Goal: Task Accomplishment & Management: Manage account settings

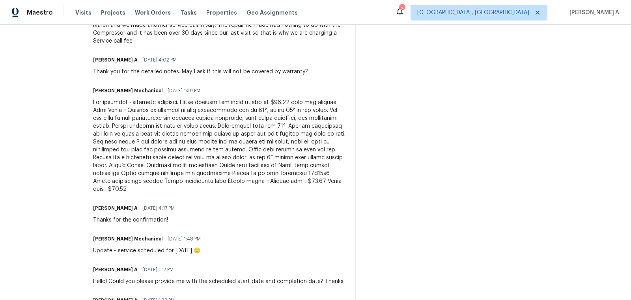
scroll to position [309, 0]
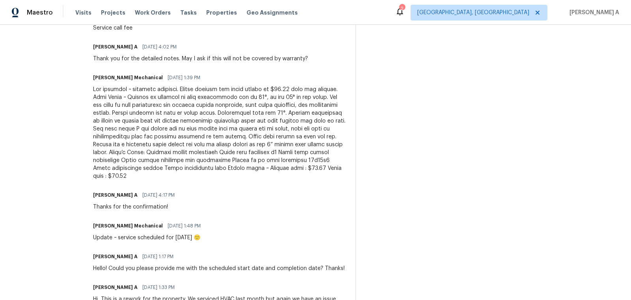
click at [143, 177] on div at bounding box center [219, 133] width 253 height 95
copy div "75.00"
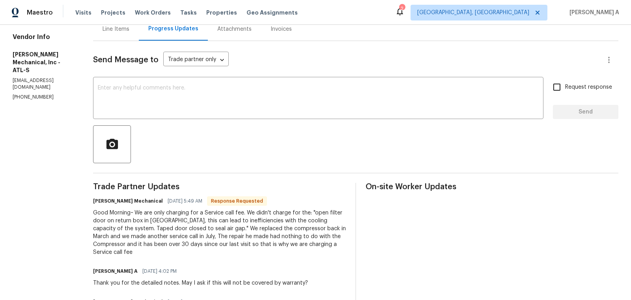
scroll to position [0, 0]
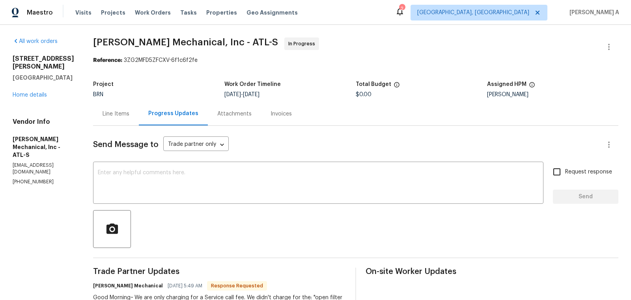
click at [122, 114] on div "Line Items" at bounding box center [116, 114] width 27 height 8
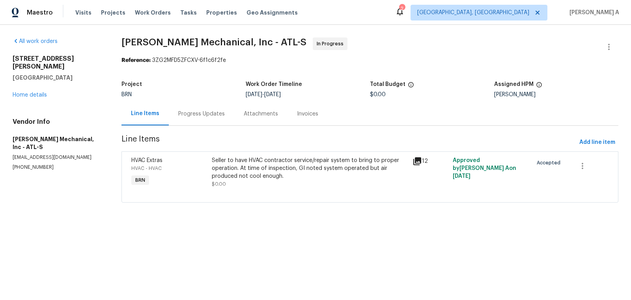
click at [268, 170] on div "Seller to have HVAC contractor service/repair system to bring to proper operati…" at bounding box center [310, 169] width 196 height 24
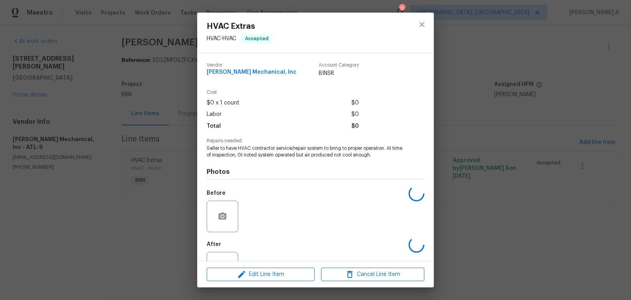
scroll to position [30, 0]
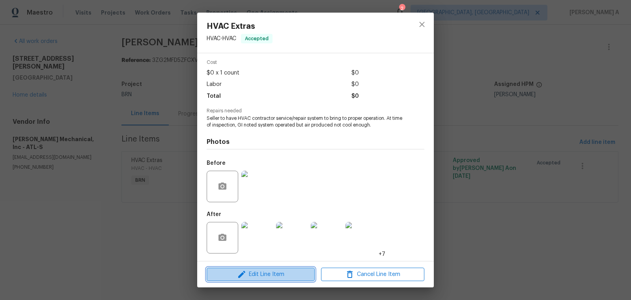
click at [282, 277] on span "Edit Line Item" at bounding box center [260, 275] width 103 height 10
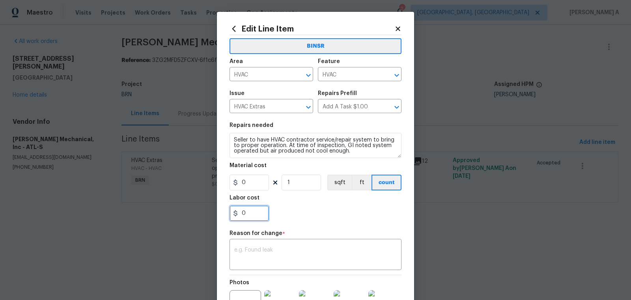
drag, startPoint x: 251, startPoint y: 213, endPoint x: 212, endPoint y: 213, distance: 39.1
click at [212, 213] on div "Edit Line Item BINSR Area HVAC ​ Feature HVAC ​ Issue HVAC Extras ​ Repairs Pre…" at bounding box center [315, 150] width 631 height 300
paste input "75.0"
type input "75"
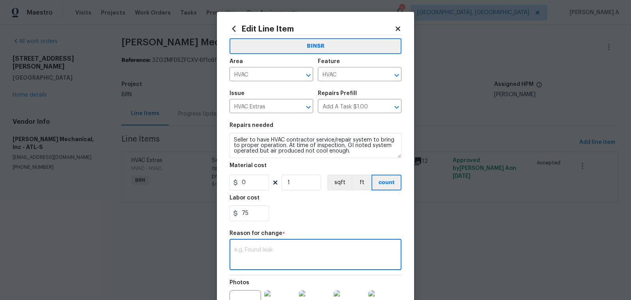
click at [272, 256] on textarea at bounding box center [315, 255] width 163 height 17
click at [310, 253] on textarea at bounding box center [315, 255] width 163 height 17
paste textarea "(AK) Updated cost per BR team’s approval."
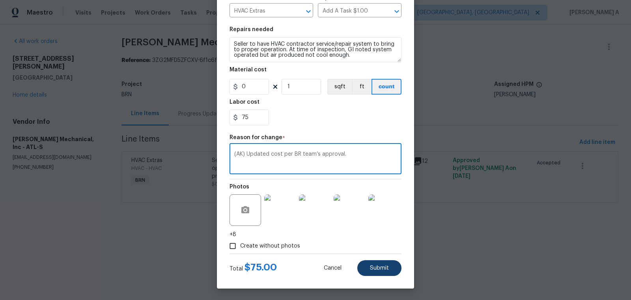
type textarea "(AK) Updated cost per BR team’s approval."
click at [387, 269] on span "Submit" at bounding box center [379, 269] width 19 height 6
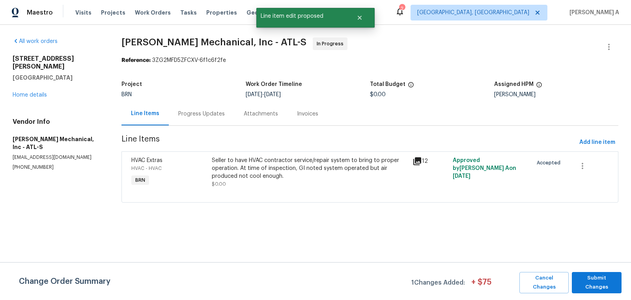
scroll to position [0, 0]
click at [603, 273] on button "Submit Changes" at bounding box center [597, 282] width 50 height 21
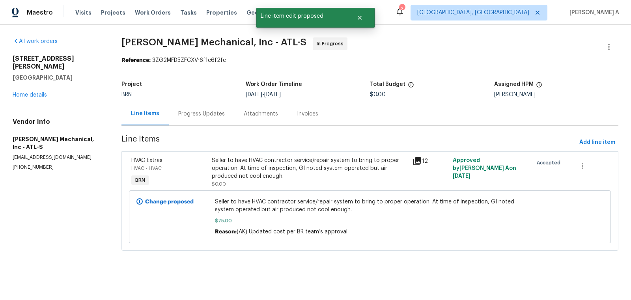
click at [206, 109] on div "Progress Updates" at bounding box center [202, 113] width 66 height 23
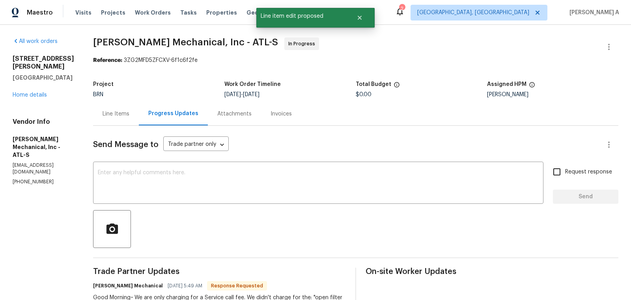
scroll to position [17, 0]
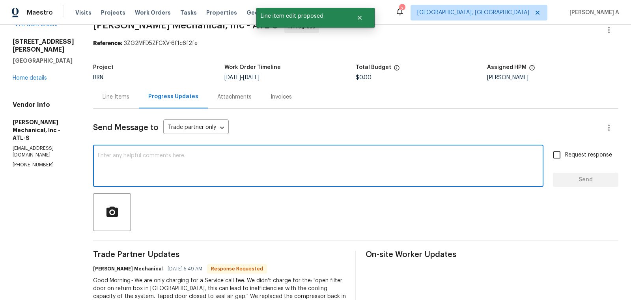
click at [267, 156] on textarea at bounding box center [318, 167] width 441 height 28
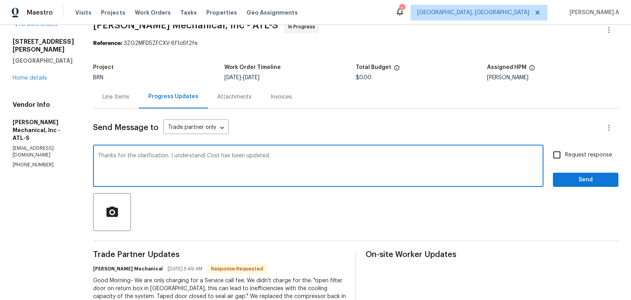
click at [279, 155] on textarea "Thanks for the clarification. I understand! Cost has been updated." at bounding box center [318, 167] width 441 height 28
click at [0, 0] on icon "Paraphrase text" at bounding box center [0, 0] width 0 height 0
click at [0, 0] on li "Thanks for clarifying." at bounding box center [0, 0] width 0 height 0
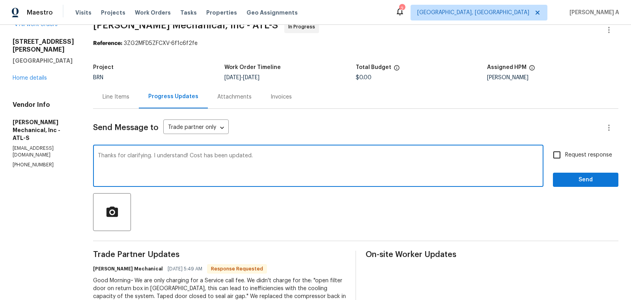
click at [0, 0] on li "I completely understand!" at bounding box center [0, 0] width 0 height 0
click at [0, 0] on li "The cost has been updated." at bounding box center [0, 0] width 0 height 0
click at [387, 160] on textarea "Thanks for clarifying. I completely understand! The cost has been updated." at bounding box center [318, 167] width 441 height 28
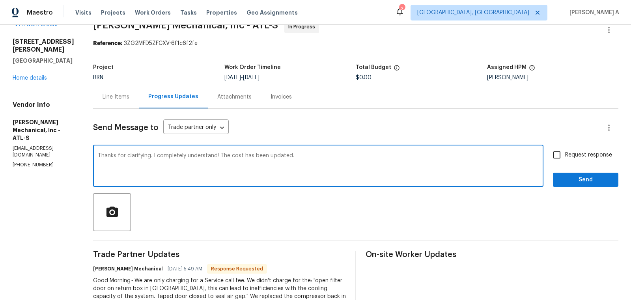
click at [0, 0] on icon "Paraphrase text" at bounding box center [0, 0] width 0 height 0
click at [365, 156] on textarea "Thanks for clarifying. I completely understand! The cost has been updated." at bounding box center [318, 167] width 441 height 28
type textarea "Thanks for clarifying. I completely understand! The cost has been updated."
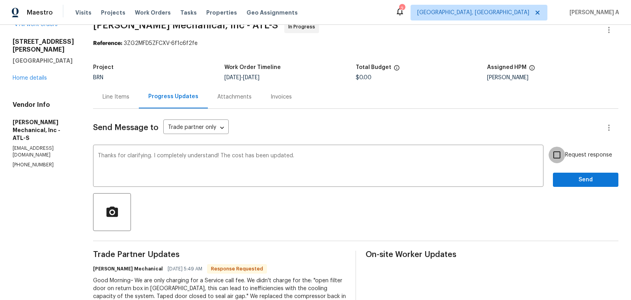
click at [558, 156] on input "Request response" at bounding box center [557, 155] width 17 height 17
checkbox input "true"
click at [580, 177] on span "Send" at bounding box center [586, 180] width 53 height 10
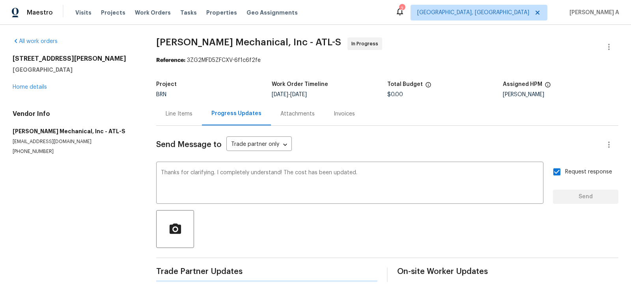
scroll to position [0, 0]
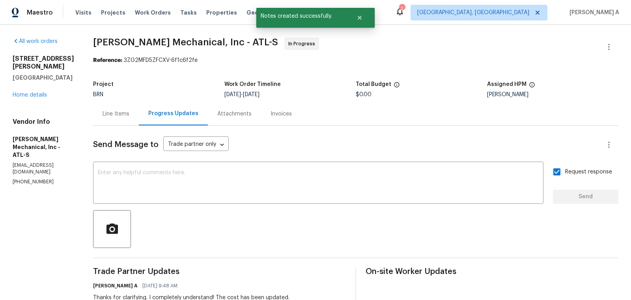
click at [129, 114] on div "Line Items" at bounding box center [116, 114] width 27 height 8
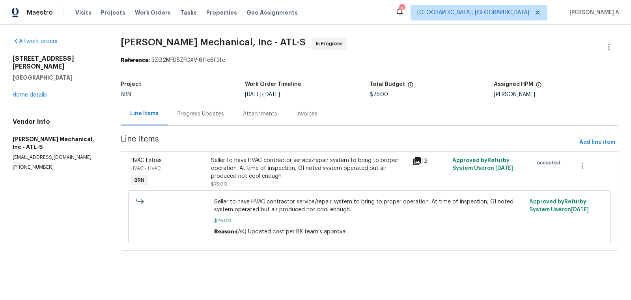
click at [210, 116] on div "Progress Updates" at bounding box center [201, 114] width 47 height 8
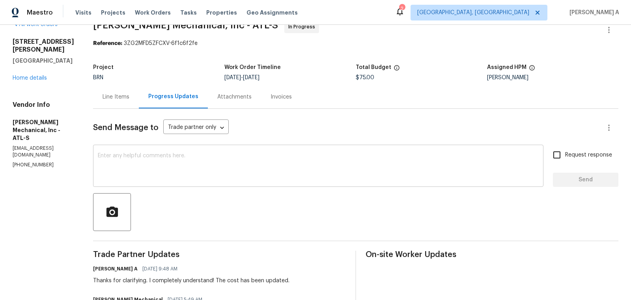
scroll to position [17, 0]
click at [269, 167] on textarea at bounding box center [318, 167] width 441 height 28
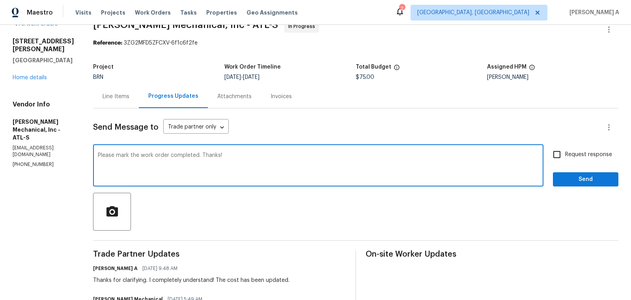
type textarea "Please mark the work order completed. Thanks!"
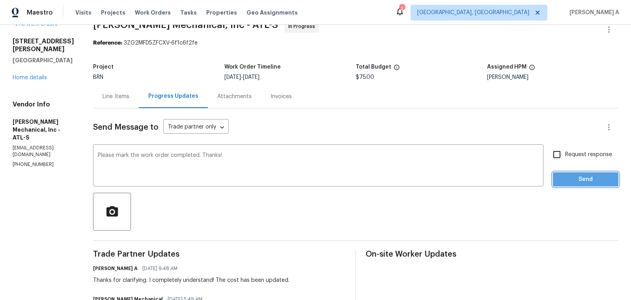
click at [572, 175] on span "Send" at bounding box center [586, 180] width 53 height 10
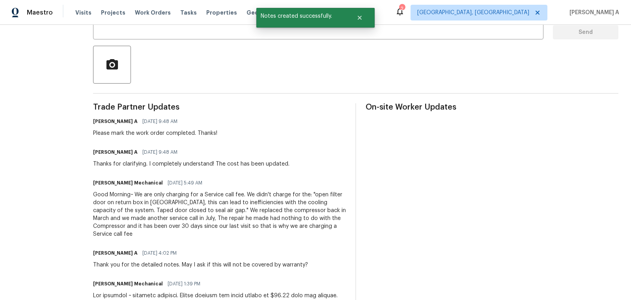
scroll to position [0, 0]
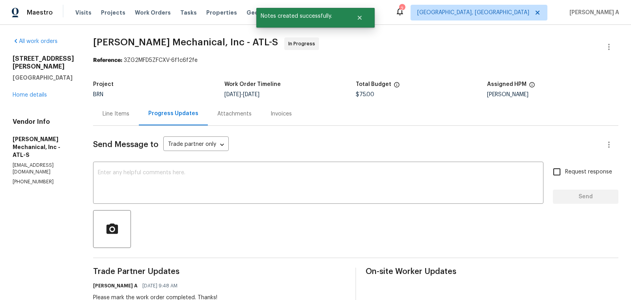
click at [122, 114] on div "Line Items" at bounding box center [116, 114] width 27 height 8
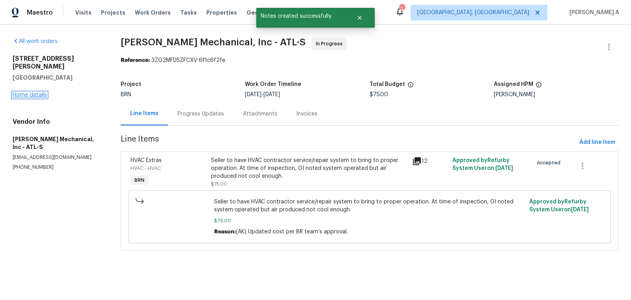
click at [41, 92] on link "Home details" at bounding box center [30, 95] width 34 height 6
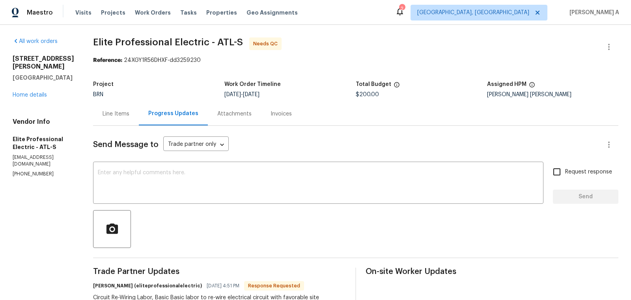
click at [134, 107] on div "Line Items" at bounding box center [116, 113] width 46 height 23
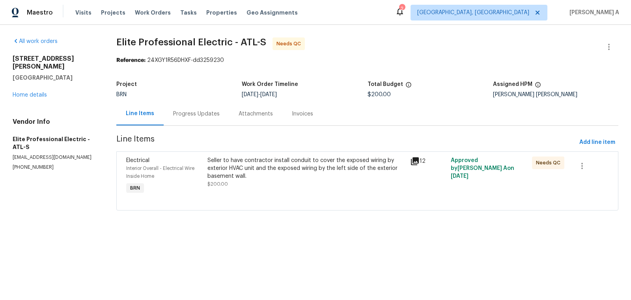
click at [275, 173] on div "Seller to have contractor install conduit to cover the exposed wiring by exteri…" at bounding box center [307, 169] width 198 height 24
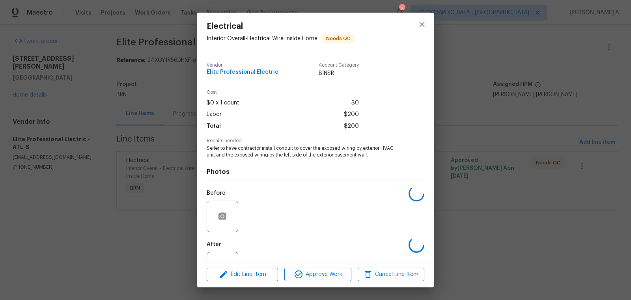
scroll to position [30, 0]
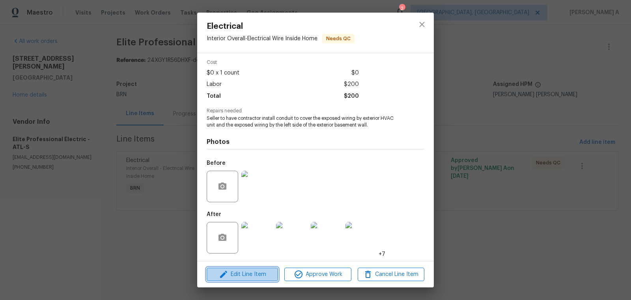
click at [259, 280] on button "Edit Line Item" at bounding box center [242, 275] width 71 height 14
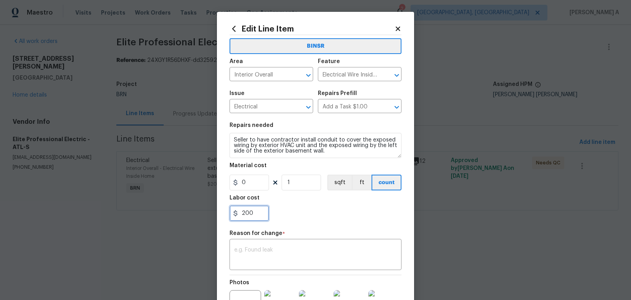
drag, startPoint x: 255, startPoint y: 217, endPoint x: 246, endPoint y: 217, distance: 9.5
click at [246, 217] on input "200" at bounding box center [249, 214] width 39 height 16
click at [258, 216] on input "200" at bounding box center [249, 214] width 39 height 16
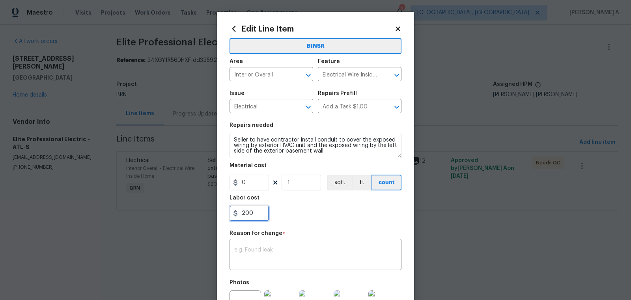
paste input "750."
type input "750"
click at [279, 257] on textarea at bounding box center [315, 255] width 163 height 17
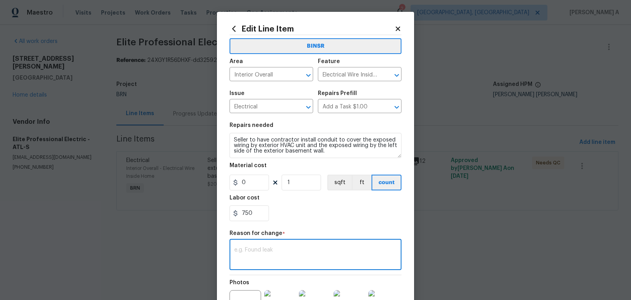
click at [300, 255] on textarea at bounding box center [315, 255] width 163 height 17
paste textarea "(AK) Updated cost per BR team’s approval."
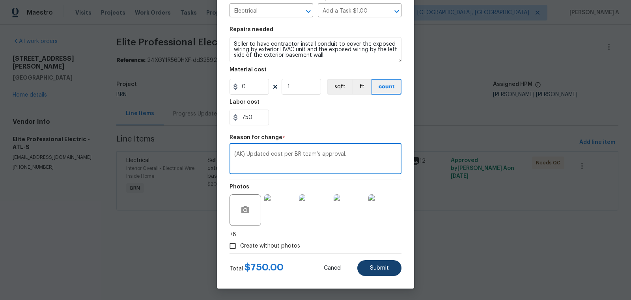
type textarea "(AK) Updated cost per BR team’s approval."
click at [387, 268] on span "Submit" at bounding box center [379, 269] width 19 height 6
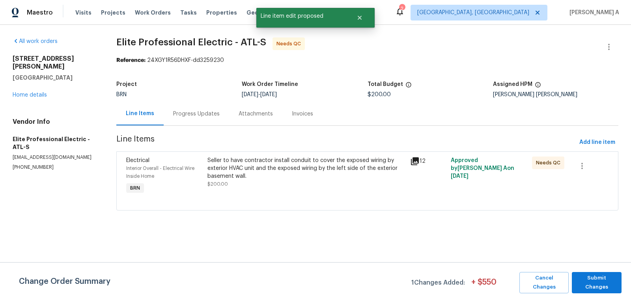
scroll to position [0, 0]
click at [608, 277] on span "Submit Changes" at bounding box center [597, 283] width 42 height 18
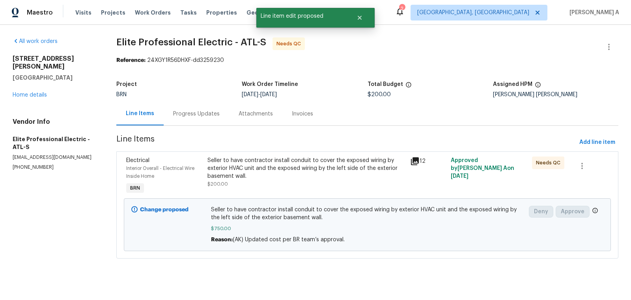
click at [195, 113] on div "Progress Updates" at bounding box center [196, 114] width 47 height 8
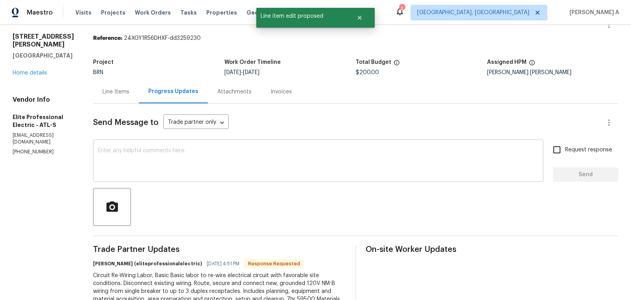
scroll to position [22, 0]
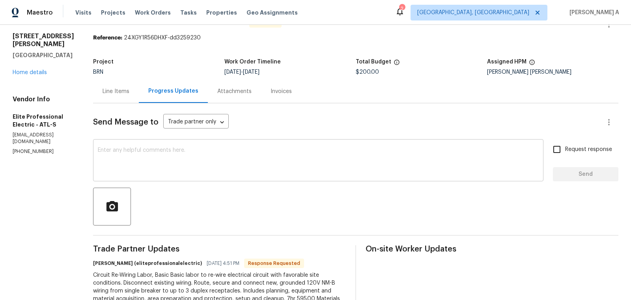
click at [275, 164] on textarea at bounding box center [318, 162] width 441 height 28
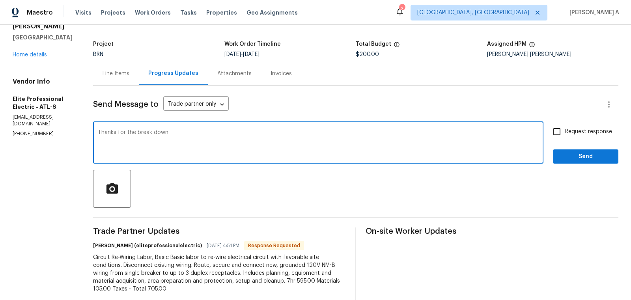
scroll to position [44, 0]
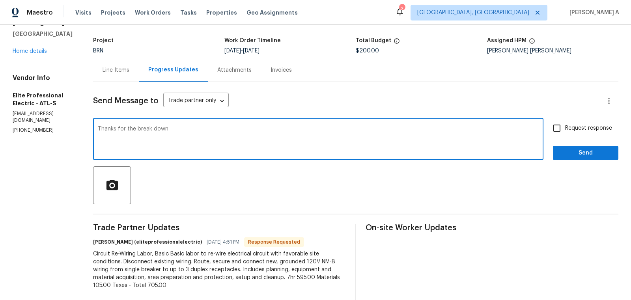
click at [0, 0] on qb-div "Replace with breakdown." at bounding box center [0, 0] width 0 height 0
click at [155, 132] on textarea "Thanks for the breakdown." at bounding box center [318, 140] width 441 height 28
click at [155, 129] on textarea "Thanks for the breakdown." at bounding box center [318, 140] width 441 height 28
click at [235, 133] on textarea "Thanks for the cost breakdown." at bounding box center [318, 140] width 441 height 28
click at [235, 133] on textarea "Thanks for the cost breakdown. I have updated the cost." at bounding box center [318, 140] width 441 height 28
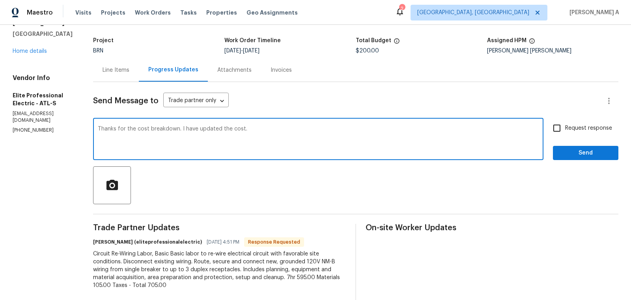
click at [235, 133] on textarea "Thanks for the cost breakdown. I have updated the cost." at bounding box center [318, 140] width 441 height 28
click at [0, 0] on icon "Paraphrase text" at bounding box center [0, 0] width 0 height 0
click at [0, 0] on li "Thank you for the cost breakdown." at bounding box center [0, 0] width 0 height 0
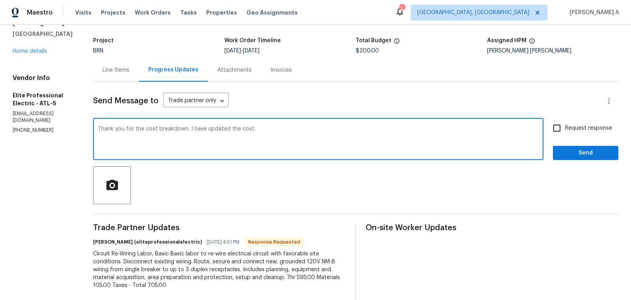
click at [0, 0] on span "updated" at bounding box center [0, 0] width 0 height 0
type textarea "Thank you for the cost breakdown. I've updated the cost."
click at [556, 127] on input "Request response" at bounding box center [557, 128] width 17 height 17
checkbox input "true"
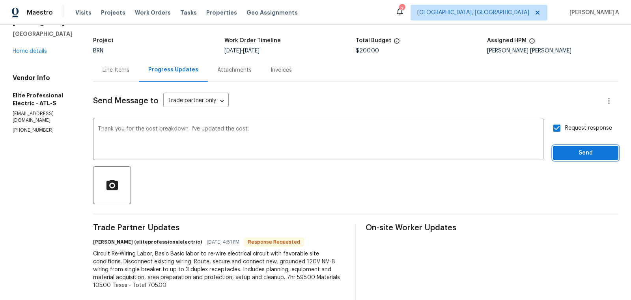
click at [574, 151] on span "Send" at bounding box center [586, 153] width 53 height 10
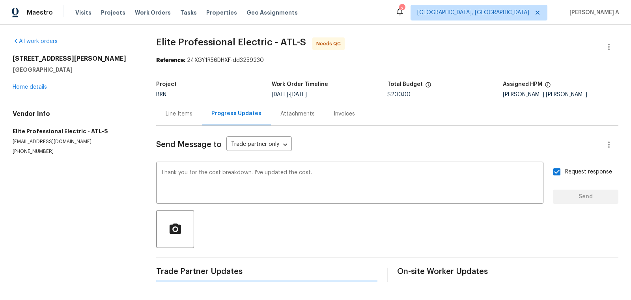
scroll to position [0, 0]
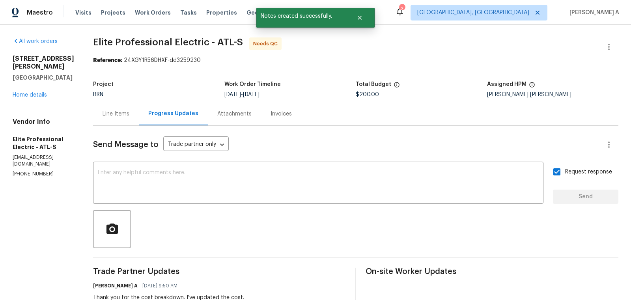
click at [127, 111] on div "Line Items" at bounding box center [116, 114] width 27 height 8
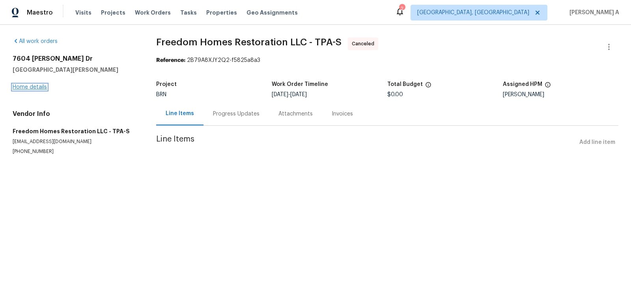
click at [30, 88] on link "Home details" at bounding box center [30, 87] width 34 height 6
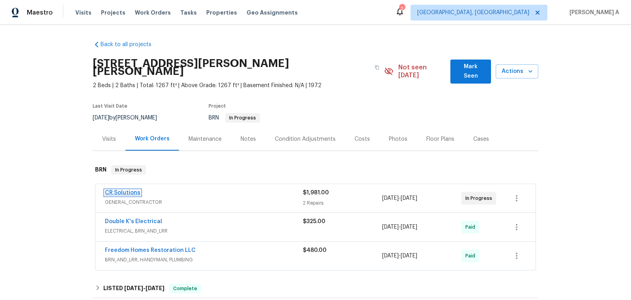
click at [123, 190] on link "CR Solutions" at bounding box center [123, 193] width 36 height 6
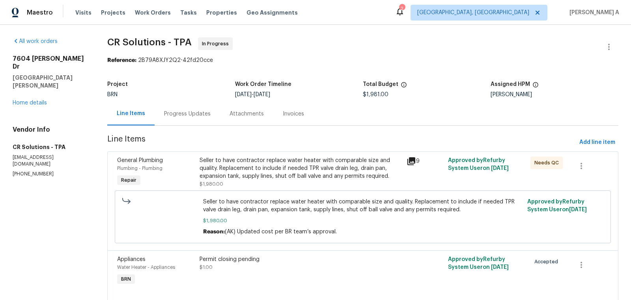
click at [186, 112] on div "Progress Updates" at bounding box center [187, 114] width 47 height 8
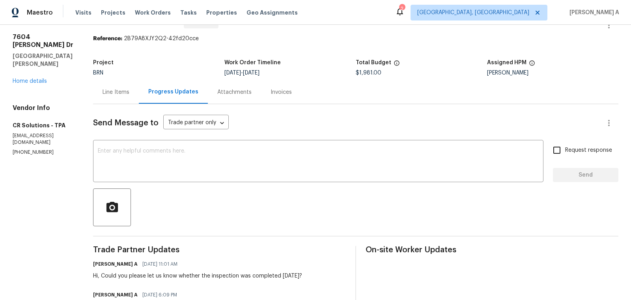
scroll to position [24, 0]
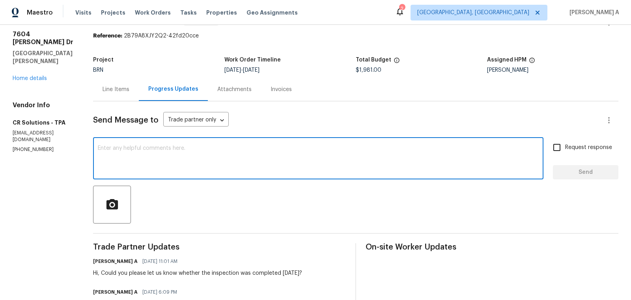
click at [238, 159] on textarea at bounding box center [318, 160] width 441 height 28
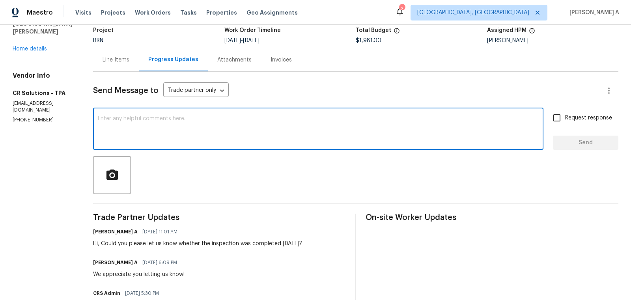
scroll to position [55, 0]
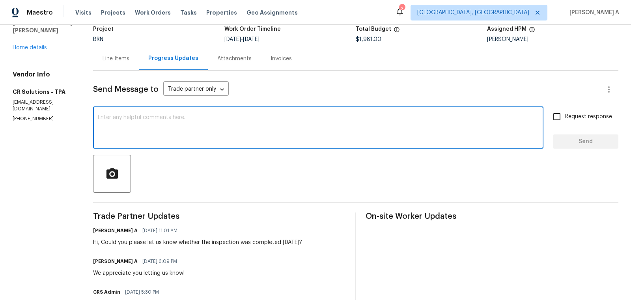
type textarea "H"
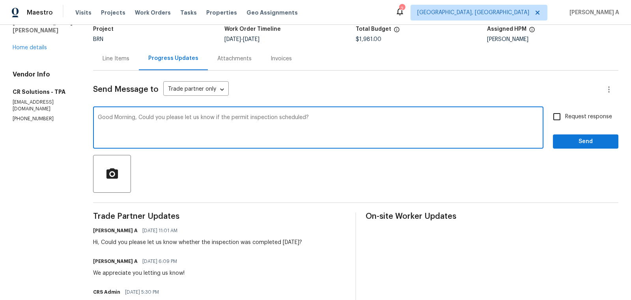
click at [238, 159] on div at bounding box center [356, 174] width 526 height 38
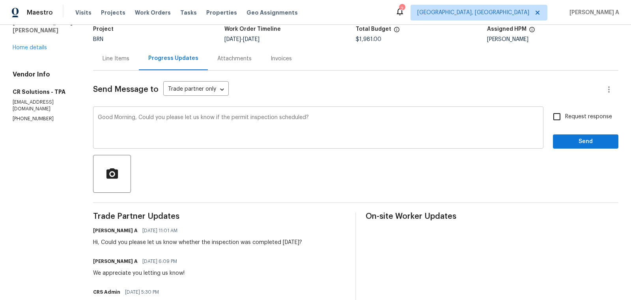
click at [238, 159] on div at bounding box center [356, 174] width 526 height 38
click at [238, 133] on textarea "Good Morning, Could you please let us know if the permit inspection scheduled?" at bounding box center [318, 129] width 441 height 28
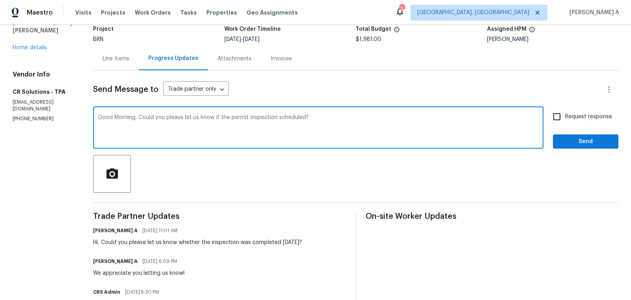
click at [238, 133] on textarea "Good Morning, Could you please let us know if the permit inspection scheduled?" at bounding box center [318, 129] width 441 height 28
click at [0, 0] on icon "Processing" at bounding box center [0, 0] width 0 height 0
click at [0, 0] on icon "Paraphrase text" at bounding box center [0, 0] width 0 height 0
click at [0, 0] on icon "Text is too long. Try paraphrasing shorter sections." at bounding box center [0, 0] width 0 height 0
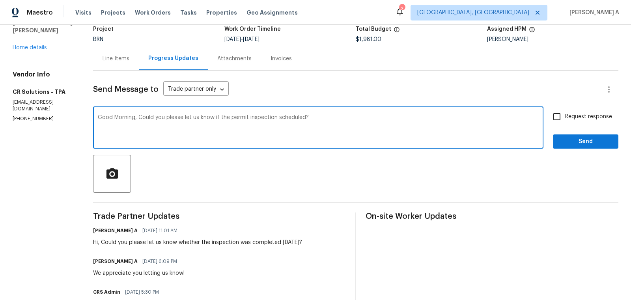
click at [0, 0] on li "Could you please let us know if the permit inspection is scheduled?" at bounding box center [0, 0] width 0 height 0
click at [406, 123] on textarea "Good Morning, Could you please let us know if the permit inspection is schedule…" at bounding box center [318, 129] width 441 height 28
type textarea "Good Morning, Could you please let us know if the permit inspection is schedule…"
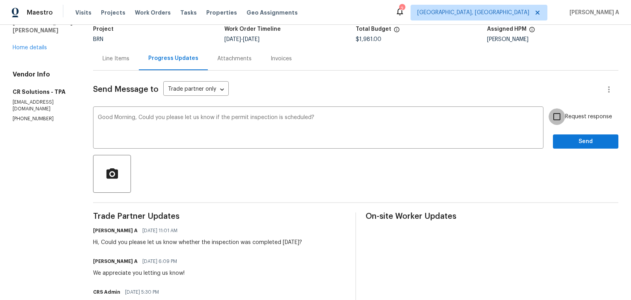
click at [563, 113] on input "Request response" at bounding box center [557, 117] width 17 height 17
checkbox input "true"
click at [598, 145] on span "Send" at bounding box center [586, 142] width 53 height 10
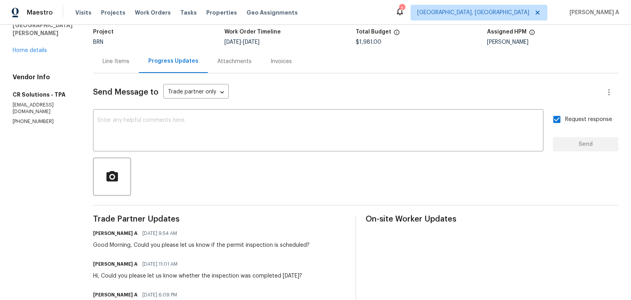
scroll to position [0, 0]
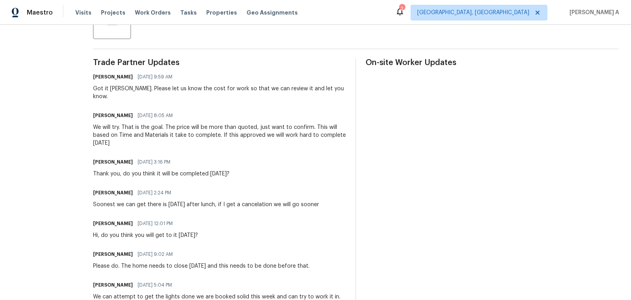
scroll to position [210, 0]
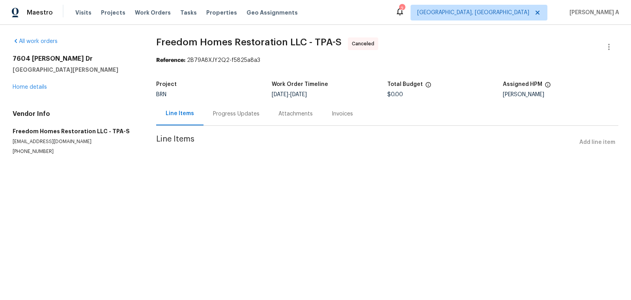
click at [219, 115] on div "Progress Updates" at bounding box center [236, 114] width 47 height 8
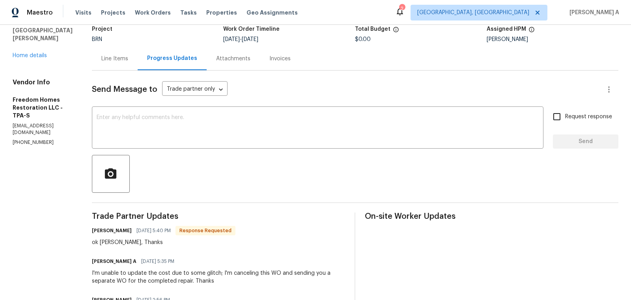
scroll to position [58, 0]
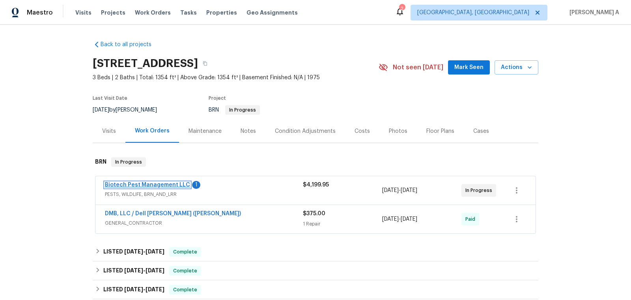
click at [171, 186] on link "Biotech Pest Management LLC" at bounding box center [147, 185] width 85 height 6
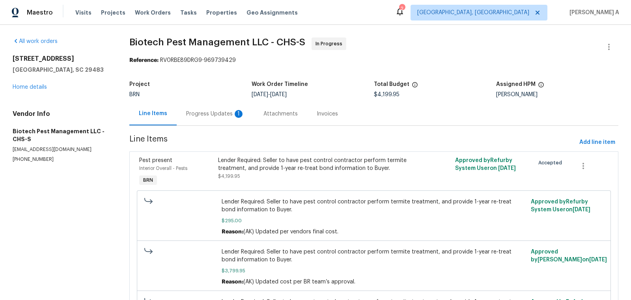
click at [205, 112] on div "Progress Updates 1" at bounding box center [215, 114] width 58 height 8
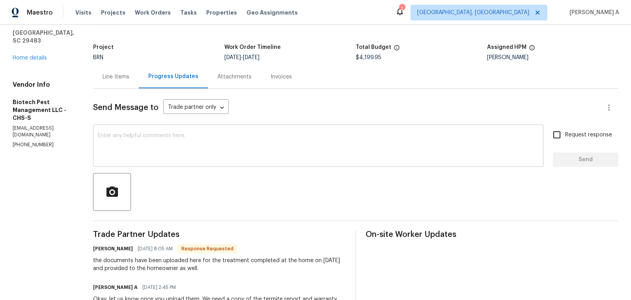
scroll to position [39, 0]
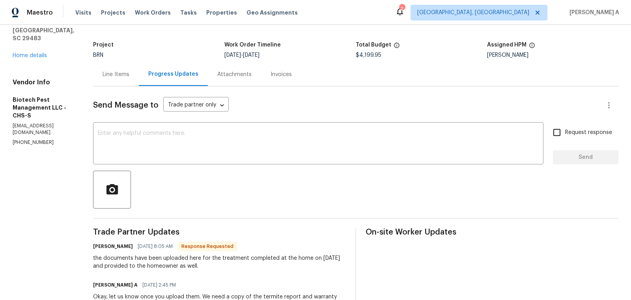
click at [113, 76] on div "Line Items" at bounding box center [116, 75] width 27 height 8
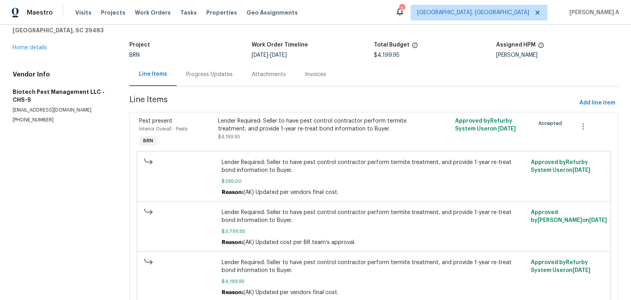
click at [206, 72] on div "Progress Updates" at bounding box center [209, 75] width 47 height 8
click at [206, 72] on section "Biotech Pest Management LLC - CHS-S In Progress Reference: RV0RBE89DRG9-9697394…" at bounding box center [373, 159] width 489 height 323
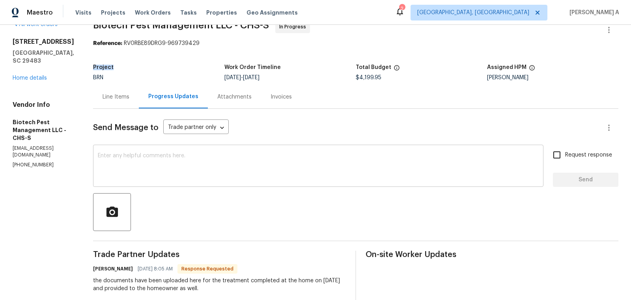
scroll to position [28, 0]
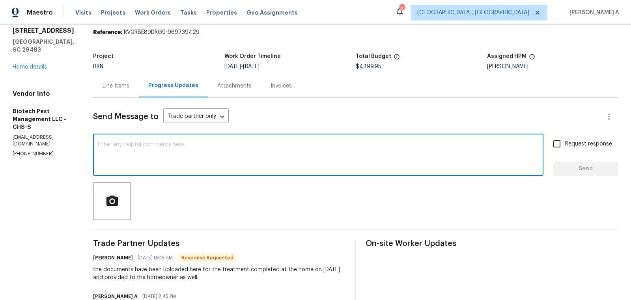
click at [233, 151] on textarea at bounding box center [318, 156] width 441 height 28
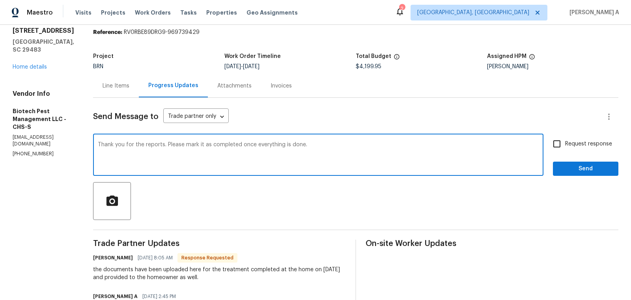
type textarea "Thank you for the reports. Please mark it as completed once everything is done."
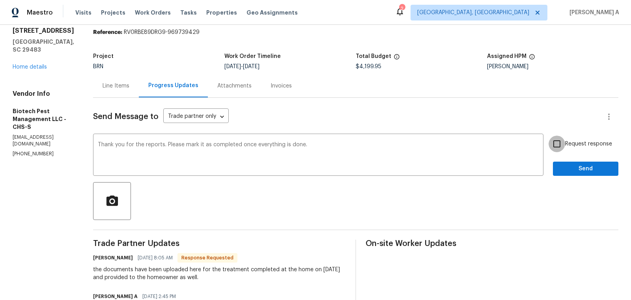
click at [562, 142] on input "Request response" at bounding box center [557, 144] width 17 height 17
checkbox input "true"
click at [584, 166] on span "Send" at bounding box center [586, 169] width 53 height 10
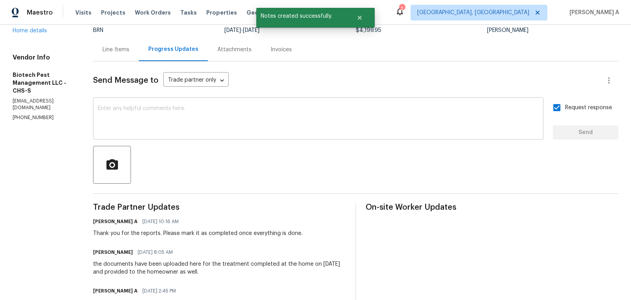
scroll to position [0, 0]
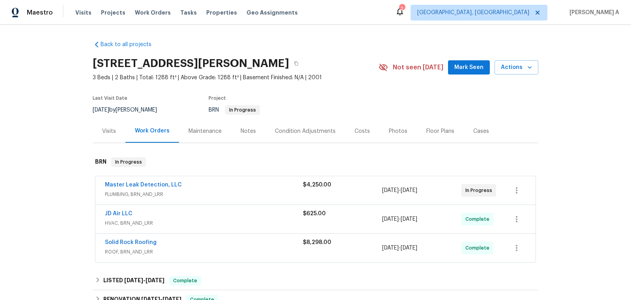
scroll to position [15, 0]
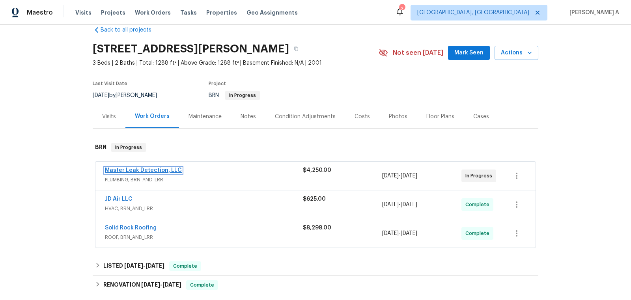
click at [163, 168] on link "Master Leak Detection, LLC" at bounding box center [143, 171] width 77 height 6
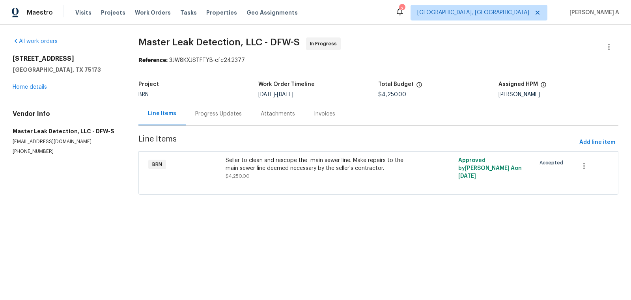
click at [214, 115] on div "Progress Updates" at bounding box center [218, 114] width 47 height 8
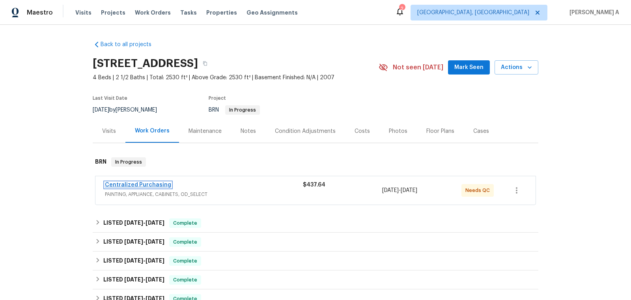
click at [157, 185] on link "Centralized Purchasing" at bounding box center [138, 185] width 66 height 6
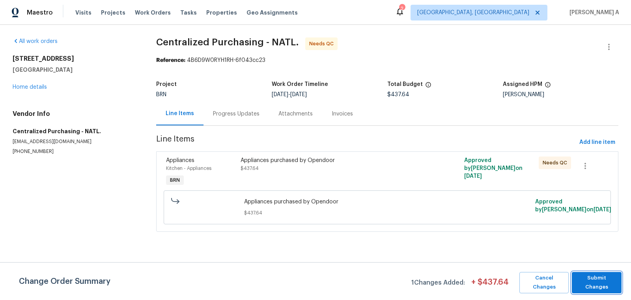
click at [593, 282] on span "Submit Changes" at bounding box center [597, 283] width 42 height 18
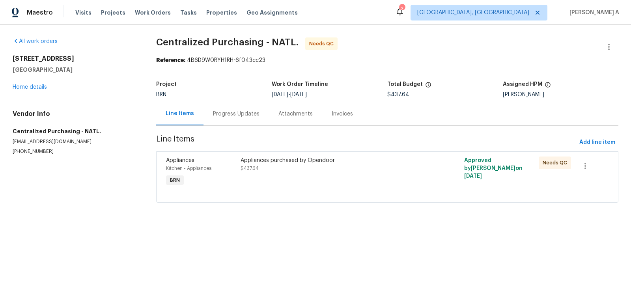
click at [226, 105] on div "Progress Updates" at bounding box center [237, 113] width 66 height 23
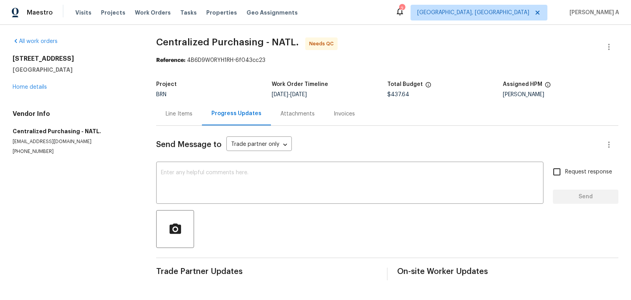
click at [378, 54] on span "Centralized Purchasing - NATL. Needs QC" at bounding box center [378, 46] width 444 height 19
click at [188, 109] on div "Line Items" at bounding box center [179, 113] width 46 height 23
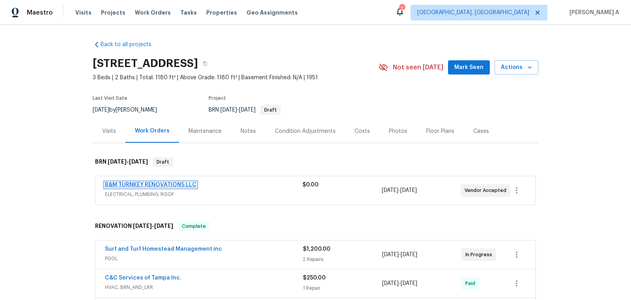
click at [166, 182] on link "B&M TURNKEY RENOVATIONS LLC" at bounding box center [151, 185] width 92 height 6
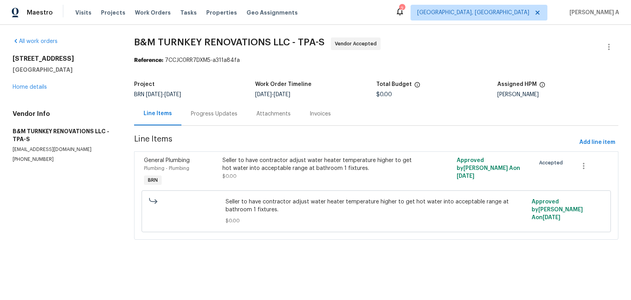
click at [215, 105] on div "Progress Updates" at bounding box center [215, 113] width 66 height 23
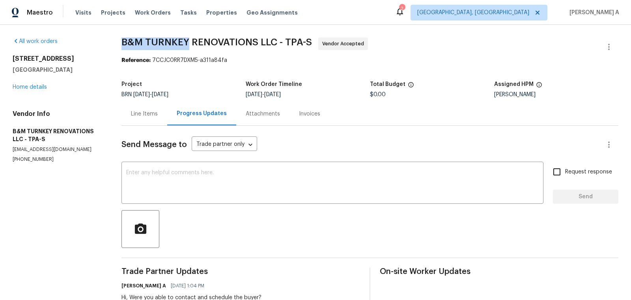
drag, startPoint x: 124, startPoint y: 46, endPoint x: 189, endPoint y: 41, distance: 65.7
click at [189, 41] on span "B&M TURNKEY RENOVATIONS LLC - TPA-S" at bounding box center [217, 41] width 191 height 9
copy span "B&M TURNKEY"
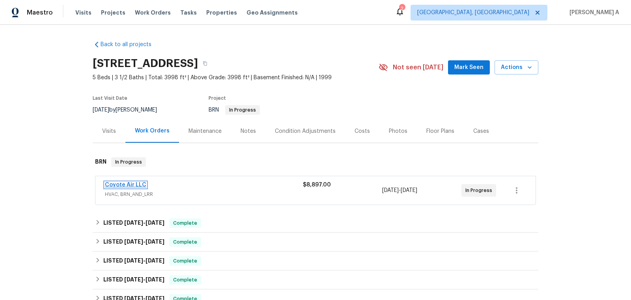
click at [130, 185] on link "Coyote Air LLC" at bounding box center [125, 185] width 41 height 6
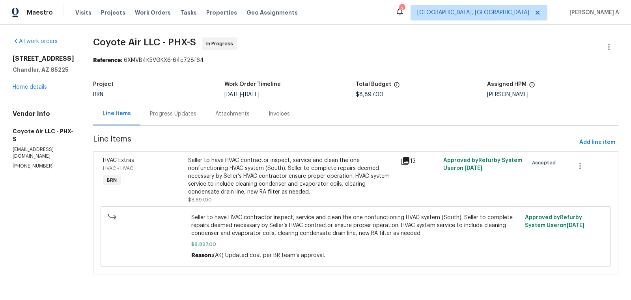
click at [169, 115] on div "Progress Updates" at bounding box center [173, 114] width 47 height 8
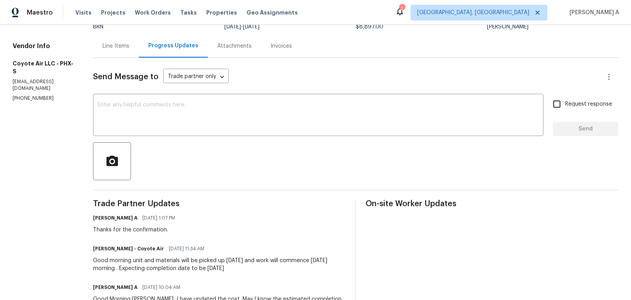
scroll to position [70, 0]
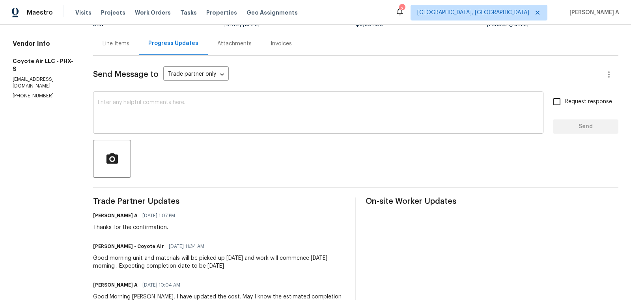
click at [171, 114] on textarea at bounding box center [318, 114] width 441 height 28
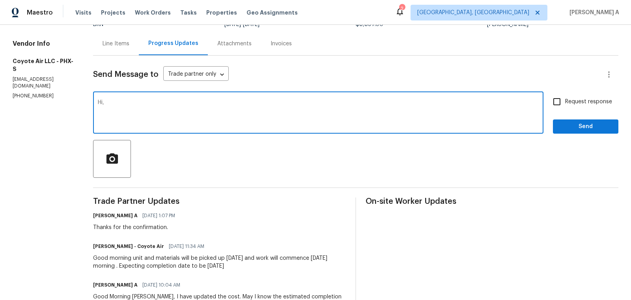
paste textarea "Could you please confirm if everything is on track for completion [DATE] as pla…"
type textarea "Hi, Could you please confirm if everything is on track for completion [DATE] as…"
click at [578, 101] on span "Request response" at bounding box center [589, 102] width 47 height 8
click at [566, 101] on input "Request response" at bounding box center [557, 102] width 17 height 17
checkbox input "true"
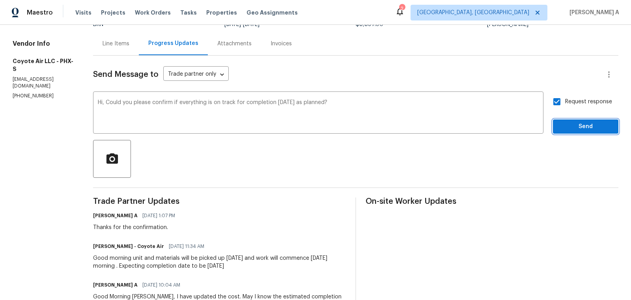
click at [584, 127] on span "Send" at bounding box center [586, 127] width 53 height 10
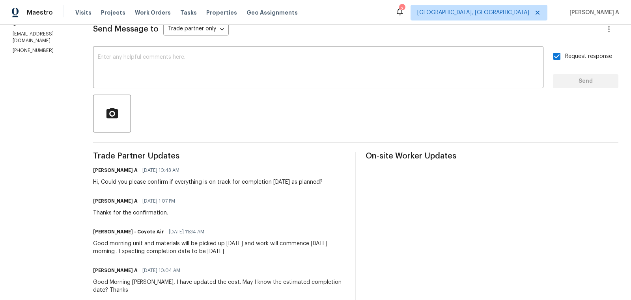
scroll to position [0, 0]
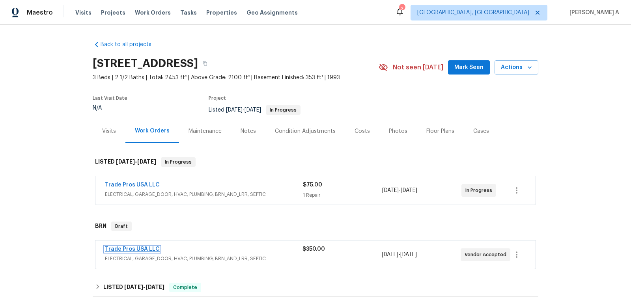
click at [130, 249] on link "Trade Pros USA LLC" at bounding box center [132, 250] width 55 height 6
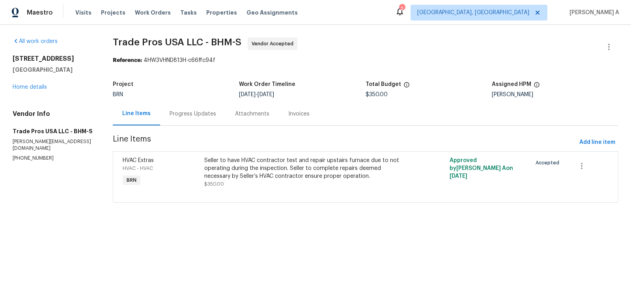
click at [181, 109] on div "Progress Updates" at bounding box center [193, 113] width 66 height 23
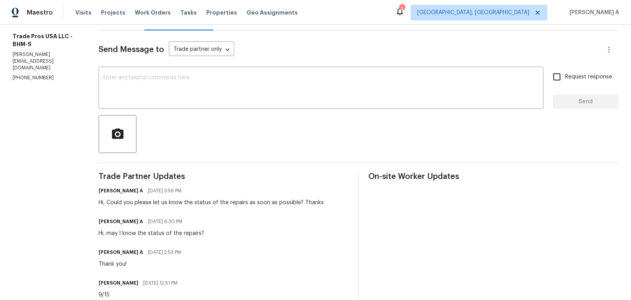
scroll to position [96, 0]
click at [41, 69] on section "All work orders [STREET_ADDRESS] Home details Vendor Info Trade Pros USA LLC - …" at bounding box center [46, 187] width 67 height 490
copy p "[PHONE_NUMBER]"
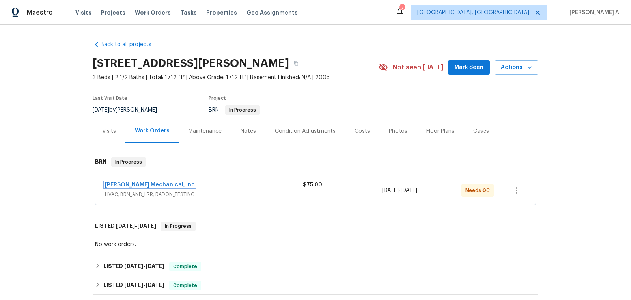
click at [158, 182] on link "[PERSON_NAME] Mechanical, Inc" at bounding box center [150, 185] width 90 height 6
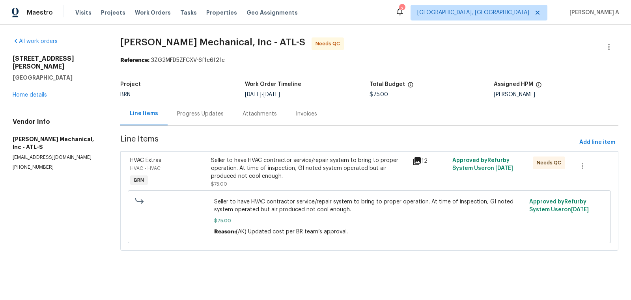
click at [194, 110] on div "Progress Updates" at bounding box center [200, 114] width 47 height 8
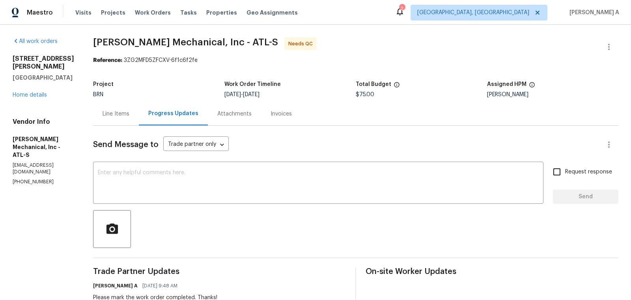
click at [116, 121] on div "Line Items" at bounding box center [116, 113] width 46 height 23
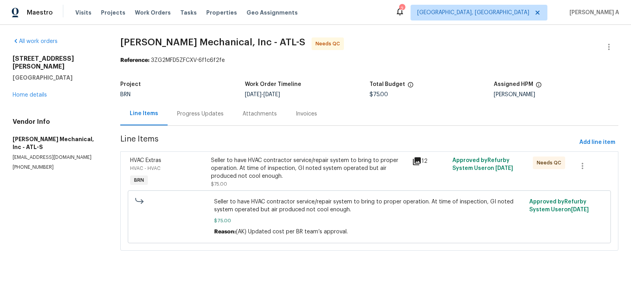
click at [260, 177] on div "Seller to have HVAC contractor service/repair system to bring to proper operati…" at bounding box center [309, 169] width 197 height 24
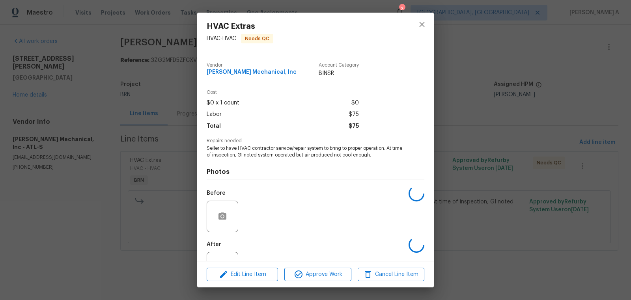
scroll to position [30, 0]
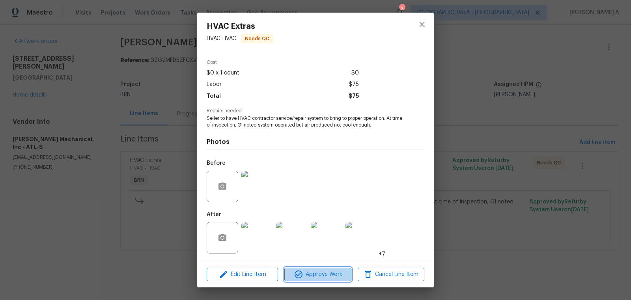
click at [322, 280] on button "Approve Work" at bounding box center [318, 275] width 67 height 14
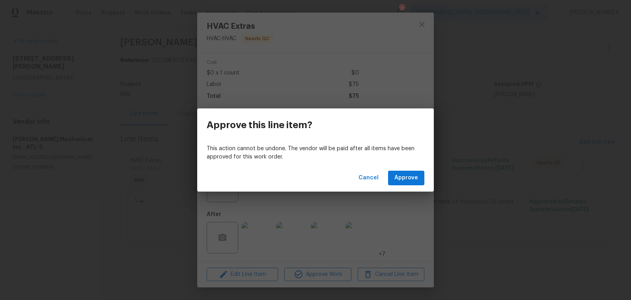
click at [397, 186] on div "Cancel Approve" at bounding box center [315, 178] width 237 height 27
click at [401, 179] on span "Approve" at bounding box center [407, 178] width 24 height 10
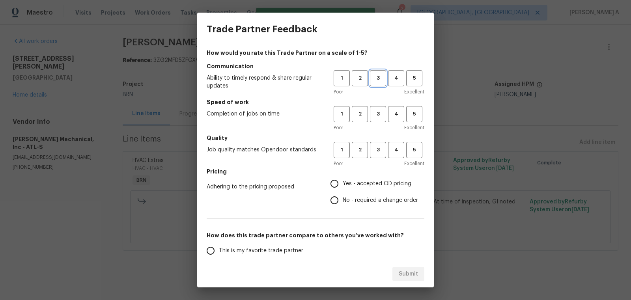
click at [382, 74] on span "3" at bounding box center [378, 78] width 15 height 9
click at [380, 103] on h5 "Speed of work" at bounding box center [316, 102] width 218 height 8
click at [380, 116] on span "3" at bounding box center [378, 114] width 15 height 9
click at [379, 159] on div "1 2 3 4 5 Poor Excellent" at bounding box center [379, 155] width 91 height 26
click at [378, 147] on span "3" at bounding box center [378, 150] width 15 height 9
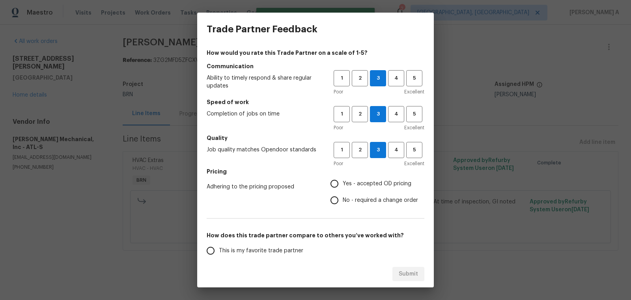
click at [358, 178] on label "Yes - accepted OD pricing" at bounding box center [372, 184] width 92 height 17
click at [343, 178] on input "Yes - accepted OD pricing" at bounding box center [334, 184] width 17 height 17
radio input "true"
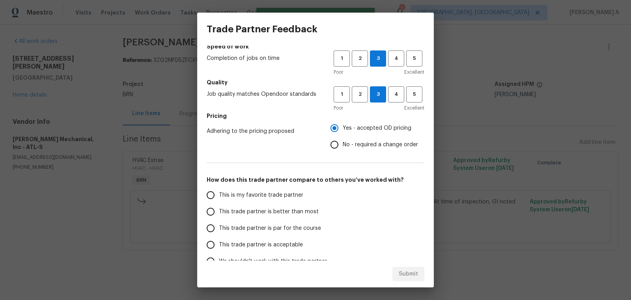
click at [265, 202] on label "This is my favorite trade partner" at bounding box center [264, 195] width 125 height 17
click at [219, 202] on input "This is my favorite trade partner" at bounding box center [210, 195] width 17 height 17
click at [408, 272] on span "Submit" at bounding box center [408, 275] width 19 height 10
radio input "true"
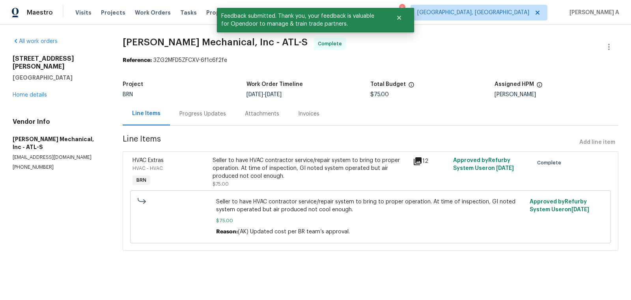
click at [300, 114] on div "Invoices" at bounding box center [308, 114] width 21 height 8
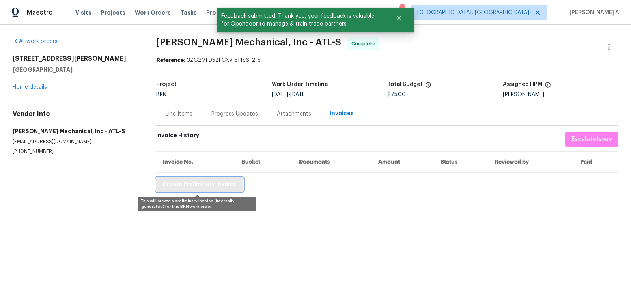
click at [206, 185] on span "Create Preliminary Invoice" at bounding box center [200, 185] width 74 height 10
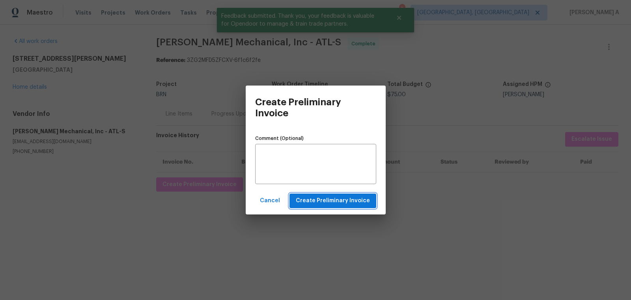
click at [348, 204] on span "Create Preliminary Invoice" at bounding box center [333, 201] width 74 height 10
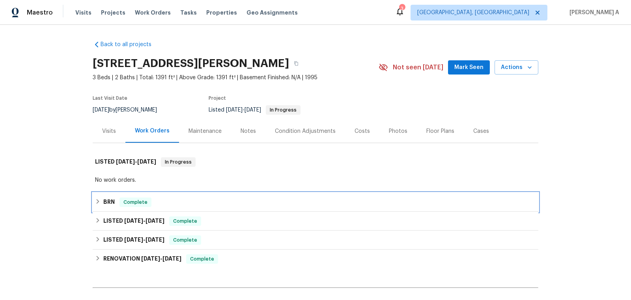
click at [135, 205] on span "Complete" at bounding box center [135, 203] width 30 height 8
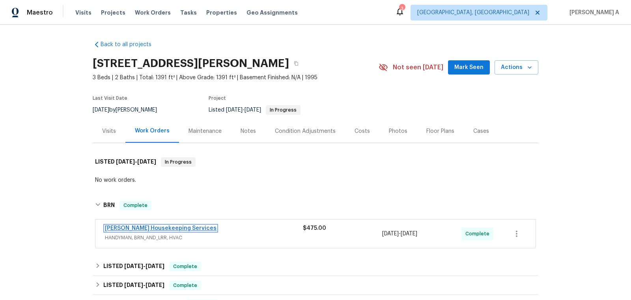
click at [137, 229] on link "[PERSON_NAME] Housekeeping Services" at bounding box center [161, 229] width 112 height 6
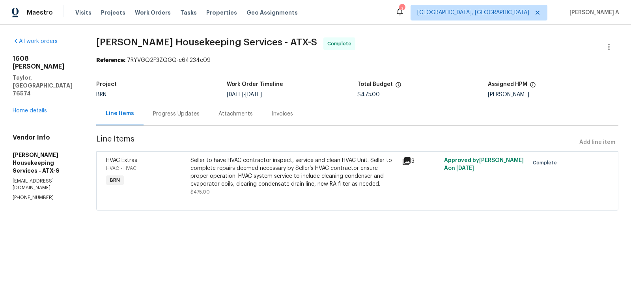
click at [278, 118] on div "Invoices" at bounding box center [282, 113] width 40 height 23
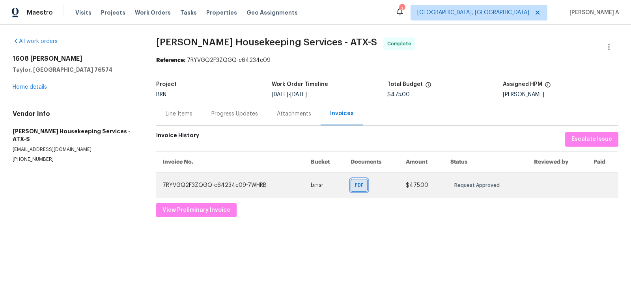
click at [358, 185] on span "PDF" at bounding box center [360, 186] width 11 height 8
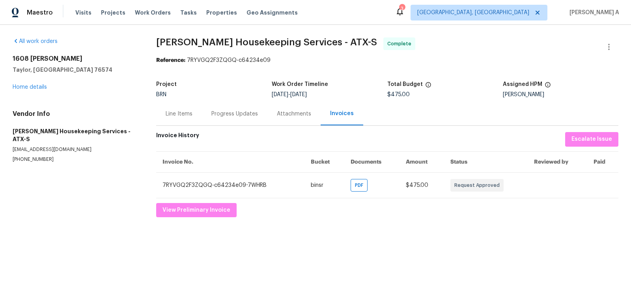
click at [41, 156] on p "[PHONE_NUMBER]" at bounding box center [75, 159] width 125 height 7
copy p "[PHONE_NUMBER]"
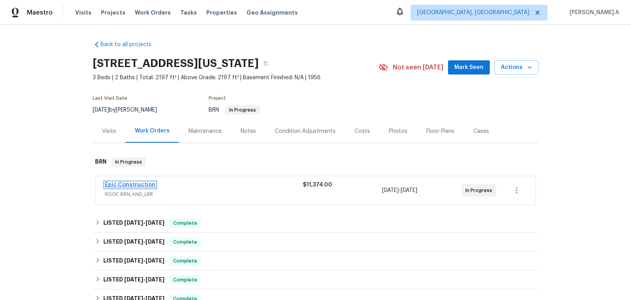
click at [142, 187] on link "Epic Construction" at bounding box center [130, 185] width 51 height 6
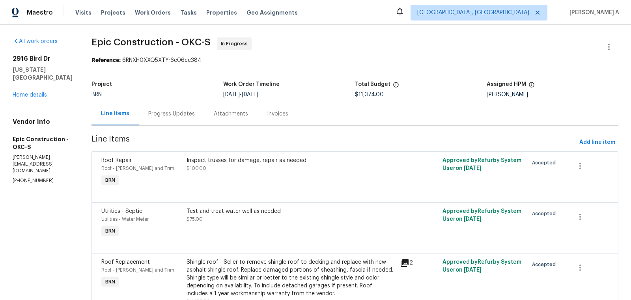
click at [171, 120] on div "Progress Updates" at bounding box center [172, 113] width 66 height 23
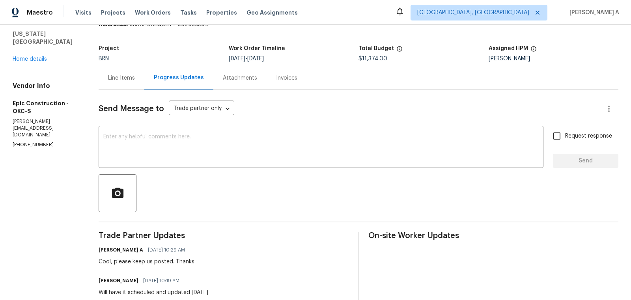
scroll to position [42, 0]
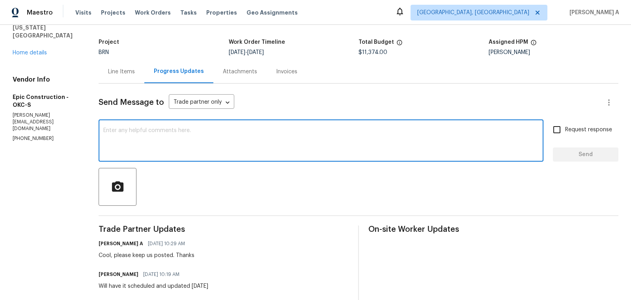
click at [188, 150] on textarea at bounding box center [321, 142] width 436 height 28
click at [210, 134] on textarea "Hi, do we have the schedule?" at bounding box center [321, 142] width 436 height 28
click at [0, 0] on icon "Paraphrase text" at bounding box center [0, 0] width 0 height 0
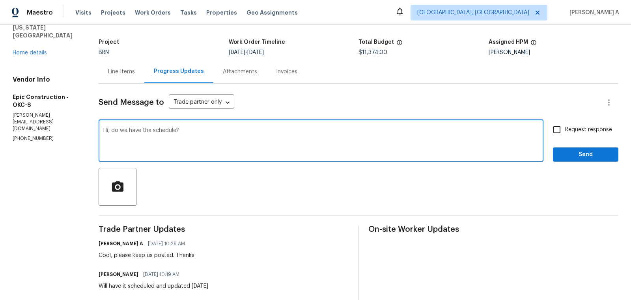
scroll to position [13, 0]
click at [0, 0] on li "Hello, do you have the schedule?" at bounding box center [0, 0] width 0 height 0
type textarea "Hello, do you have the schedule?"
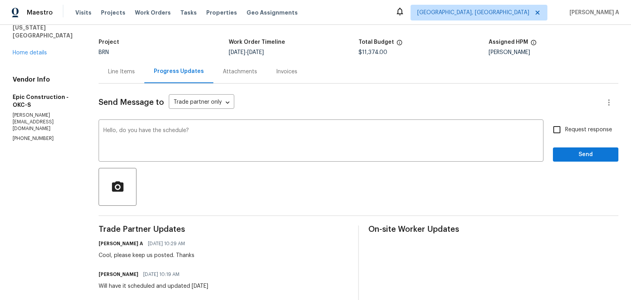
click at [569, 131] on span "Request response" at bounding box center [589, 130] width 47 height 8
click at [566, 131] on input "Request response" at bounding box center [557, 130] width 17 height 17
checkbox input "true"
click at [588, 152] on span "Send" at bounding box center [586, 155] width 53 height 10
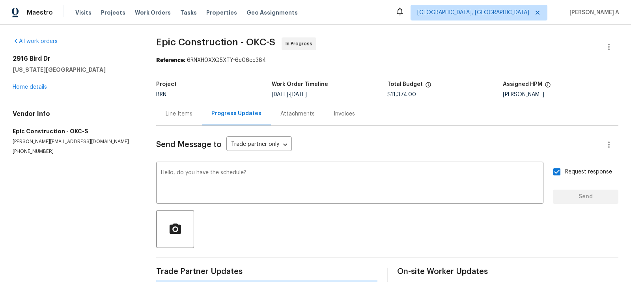
scroll to position [0, 0]
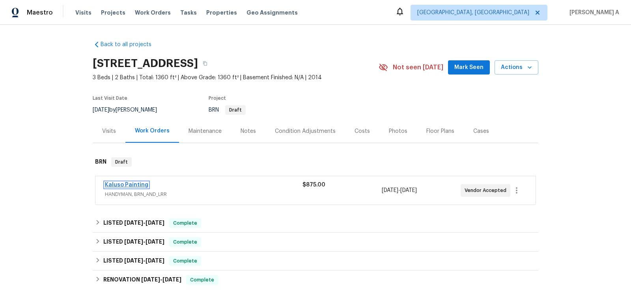
click at [131, 184] on link "Kaluso Painting" at bounding box center [126, 185] width 43 height 6
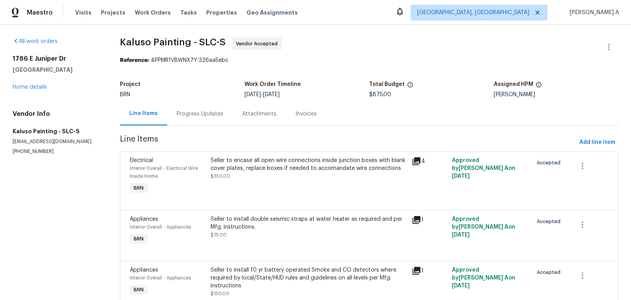
click at [200, 109] on div "Progress Updates" at bounding box center [200, 113] width 66 height 23
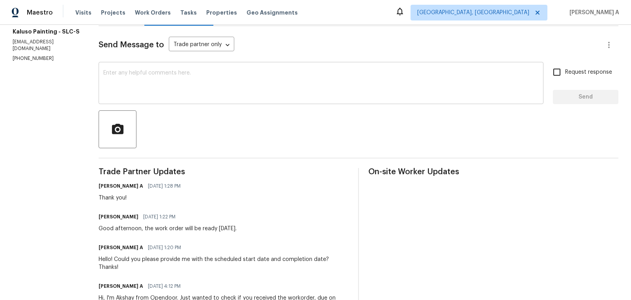
scroll to position [139, 0]
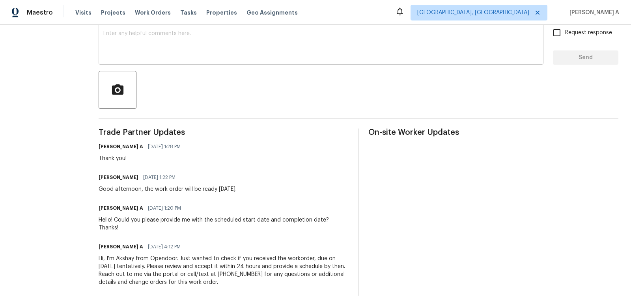
click at [148, 37] on textarea at bounding box center [321, 45] width 436 height 28
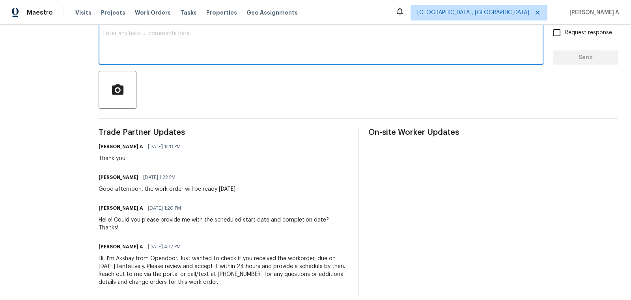
click at [148, 37] on textarea at bounding box center [321, 45] width 436 height 28
paste textarea "Could you please confirm if everything is on track for completion [DATE] as pla…"
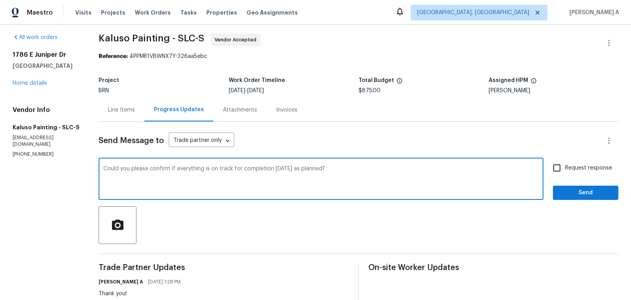
scroll to position [0, 0]
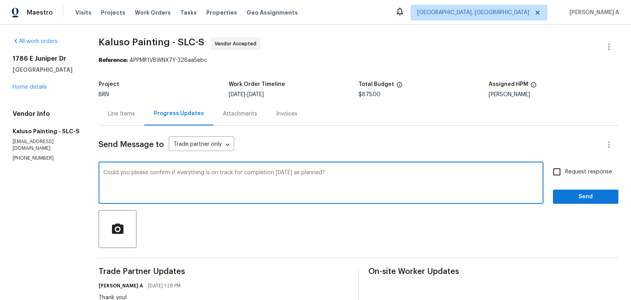
type textarea "Could you please confirm if everything is on track for completion [DATE] as pla…"
click at [568, 172] on span "Request response" at bounding box center [589, 172] width 47 height 8
click at [566, 172] on input "Request response" at bounding box center [557, 172] width 17 height 17
checkbox input "true"
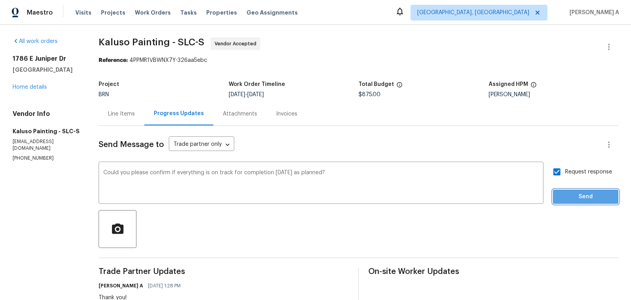
click at [590, 195] on span "Send" at bounding box center [586, 197] width 53 height 10
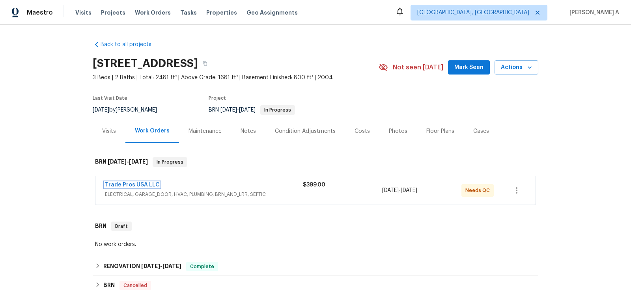
click at [144, 184] on link "Trade Pros USA LLC" at bounding box center [132, 185] width 55 height 6
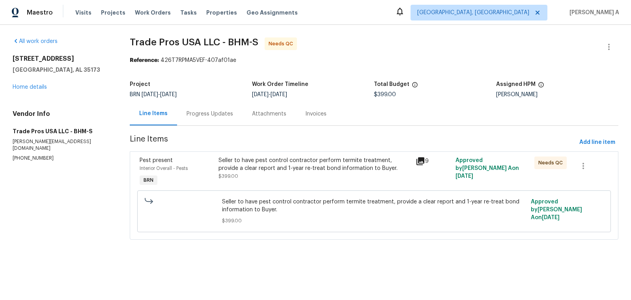
click at [205, 112] on div "Progress Updates" at bounding box center [210, 114] width 47 height 8
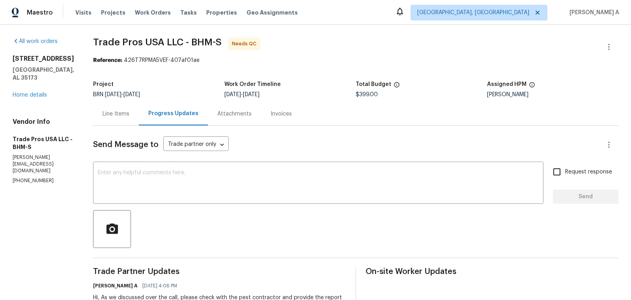
click at [125, 112] on div "Line Items" at bounding box center [116, 114] width 27 height 8
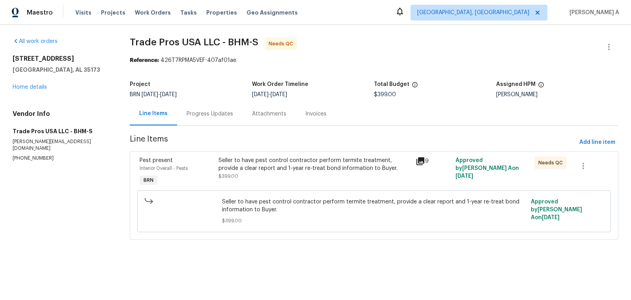
click at [192, 99] on div "Project BRN 9/4/2025 - 9/5/2025 Work Order Timeline 9/4/2025 - 9/5/2025 Total B…" at bounding box center [374, 89] width 489 height 25
click at [212, 125] on div "Progress Updates" at bounding box center [210, 113] width 66 height 23
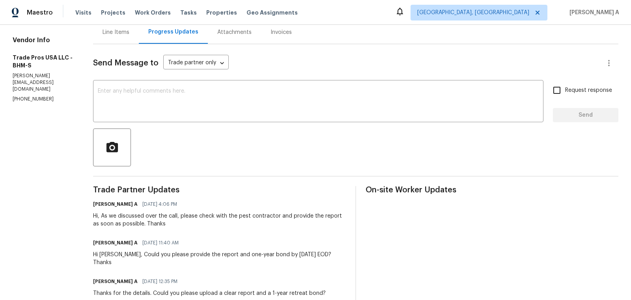
scroll to position [86, 0]
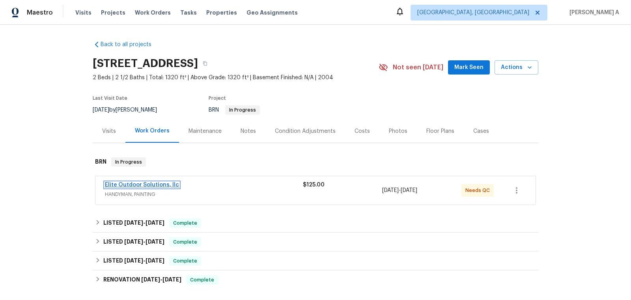
click at [144, 184] on link "Elite Outdoor Solutions, llc" at bounding box center [142, 185] width 74 height 6
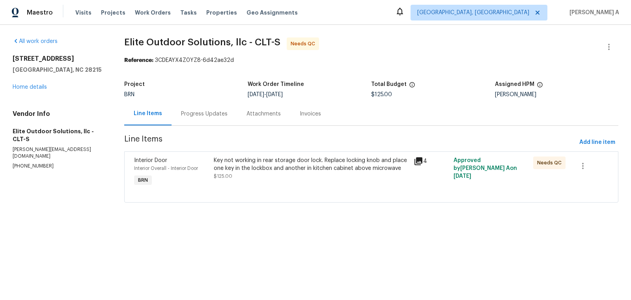
click at [206, 117] on div "Progress Updates" at bounding box center [204, 114] width 47 height 8
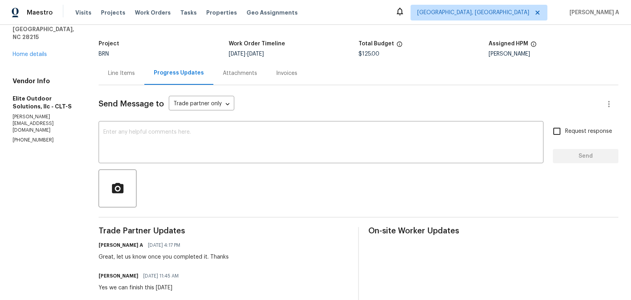
scroll to position [13, 0]
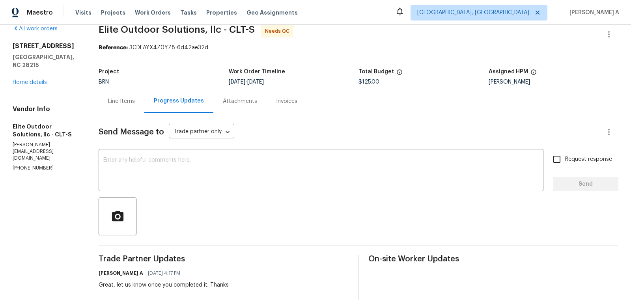
click at [99, 97] on div "Line Items" at bounding box center [122, 101] width 46 height 23
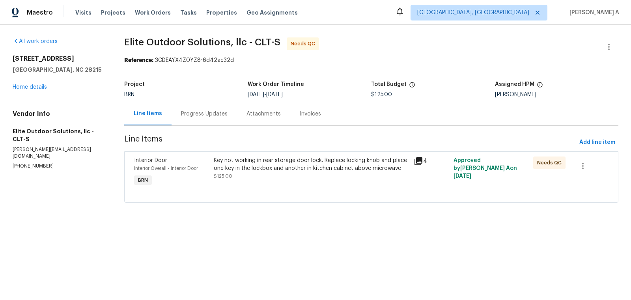
click at [302, 163] on div "Key not working in rear storage door lock. Replace locking knob and place one k…" at bounding box center [311, 165] width 195 height 16
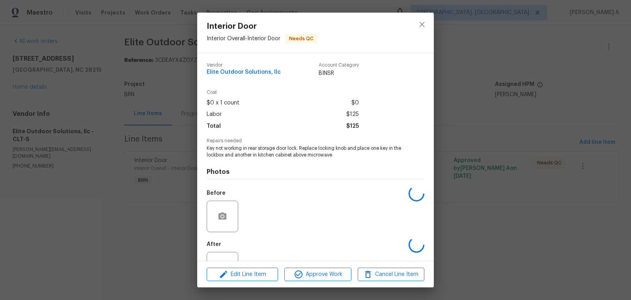
scroll to position [30, 0]
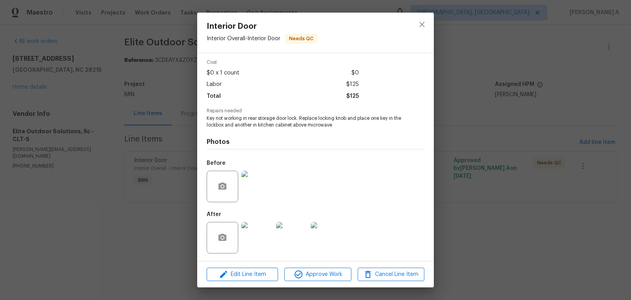
click at [259, 193] on img at bounding box center [258, 187] width 32 height 32
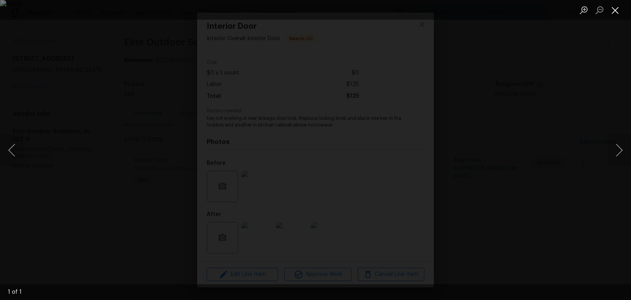
click at [617, 7] on button "Close lightbox" at bounding box center [616, 10] width 16 height 14
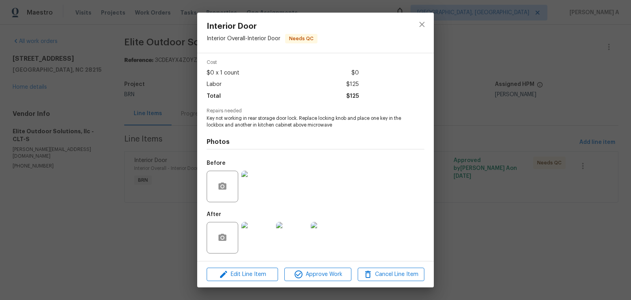
click at [253, 186] on img at bounding box center [258, 187] width 32 height 32
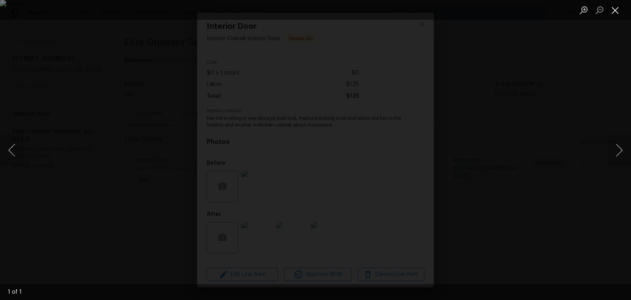
click at [618, 9] on button "Close lightbox" at bounding box center [616, 10] width 16 height 14
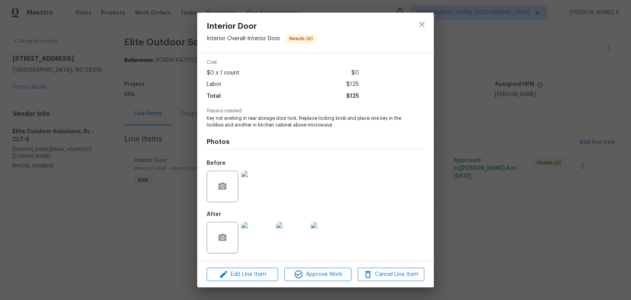
click at [257, 238] on img at bounding box center [258, 238] width 32 height 32
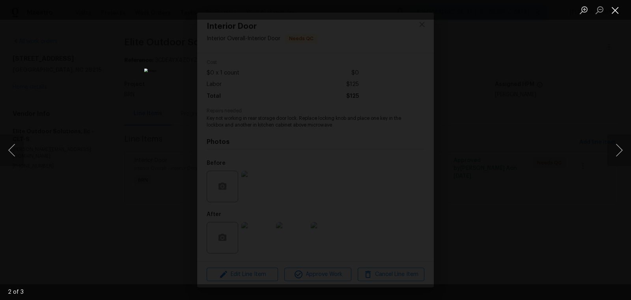
click at [613, 11] on button "Close lightbox" at bounding box center [616, 10] width 16 height 14
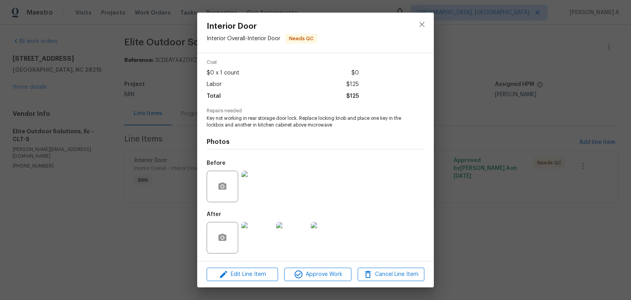
click at [256, 190] on img at bounding box center [258, 187] width 32 height 32
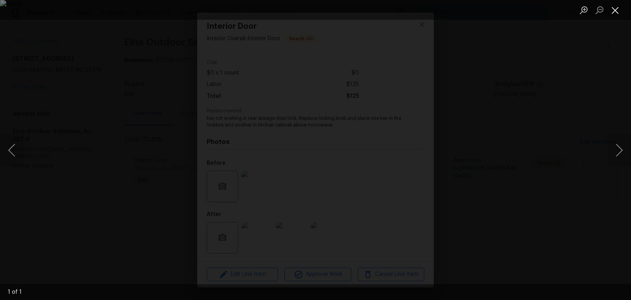
click at [621, 4] on button "Close lightbox" at bounding box center [616, 10] width 16 height 14
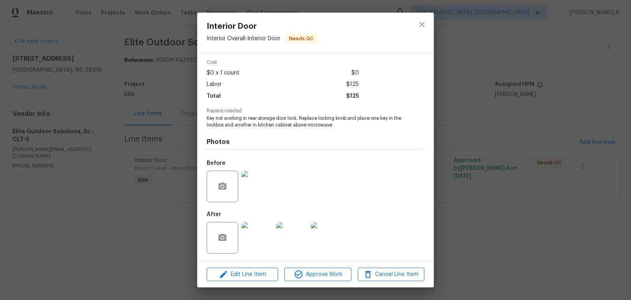
click at [253, 239] on img at bounding box center [258, 238] width 32 height 32
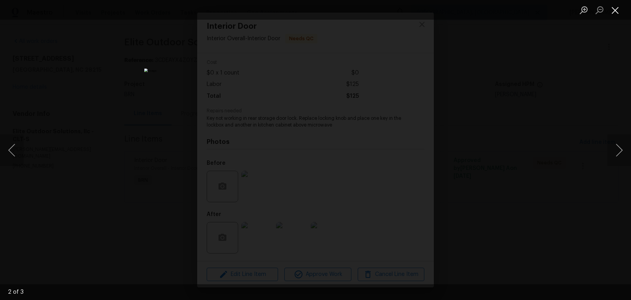
click at [618, 11] on button "Close lightbox" at bounding box center [616, 10] width 16 height 14
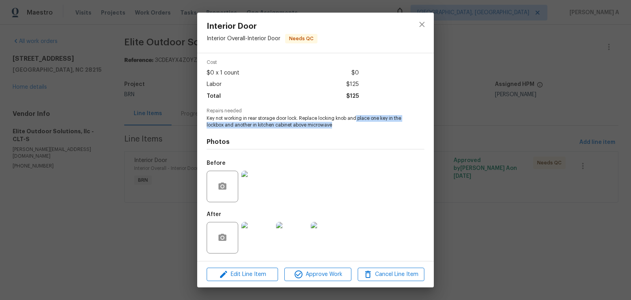
copy span "place one key in the lockbox and another in kitchen cabinet above microwave"
drag, startPoint x: 358, startPoint y: 120, endPoint x: 388, endPoint y: 123, distance: 29.7
click at [388, 123] on span "Key not working in rear storage door lock. Replace locking knob and place one k…" at bounding box center [305, 121] width 196 height 13
click at [422, 26] on icon "close" at bounding box center [422, 24] width 9 height 9
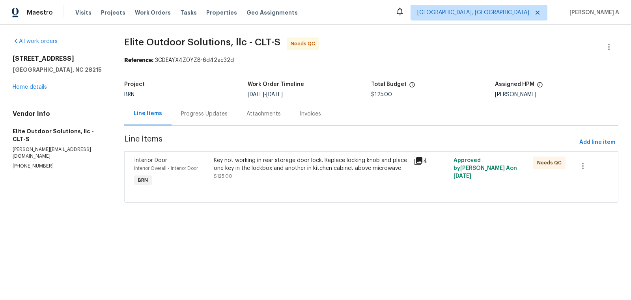
click at [189, 110] on div "Progress Updates" at bounding box center [205, 113] width 66 height 23
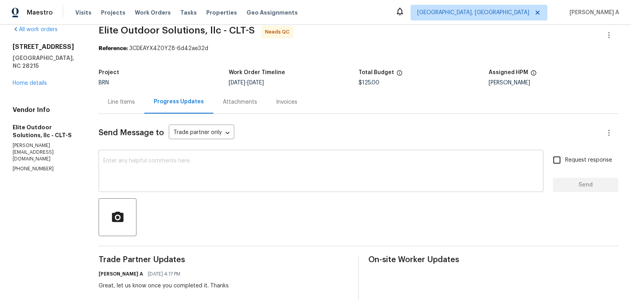
scroll to position [26, 0]
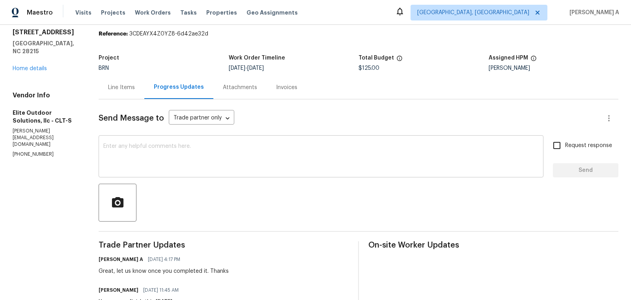
click at [229, 163] on textarea at bounding box center [321, 158] width 436 height 28
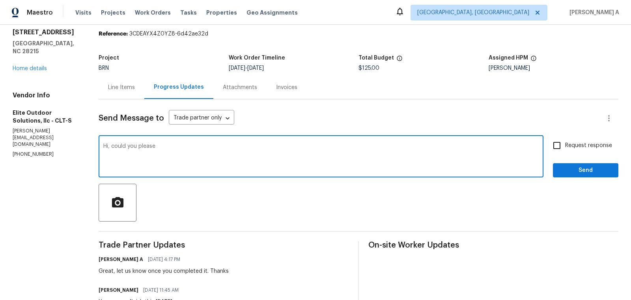
paste textarea "place one key in the lockbox and another in kitchen cabinet above microwave"
click at [158, 148] on textarea "Hi, could you please place one key in the lockbox and another in kitchen cabine…" at bounding box center [321, 158] width 436 height 28
click at [223, 149] on textarea "Hi, could you please confirm if you have place one key in the lockbox and anoth…" at bounding box center [321, 158] width 436 height 28
click at [0, 0] on span "microwave" at bounding box center [0, 0] width 0 height 0
type textarea "Hi, could you please confirm if you have placed one key in the lockbox and anot…"
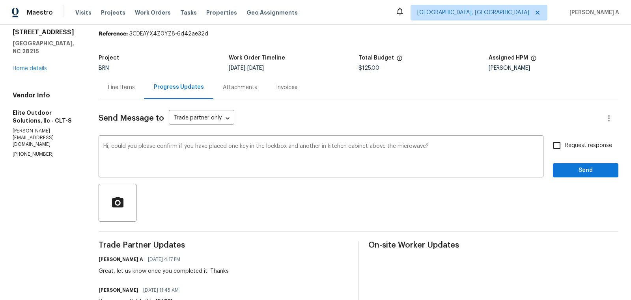
click at [568, 147] on span "Request response" at bounding box center [589, 146] width 47 height 8
click at [566, 147] on input "Request response" at bounding box center [557, 145] width 17 height 17
checkbox input "true"
click at [581, 168] on span "Send" at bounding box center [586, 171] width 53 height 10
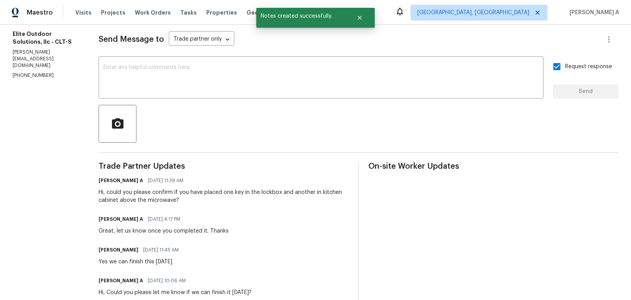
scroll to position [0, 0]
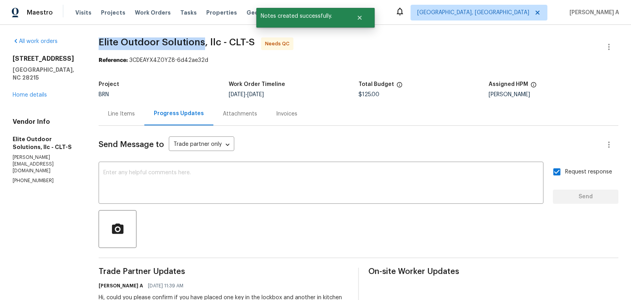
copy span "Elite Outdoor Solutions"
drag, startPoint x: 99, startPoint y: 43, endPoint x: 204, endPoint y: 41, distance: 105.0
click at [204, 41] on div "All work orders 5163 Ficus Tree Ln Charlotte, NC 28215 Home details Vendor Info…" at bounding box center [315, 282] width 631 height 515
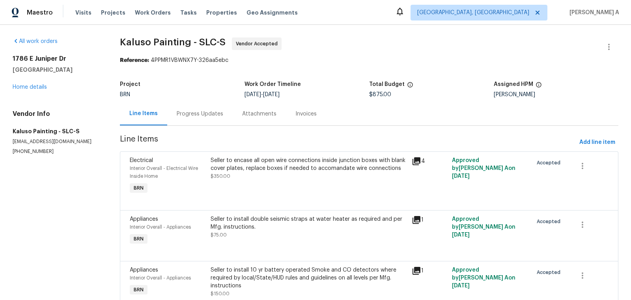
click at [205, 119] on div "Progress Updates" at bounding box center [200, 113] width 66 height 23
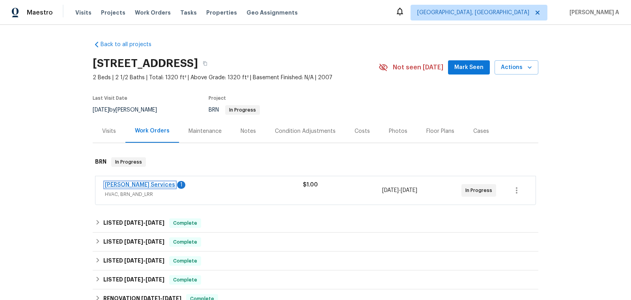
click at [133, 187] on link "[PERSON_NAME] Services" at bounding box center [140, 185] width 70 height 6
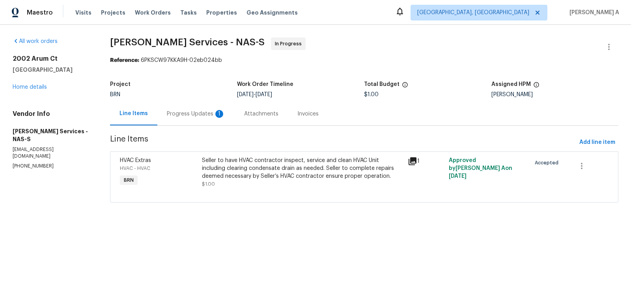
click at [208, 107] on div "Progress Updates 1" at bounding box center [195, 113] width 77 height 23
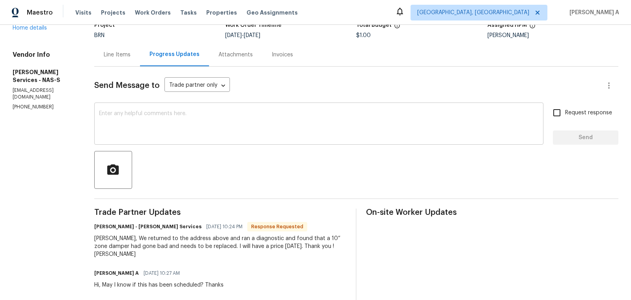
scroll to position [64, 0]
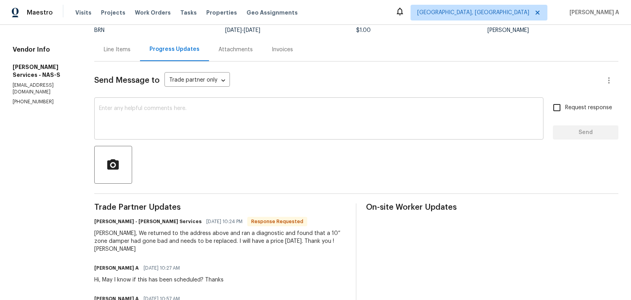
click at [212, 120] on textarea at bounding box center [319, 120] width 440 height 28
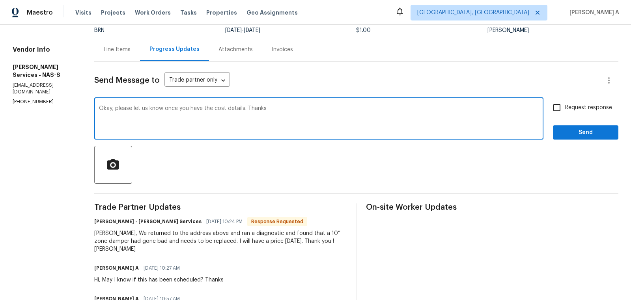
click at [212, 120] on textarea "Okay, please let us know once you have the cost details. Thanks" at bounding box center [319, 120] width 440 height 28
click at [0, 0] on icon "Paraphrase text" at bounding box center [0, 0] width 0 height 0
click at [353, 128] on textarea "Okay, please let us know once you have the cost details. Thanks" at bounding box center [319, 120] width 440 height 28
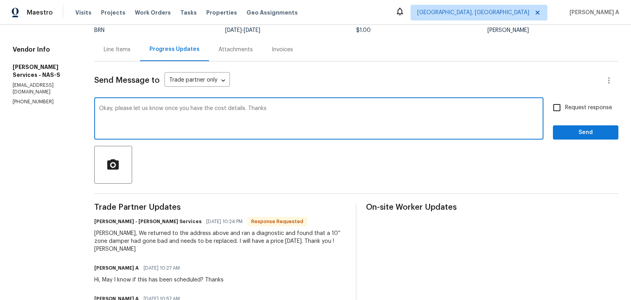
type textarea "Okay, please let us know once you have the cost details. Thanks"
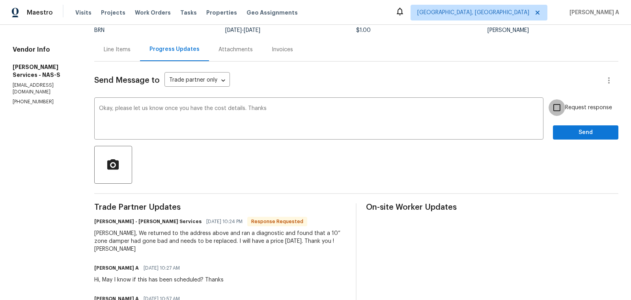
click at [558, 107] on input "Request response" at bounding box center [557, 107] width 17 height 17
checkbox input "true"
click at [577, 133] on span "Send" at bounding box center [586, 133] width 53 height 10
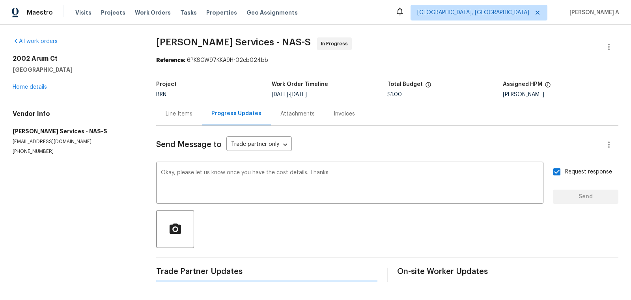
scroll to position [0, 0]
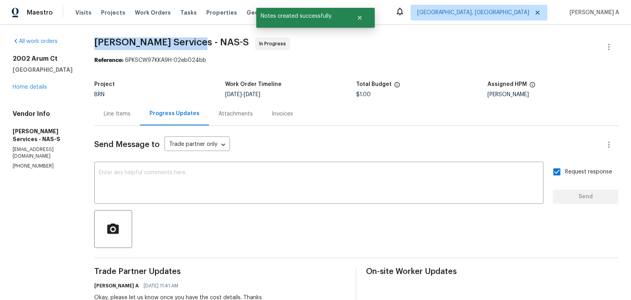
copy span "Tony Barrett Services"
drag, startPoint x: 86, startPoint y: 41, endPoint x: 193, endPoint y: 41, distance: 106.6
click at [193, 41] on div "All work orders 2002 Arum Ct Spring Hill, TN 37174 Home details Vendor Info Ton…" at bounding box center [315, 240] width 631 height 431
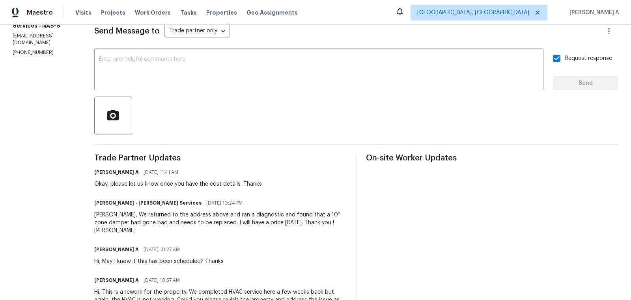
scroll to position [117, 0]
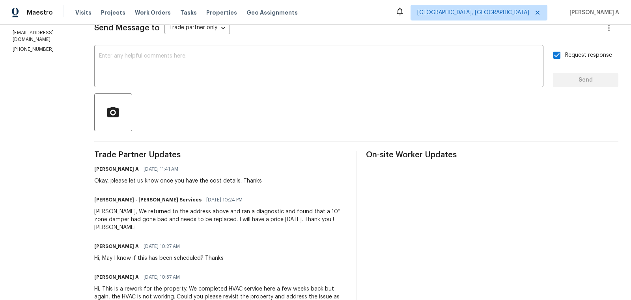
click at [127, 212] on div "Akshay, We returned to the address above and ran a diagnostic and found that a …" at bounding box center [220, 220] width 253 height 24
drag, startPoint x: 216, startPoint y: 212, endPoint x: 263, endPoint y: 213, distance: 47.0
click at [263, 213] on div "Akshay, We returned to the address above and ran a diagnostic and found that a …" at bounding box center [220, 220] width 253 height 24
drag, startPoint x: 216, startPoint y: 211, endPoint x: 264, endPoint y: 213, distance: 48.2
click at [264, 213] on div "Akshay, We returned to the address above and ran a diagnostic and found that a …" at bounding box center [220, 220] width 253 height 24
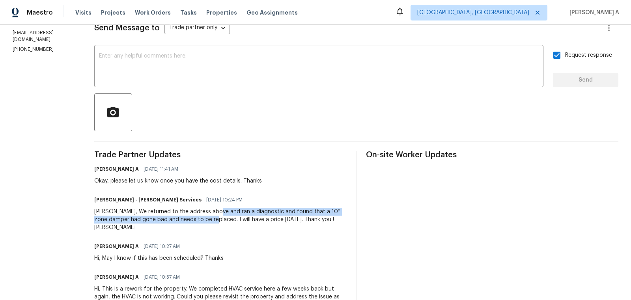
copy div "ran a diagnostic and found that a 10” zone damper had gone bad and needs to be …"
drag, startPoint x: 217, startPoint y: 212, endPoint x: 223, endPoint y: 220, distance: 10.5
click at [223, 220] on div "Akshay, We returned to the address above and ran a diagnostic and found that a …" at bounding box center [220, 220] width 253 height 24
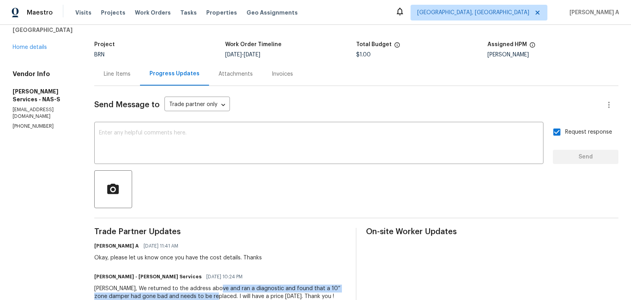
scroll to position [0, 0]
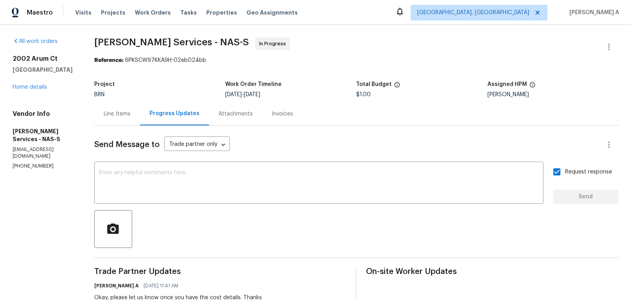
click at [103, 111] on div "Line Items" at bounding box center [117, 113] width 46 height 23
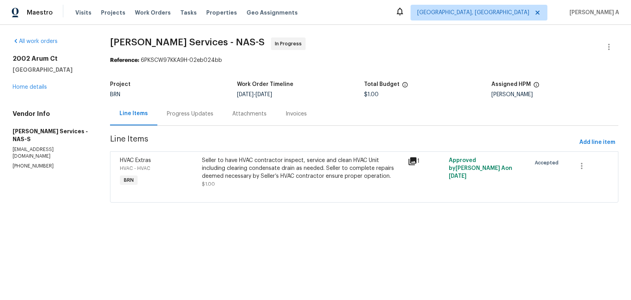
click at [190, 111] on div "Progress Updates" at bounding box center [190, 114] width 47 height 8
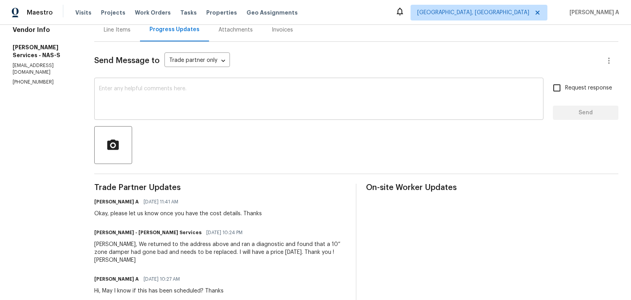
scroll to position [118, 0]
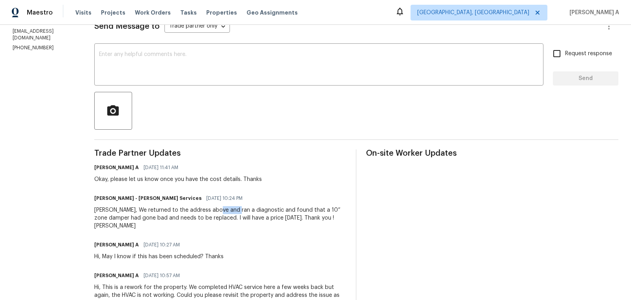
drag, startPoint x: 216, startPoint y: 211, endPoint x: 234, endPoint y: 211, distance: 17.8
click at [234, 211] on div "Akshay, We returned to the address above and ran a diagnostic and found that a …" at bounding box center [220, 218] width 253 height 24
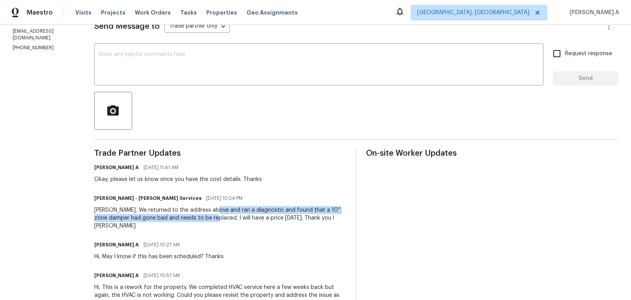
copy div "ran a diagnostic and found that a 10” zone damper had gone bad and needs to be …"
drag, startPoint x: 215, startPoint y: 210, endPoint x: 223, endPoint y: 218, distance: 10.6
click at [222, 218] on div "Akshay, We returned to the address above and ran a diagnostic and found that a …" at bounding box center [220, 218] width 253 height 24
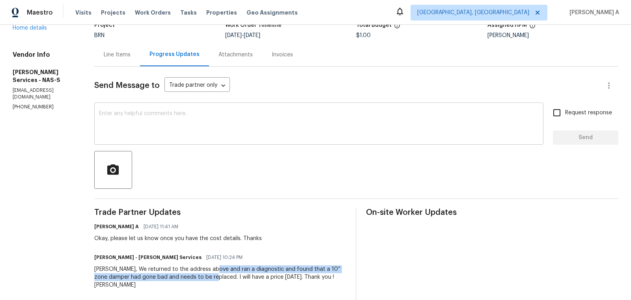
scroll to position [0, 0]
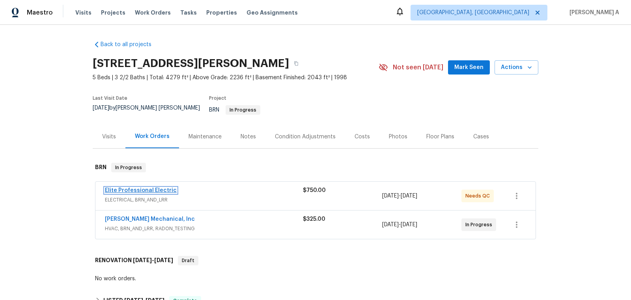
click at [147, 188] on link "Elite Professional Electric" at bounding box center [141, 191] width 72 height 6
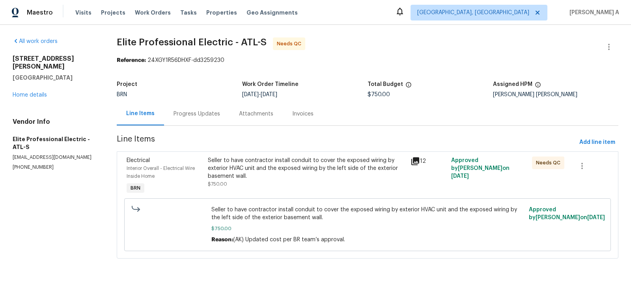
click at [187, 107] on div "Progress Updates" at bounding box center [197, 113] width 66 height 23
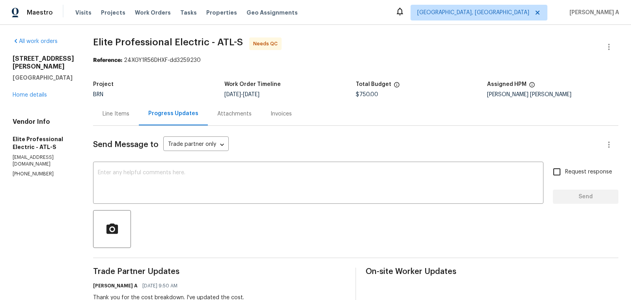
click at [139, 109] on div "Line Items" at bounding box center [116, 113] width 46 height 23
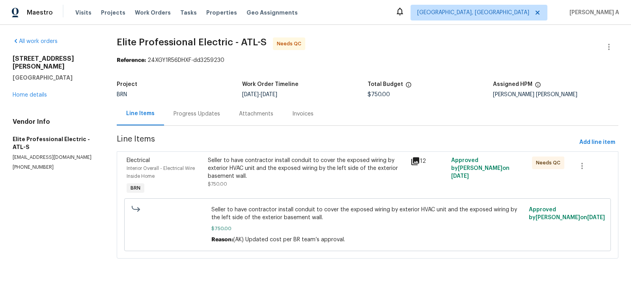
click at [353, 169] on div "Seller to have contractor install conduit to cover the exposed wiring by exteri…" at bounding box center [307, 169] width 198 height 24
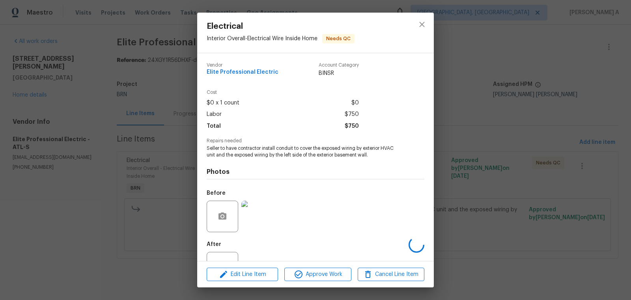
scroll to position [30, 0]
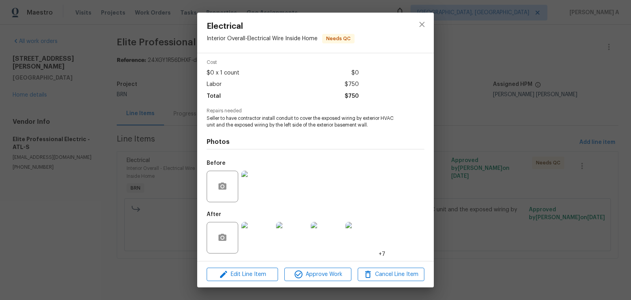
click at [255, 238] on img at bounding box center [258, 238] width 32 height 32
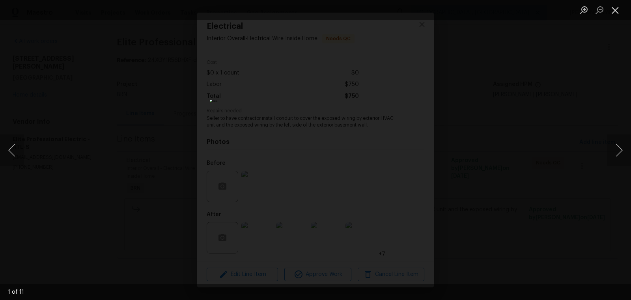
click at [616, 11] on button "Close lightbox" at bounding box center [616, 10] width 16 height 14
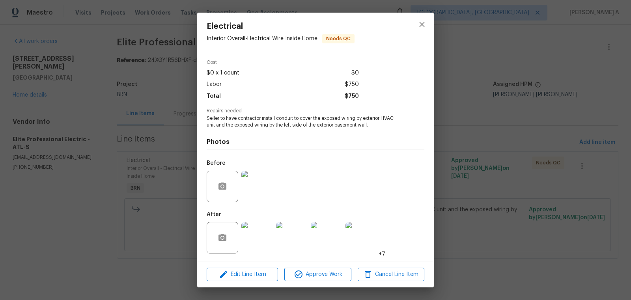
click at [284, 247] on img at bounding box center [292, 238] width 32 height 32
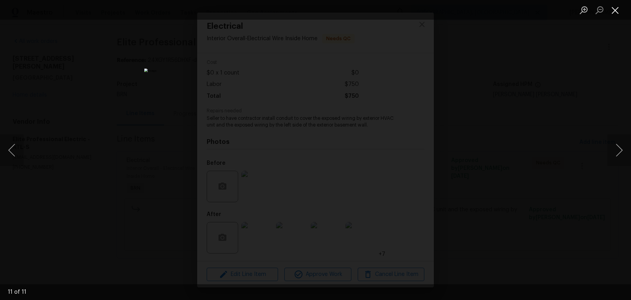
click at [615, 10] on button "Close lightbox" at bounding box center [616, 10] width 16 height 14
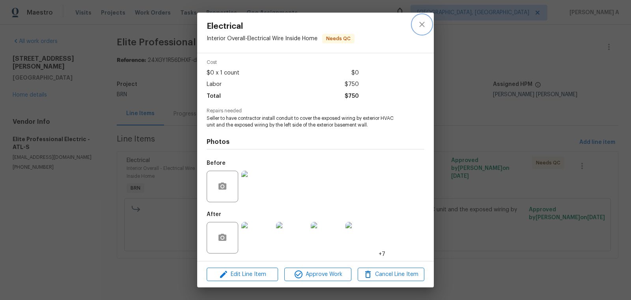
click at [428, 27] on button "close" at bounding box center [422, 24] width 19 height 19
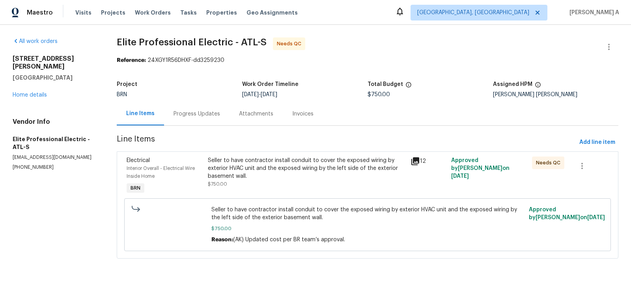
click at [188, 111] on div "Progress Updates" at bounding box center [197, 114] width 47 height 8
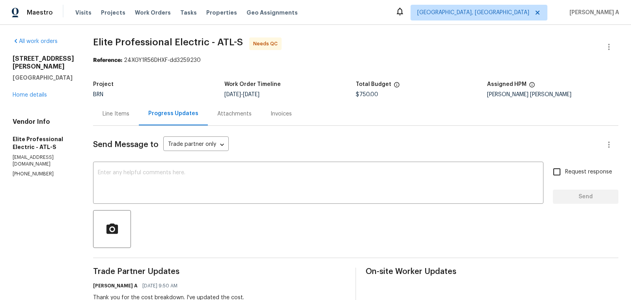
click at [121, 109] on div "Line Items" at bounding box center [116, 113] width 46 height 23
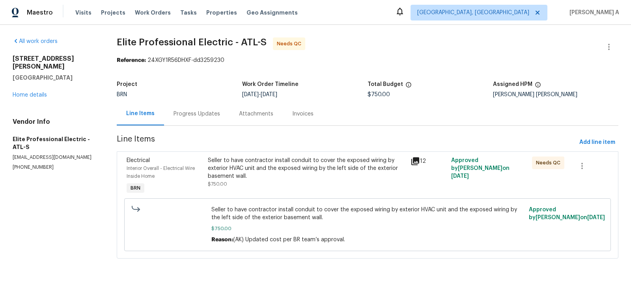
click at [320, 175] on div "Seller to have contractor install conduit to cover the exposed wiring by exteri…" at bounding box center [307, 169] width 198 height 24
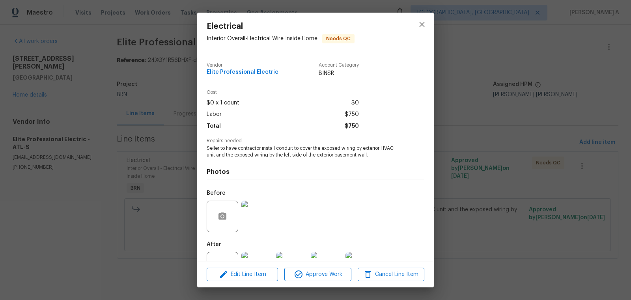
scroll to position [30, 0]
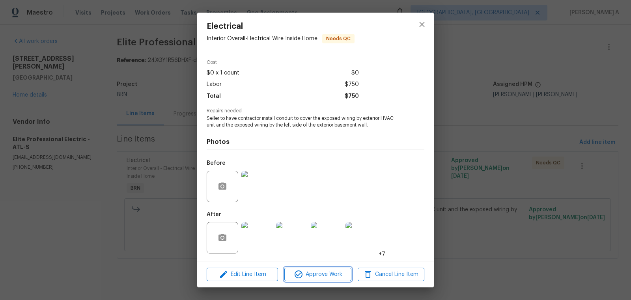
click at [322, 277] on span "Approve Work" at bounding box center [318, 275] width 62 height 10
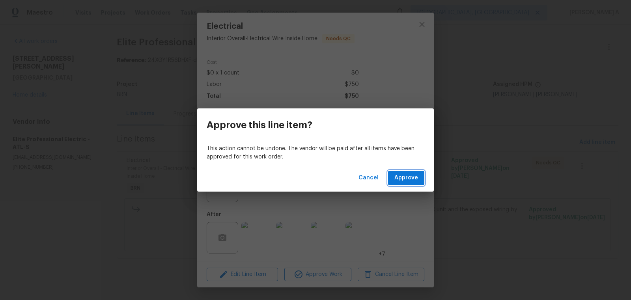
click at [401, 174] on span "Approve" at bounding box center [407, 178] width 24 height 10
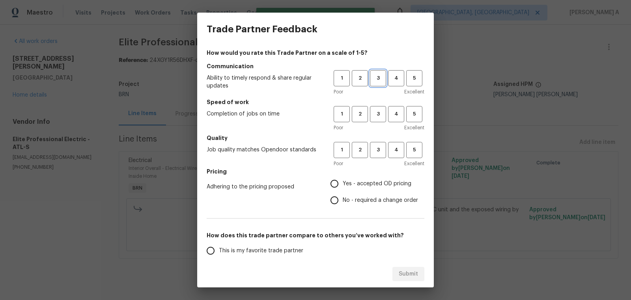
click at [380, 79] on span "3" at bounding box center [378, 78] width 15 height 9
click at [380, 107] on button "3" at bounding box center [378, 114] width 16 height 16
click at [379, 149] on span "3" at bounding box center [378, 150] width 15 height 9
click at [354, 202] on span "No - required a change order" at bounding box center [380, 201] width 75 height 8
click at [343, 202] on input "No - required a change order" at bounding box center [334, 200] width 17 height 17
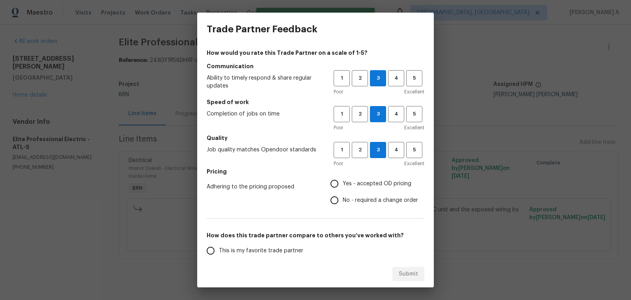
radio input "true"
click at [277, 251] on span "This is my favorite trade partner" at bounding box center [261, 251] width 84 height 8
click at [219, 251] on input "This is my favorite trade partner" at bounding box center [210, 251] width 17 height 17
click at [410, 275] on span "Submit" at bounding box center [408, 275] width 19 height 10
radio input "true"
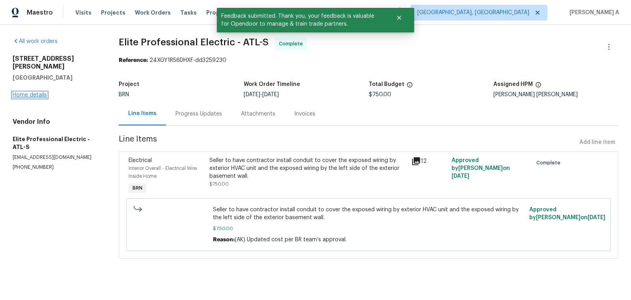
click at [28, 92] on link "Home details" at bounding box center [30, 95] width 34 height 6
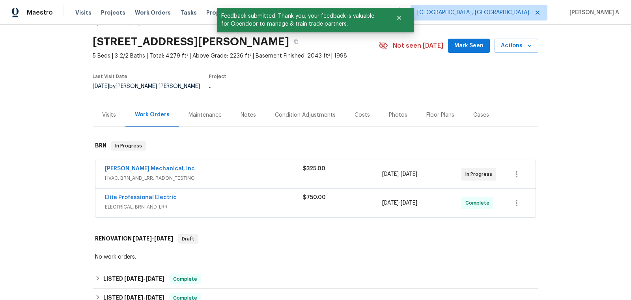
scroll to position [26, 0]
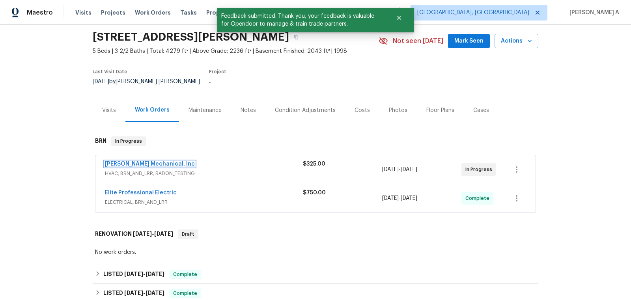
click at [143, 161] on link "JH Martin Mechanical, Inc" at bounding box center [150, 164] width 90 height 6
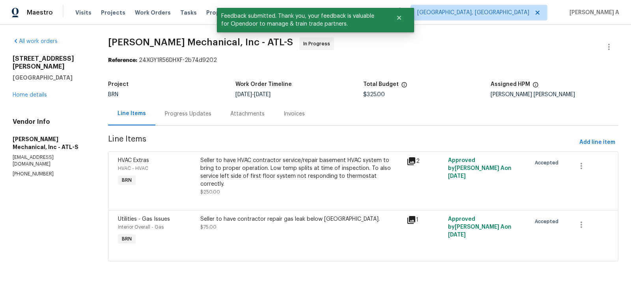
click at [171, 115] on div "Progress Updates" at bounding box center [188, 114] width 47 height 8
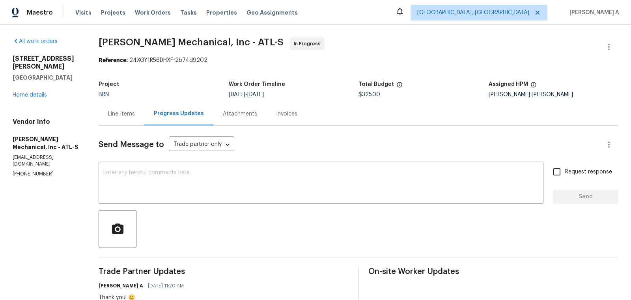
click at [121, 122] on div "Line Items" at bounding box center [122, 113] width 46 height 23
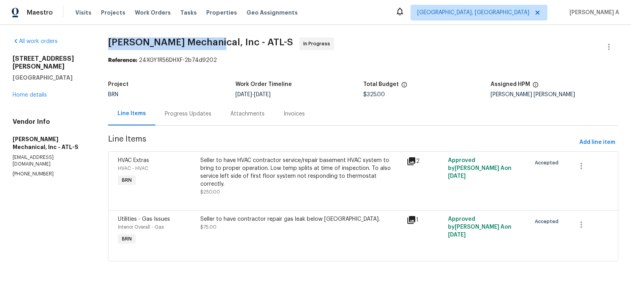
copy span "JH Martin Mechanical,"
drag, startPoint x: 103, startPoint y: 42, endPoint x: 206, endPoint y: 39, distance: 103.4
click at [206, 39] on div "All work orders 105 Laurel Ridge Ct Fayetteville, GA 30215 Home details Vendor …" at bounding box center [315, 154] width 631 height 259
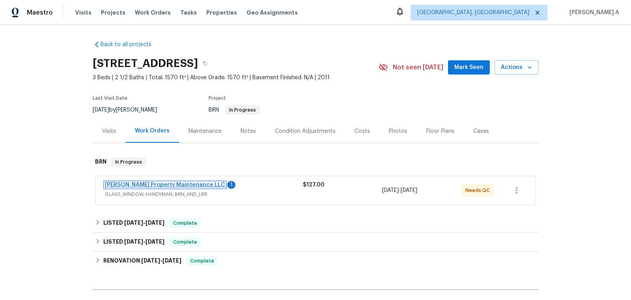
click at [134, 183] on link "[PERSON_NAME] Property Maintenance LLC" at bounding box center [165, 185] width 120 height 6
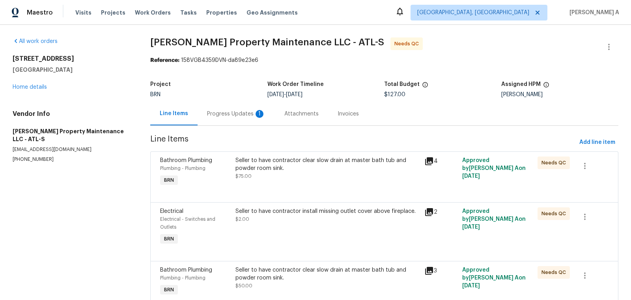
click at [222, 114] on div "Progress Updates 1" at bounding box center [236, 114] width 58 height 8
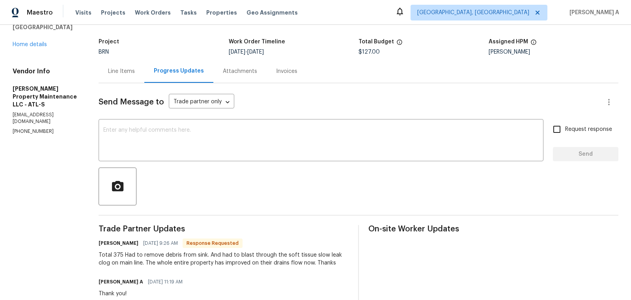
scroll to position [62, 0]
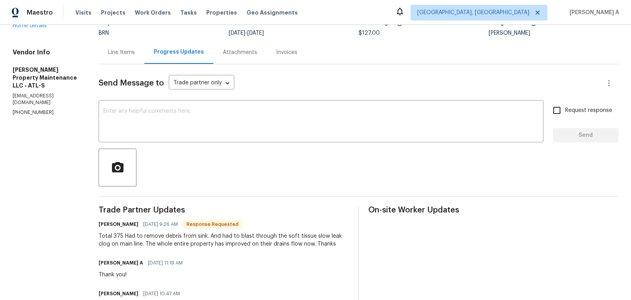
click at [118, 236] on div "Total 375 Had to remove debris from sink. And had to blast through the soft tis…" at bounding box center [224, 240] width 250 height 16
copy div "375"
click at [110, 42] on div "Line Items" at bounding box center [122, 52] width 46 height 23
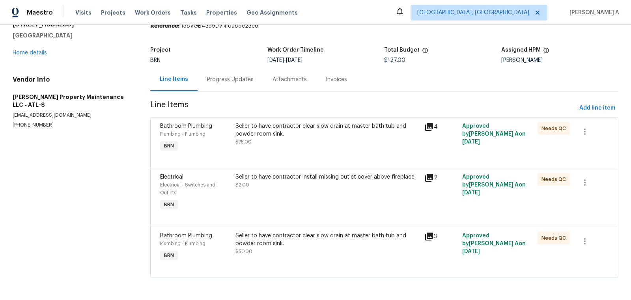
click at [217, 83] on div "Progress Updates" at bounding box center [231, 79] width 66 height 23
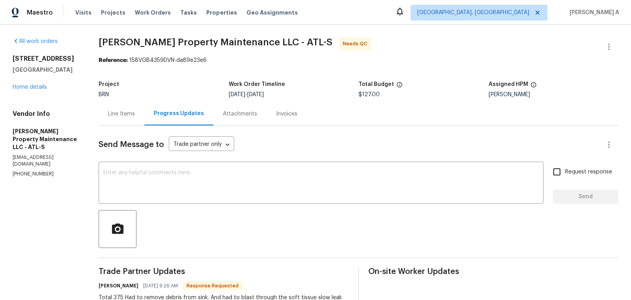
scroll to position [18, 0]
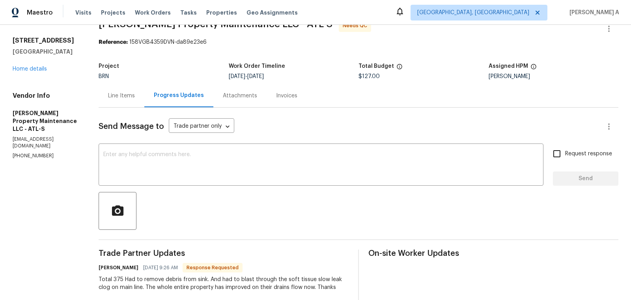
click at [119, 281] on div "Total 375 Had to remove debris from sink. And had to blast through the soft tis…" at bounding box center [224, 284] width 250 height 16
copy div "375"
click at [124, 94] on div "Line Items" at bounding box center [121, 96] width 27 height 8
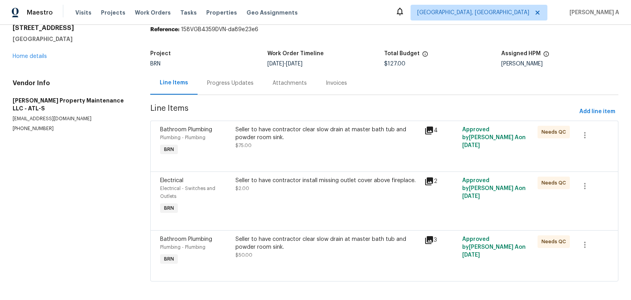
scroll to position [34, 0]
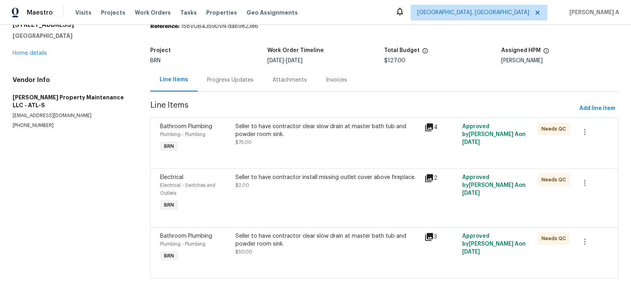
click at [272, 139] on div "Seller to have contractor clear slow drain at master bath tub and powder room s…" at bounding box center [328, 135] width 184 height 24
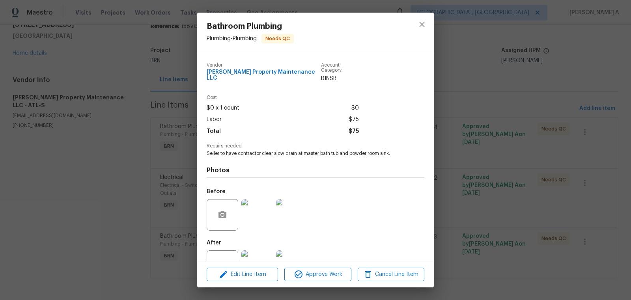
scroll to position [24, 0]
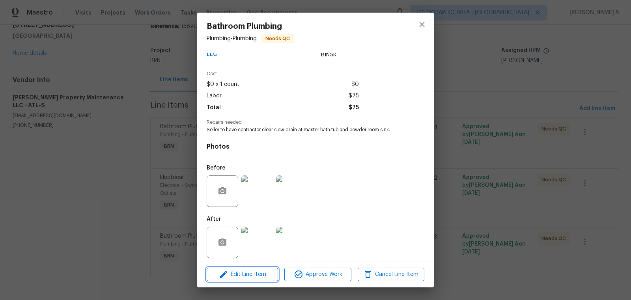
click at [259, 278] on span "Edit Line Item" at bounding box center [242, 275] width 67 height 10
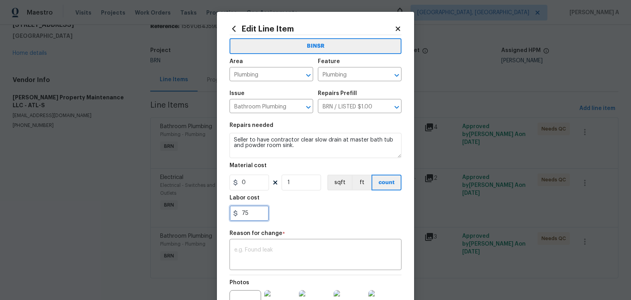
click at [251, 215] on input "75" at bounding box center [249, 214] width 39 height 16
paste input "323"
type input "323"
click at [275, 256] on textarea at bounding box center [315, 255] width 163 height 17
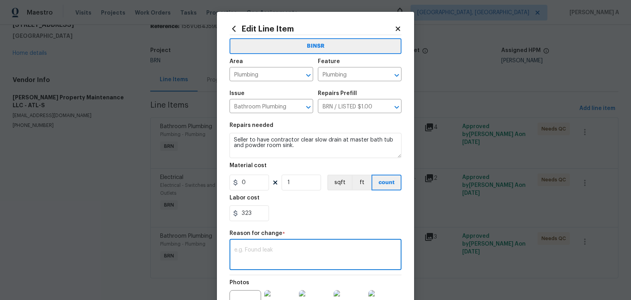
click at [317, 259] on textarea at bounding box center [315, 255] width 163 height 17
paste textarea "(AK) Updated per vendors final cost."
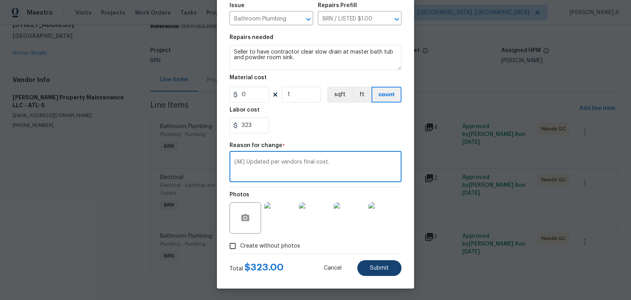
type textarea "(AK) Updated per vendors final cost."
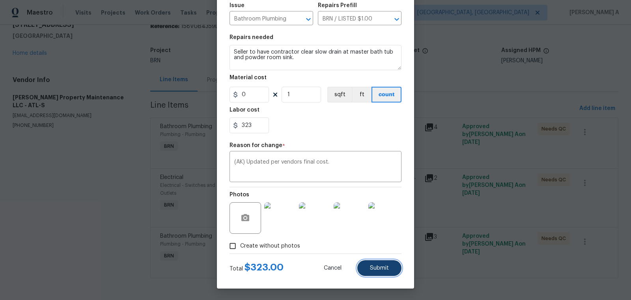
click at [388, 266] on span "Submit" at bounding box center [379, 269] width 19 height 6
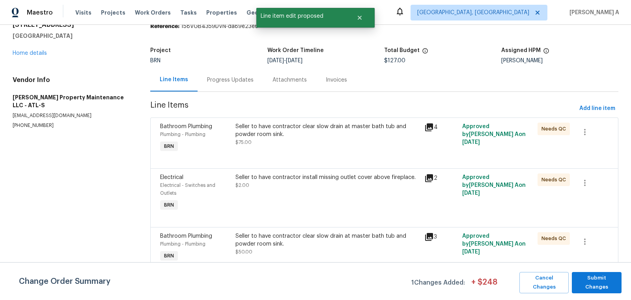
scroll to position [0, 0]
click at [603, 283] on span "Submit Changes" at bounding box center [597, 283] width 42 height 18
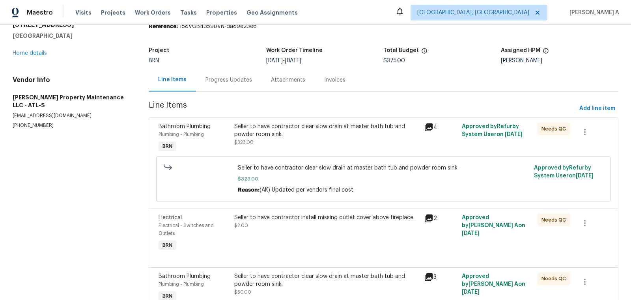
click at [311, 140] on div "Seller to have contractor clear slow drain at master bath tub and powder room s…" at bounding box center [326, 135] width 185 height 24
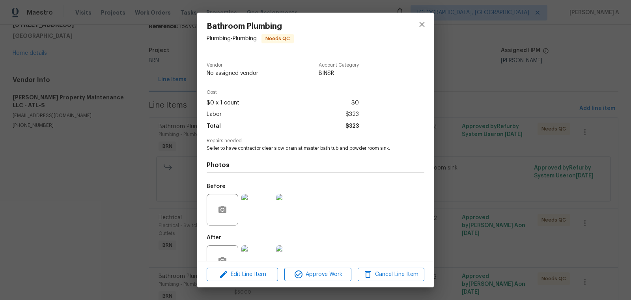
scroll to position [24, 0]
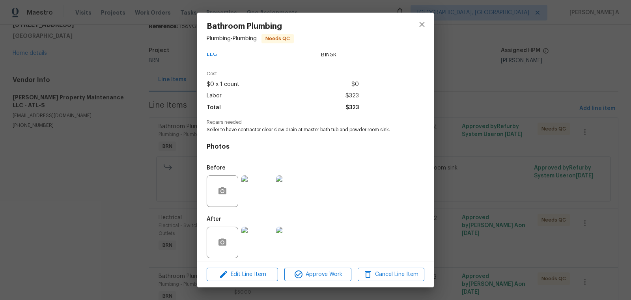
click at [260, 191] on img at bounding box center [258, 192] width 32 height 32
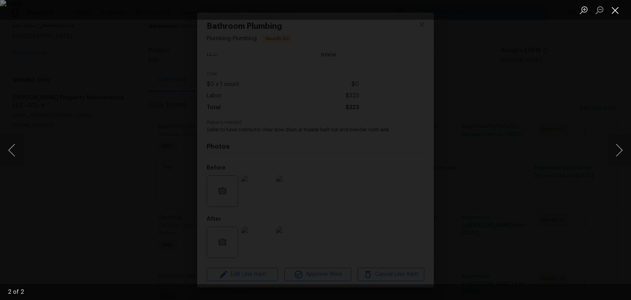
click at [614, 7] on button "Close lightbox" at bounding box center [616, 10] width 16 height 14
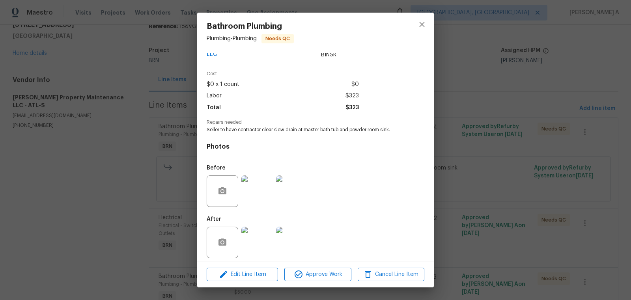
click at [259, 241] on img at bounding box center [258, 243] width 32 height 32
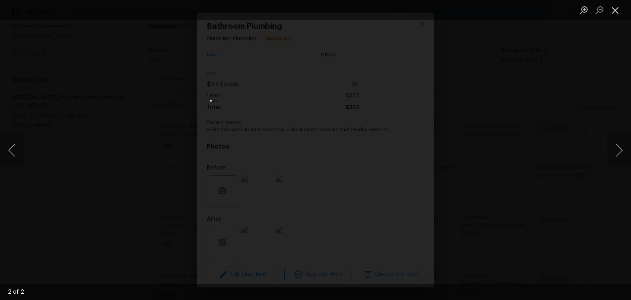
click at [619, 7] on button "Close lightbox" at bounding box center [616, 10] width 16 height 14
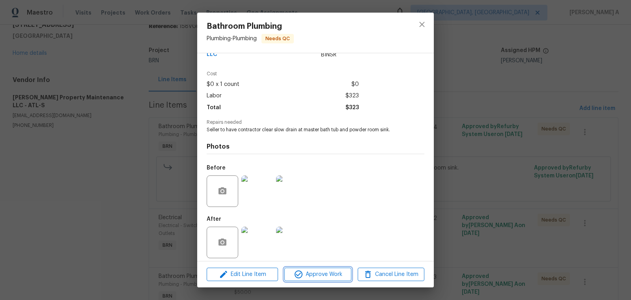
click at [326, 272] on span "Approve Work" at bounding box center [318, 275] width 62 height 10
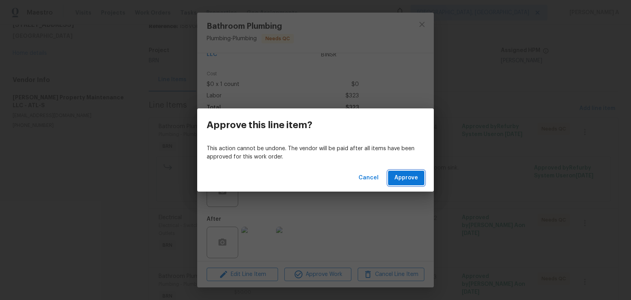
click at [403, 182] on span "Approve" at bounding box center [407, 178] width 24 height 10
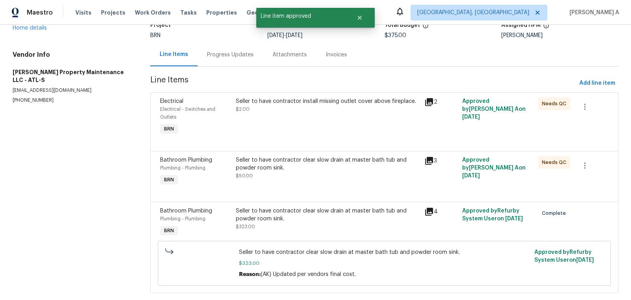
scroll to position [74, 0]
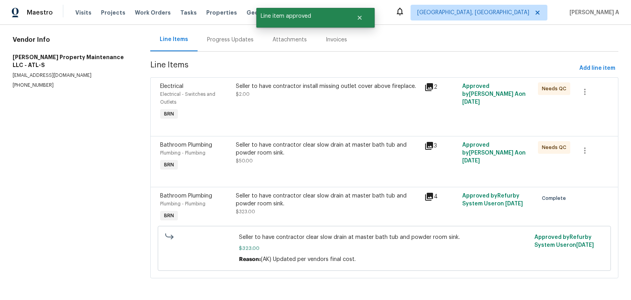
click at [317, 107] on div "Seller to have contractor install missing outlet cover above fireplace. $2.00" at bounding box center [328, 102] width 189 height 44
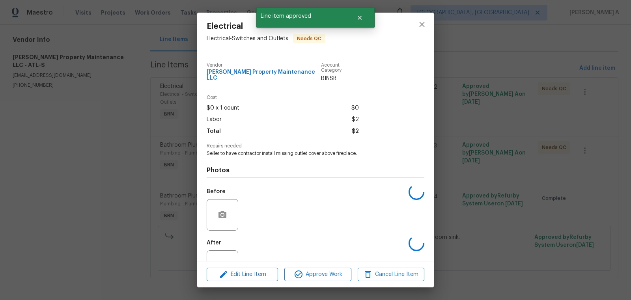
scroll to position [24, 0]
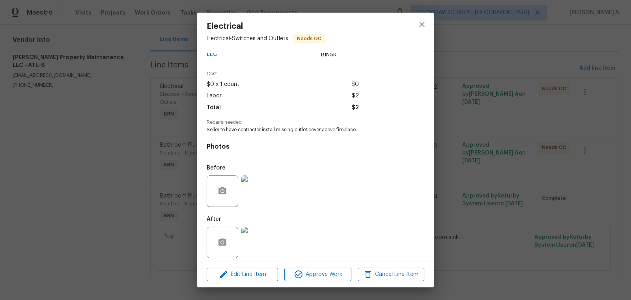
click at [243, 200] on img at bounding box center [258, 192] width 32 height 32
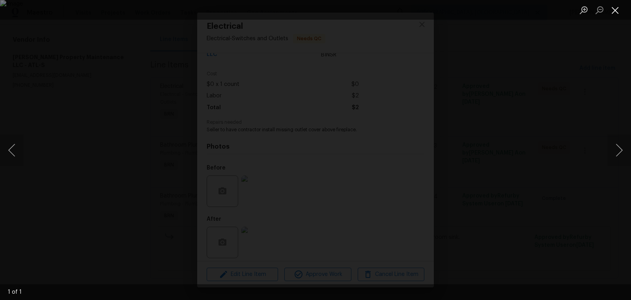
click at [609, 8] on button "Close lightbox" at bounding box center [616, 10] width 16 height 14
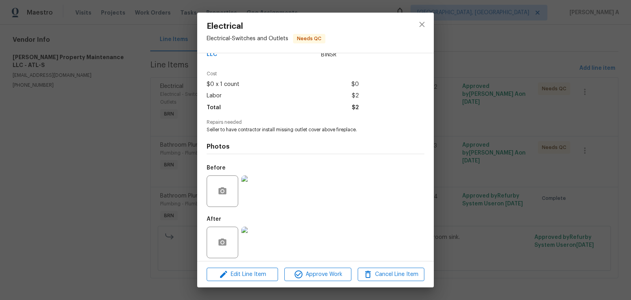
click at [250, 240] on img at bounding box center [258, 243] width 32 height 32
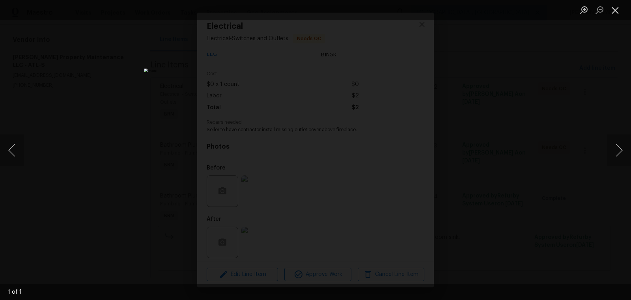
click at [614, 9] on button "Close lightbox" at bounding box center [616, 10] width 16 height 14
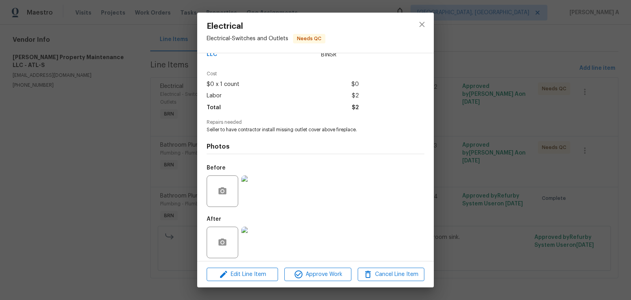
click at [263, 186] on img at bounding box center [258, 192] width 32 height 32
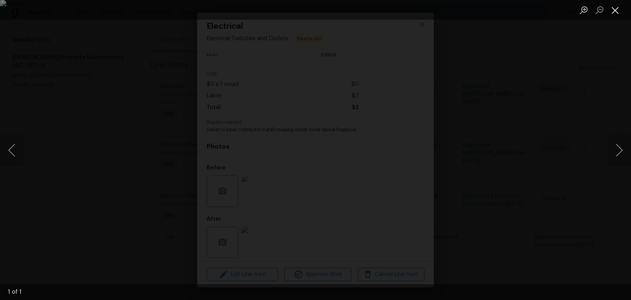
click at [622, 4] on button "Close lightbox" at bounding box center [616, 10] width 16 height 14
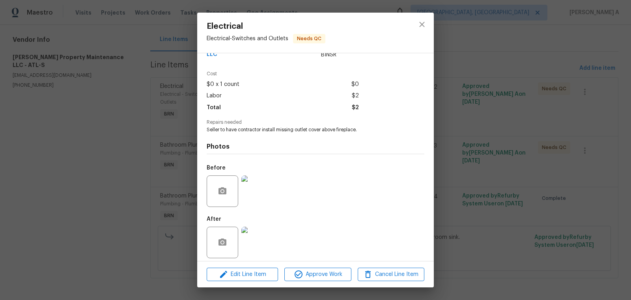
click at [244, 235] on img at bounding box center [258, 243] width 32 height 32
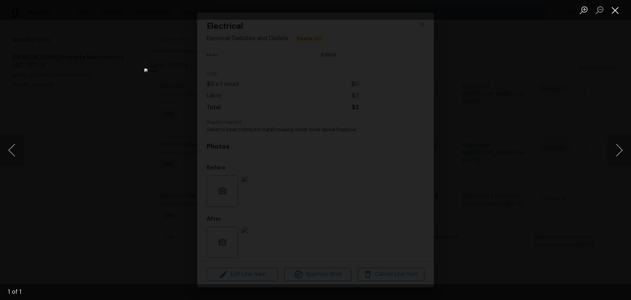
click at [614, 13] on button "Close lightbox" at bounding box center [616, 10] width 16 height 14
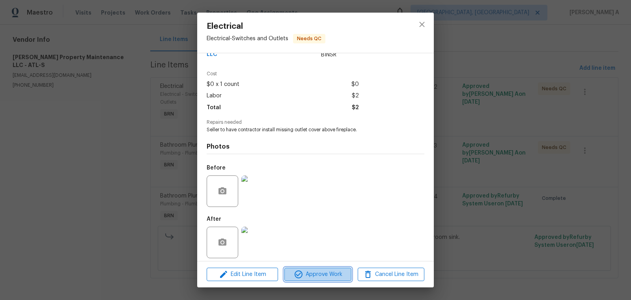
click at [315, 276] on span "Approve Work" at bounding box center [318, 275] width 62 height 10
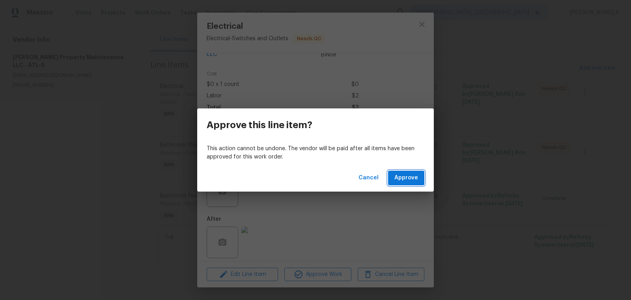
click at [402, 180] on span "Approve" at bounding box center [407, 178] width 24 height 10
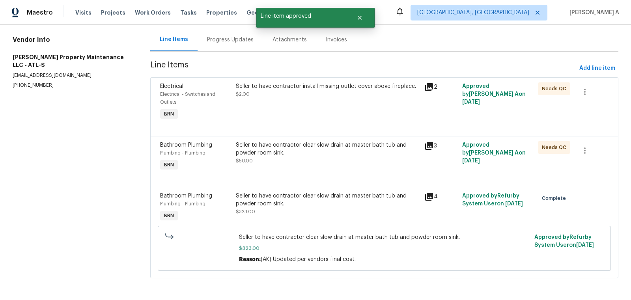
scroll to position [0, 0]
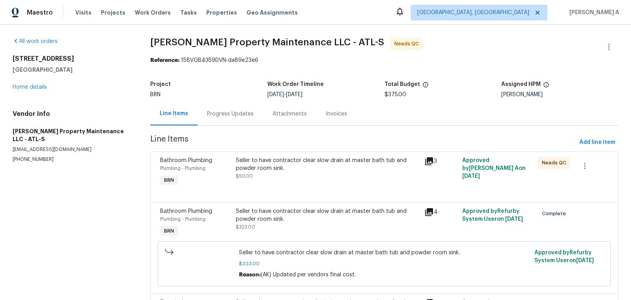
click at [352, 179] on div "Seller to have contractor clear slow drain at master bath tub and powder room s…" at bounding box center [328, 169] width 184 height 24
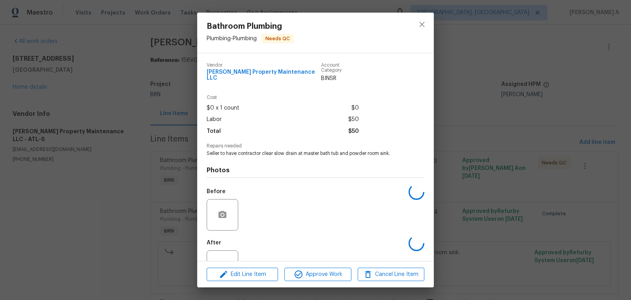
scroll to position [24, 0]
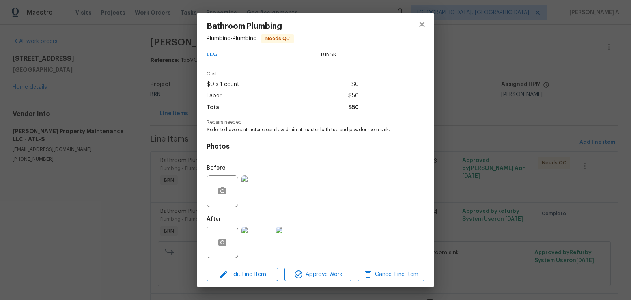
click at [256, 236] on img at bounding box center [258, 243] width 32 height 32
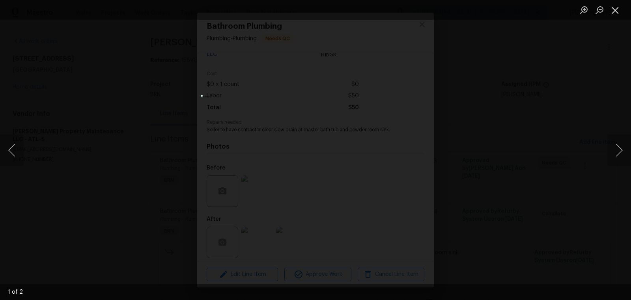
click at [613, 12] on button "Close lightbox" at bounding box center [616, 10] width 16 height 14
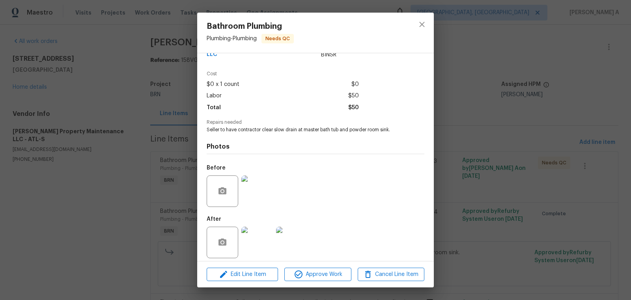
click at [263, 185] on img at bounding box center [258, 192] width 32 height 32
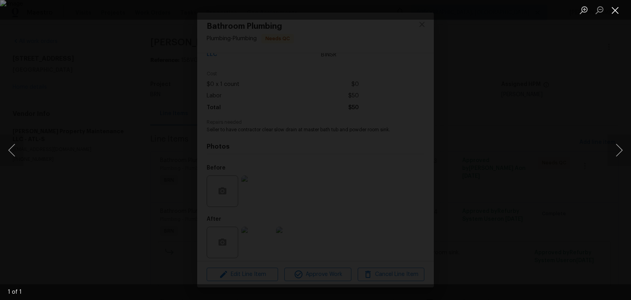
click at [617, 12] on button "Close lightbox" at bounding box center [616, 10] width 16 height 14
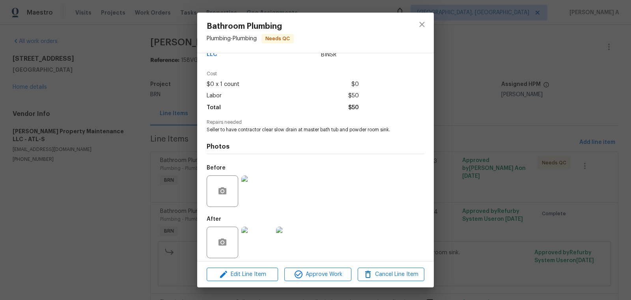
click at [259, 184] on img at bounding box center [258, 192] width 32 height 32
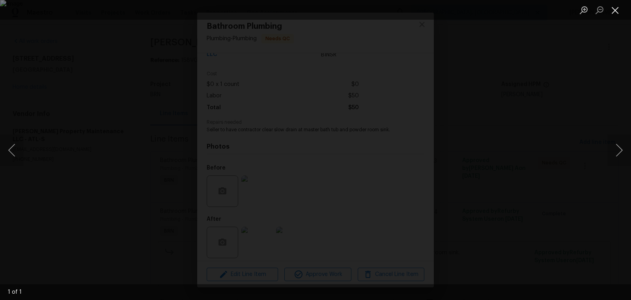
click at [612, 13] on button "Close lightbox" at bounding box center [616, 10] width 16 height 14
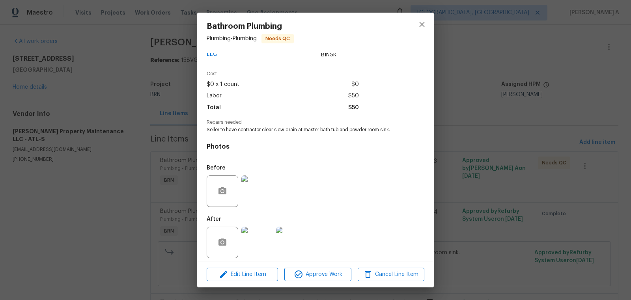
click at [251, 231] on img at bounding box center [258, 243] width 32 height 32
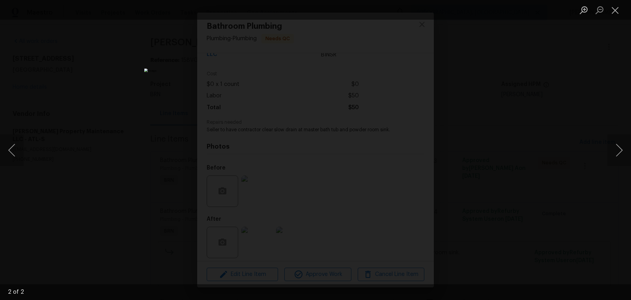
click at [613, 1] on li "Lightbox" at bounding box center [616, 10] width 16 height 20
click at [614, 7] on button "Close lightbox" at bounding box center [616, 10] width 16 height 14
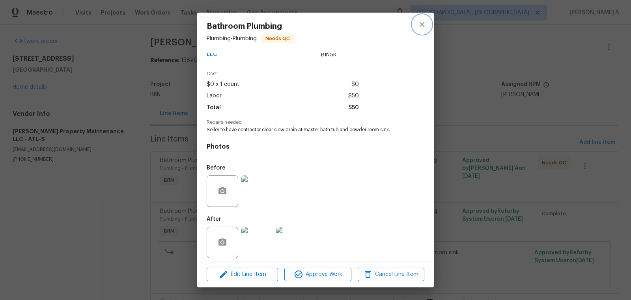
click at [429, 23] on button "close" at bounding box center [422, 24] width 19 height 19
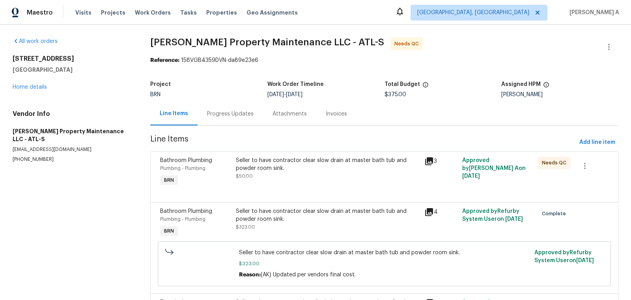
scroll to position [74, 0]
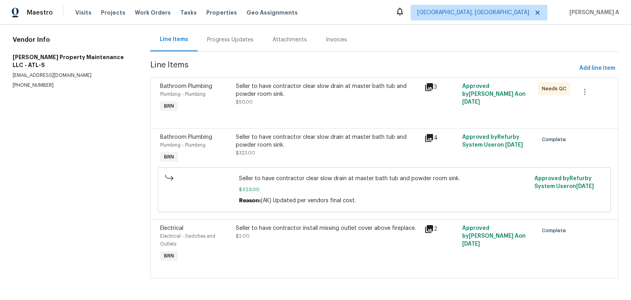
click at [317, 94] on div "Seller to have contractor clear slow drain at master bath tub and powder room s…" at bounding box center [328, 90] width 184 height 16
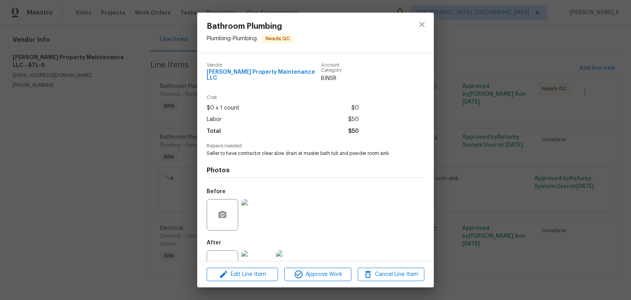
scroll to position [24, 0]
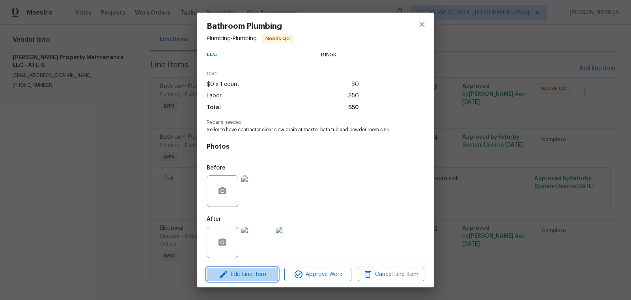
click at [249, 277] on span "Edit Line Item" at bounding box center [242, 275] width 67 height 10
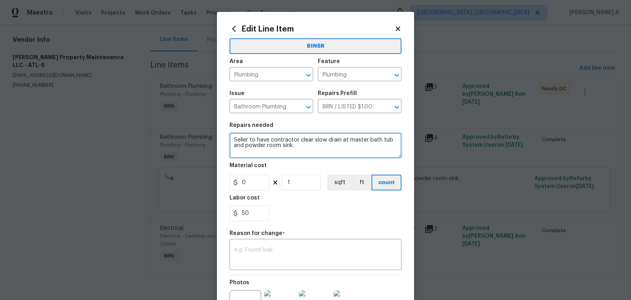
click at [300, 149] on textarea "Seller to have contractor clear slow drain at master bath tub and powder room s…" at bounding box center [316, 145] width 172 height 25
paste textarea "repair leaking faucet handle at master bath tub."
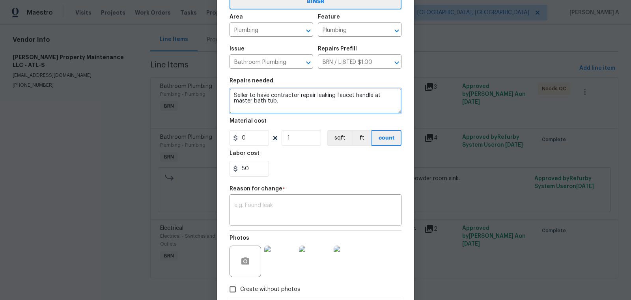
scroll to position [60, 0]
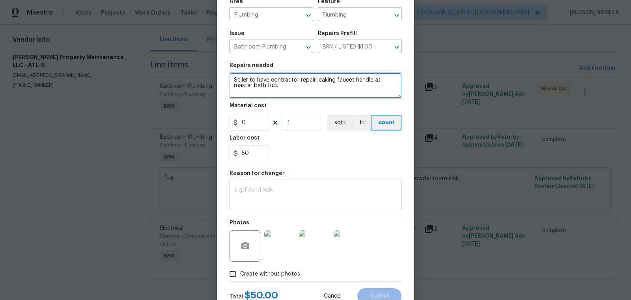
type textarea "Seller to have contractor repair leaking faucet handle at master bath tub."
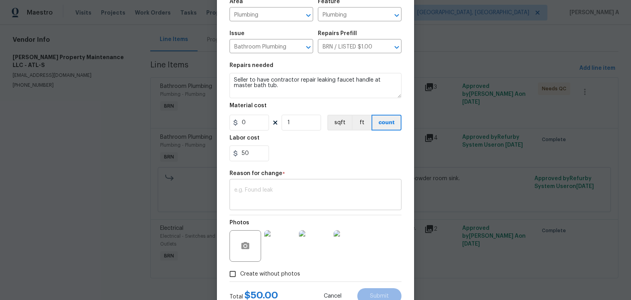
click at [276, 204] on textarea at bounding box center [315, 195] width 163 height 17
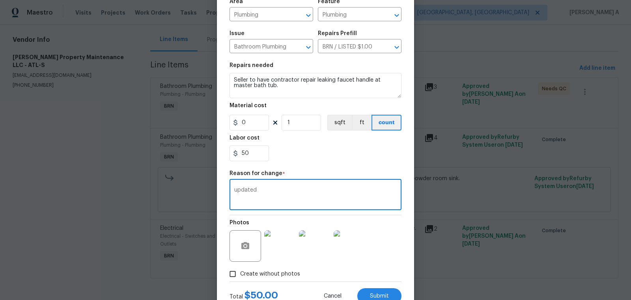
scroll to position [88, 0]
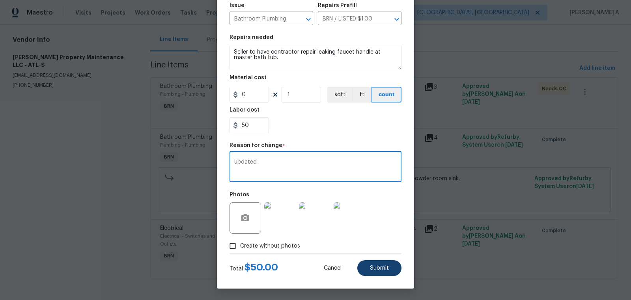
type textarea "updated"
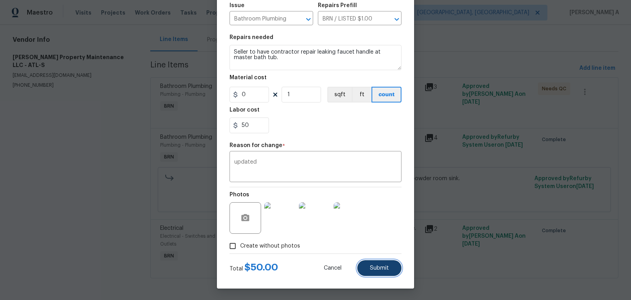
click at [392, 272] on button "Submit" at bounding box center [380, 268] width 44 height 16
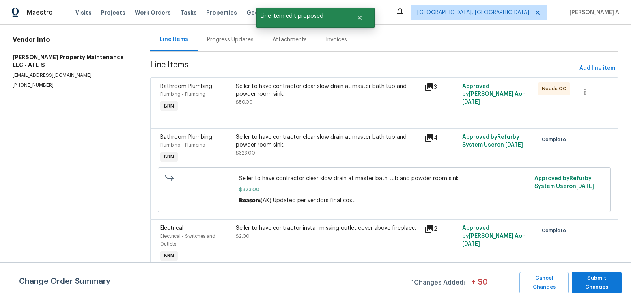
scroll to position [0, 0]
click at [606, 276] on button "Submit Changes" at bounding box center [597, 282] width 50 height 21
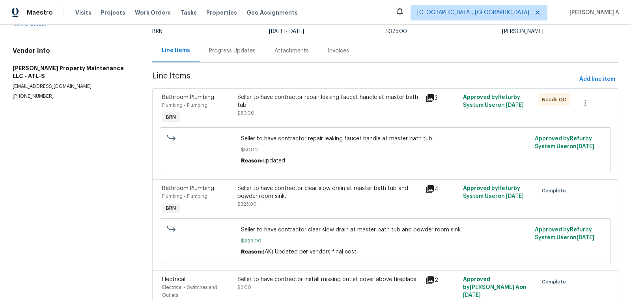
scroll to position [86, 0]
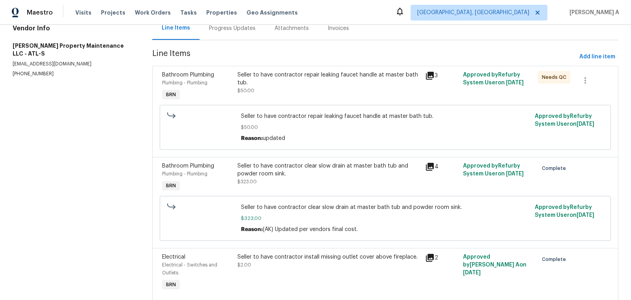
click at [345, 87] on div "Seller to have contractor repair leaking faucet handle at master bath tub. $50.…" at bounding box center [330, 83] width 184 height 24
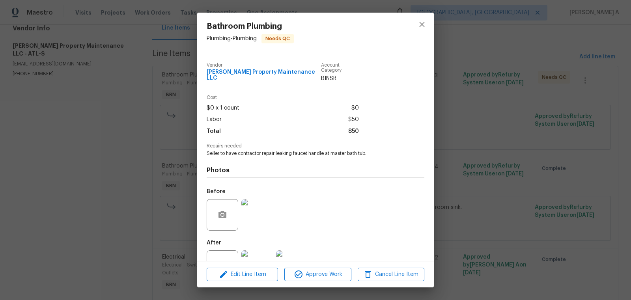
scroll to position [24, 0]
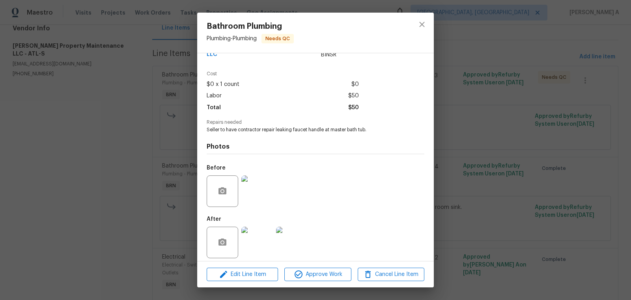
click at [262, 194] on img at bounding box center [258, 192] width 32 height 32
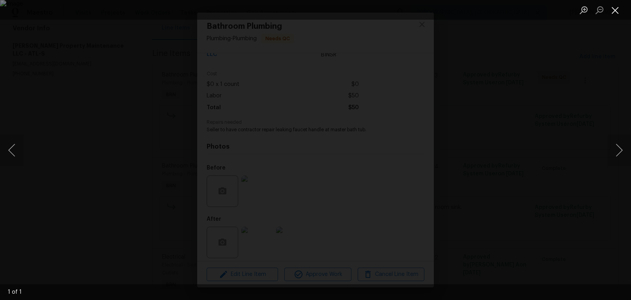
click at [616, 10] on button "Close lightbox" at bounding box center [616, 10] width 16 height 14
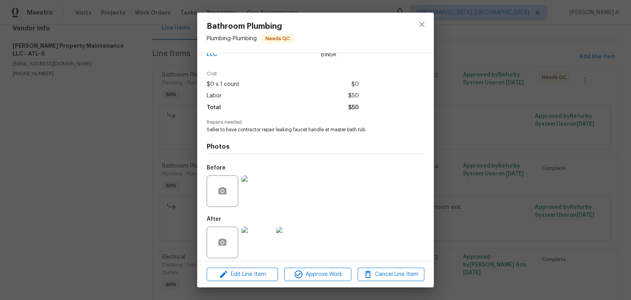
click at [260, 234] on img at bounding box center [258, 243] width 32 height 32
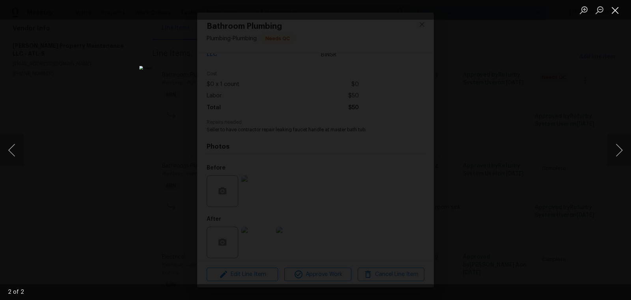
click at [616, 6] on button "Close lightbox" at bounding box center [616, 10] width 16 height 14
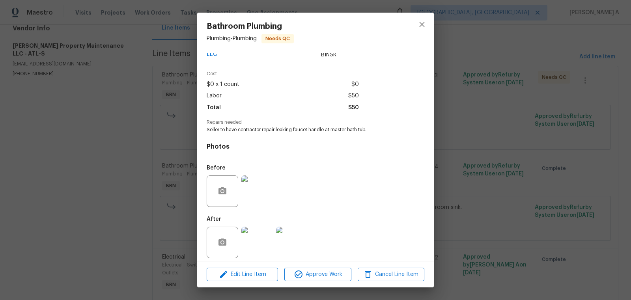
click at [264, 178] on img at bounding box center [258, 192] width 32 height 32
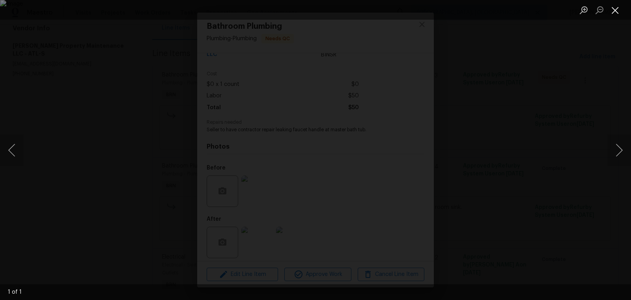
click at [616, 11] on button "Close lightbox" at bounding box center [616, 10] width 16 height 14
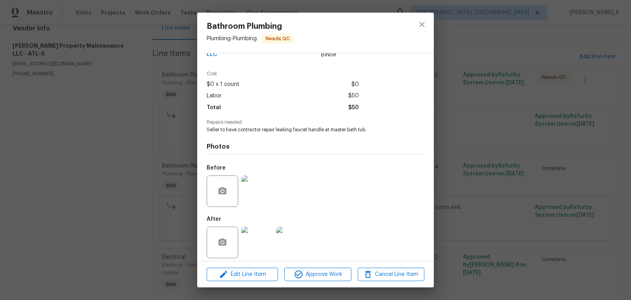
click at [262, 185] on img at bounding box center [258, 192] width 32 height 32
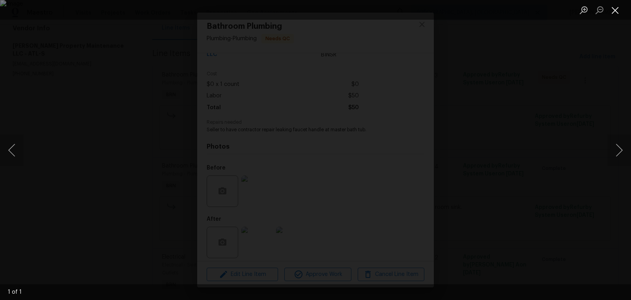
click at [615, 11] on button "Close lightbox" at bounding box center [616, 10] width 16 height 14
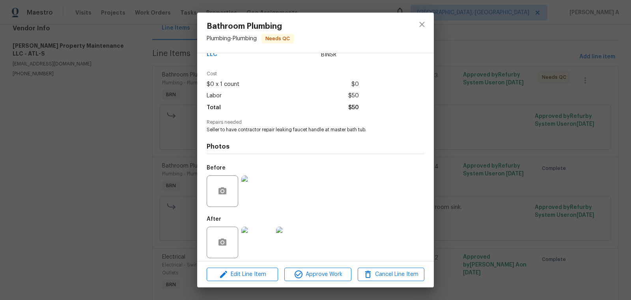
click at [257, 230] on img at bounding box center [258, 243] width 32 height 32
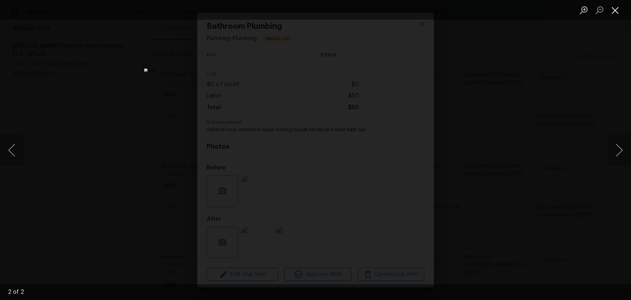
click at [615, 8] on button "Close lightbox" at bounding box center [616, 10] width 16 height 14
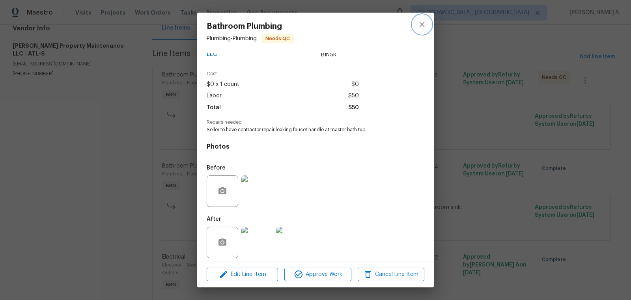
click at [418, 32] on button "close" at bounding box center [422, 24] width 19 height 19
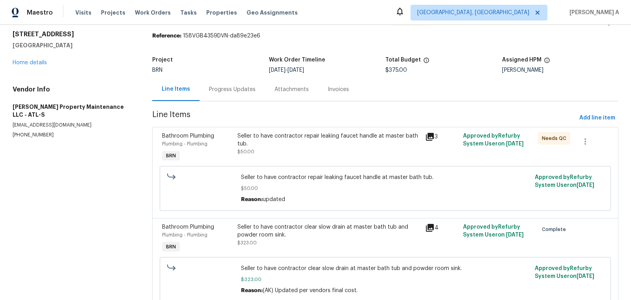
scroll to position [0, 0]
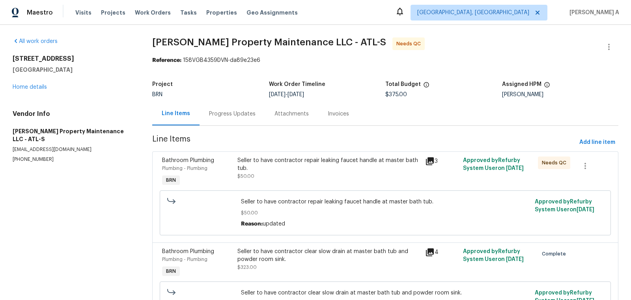
click at [215, 114] on div "Progress Updates" at bounding box center [232, 114] width 47 height 8
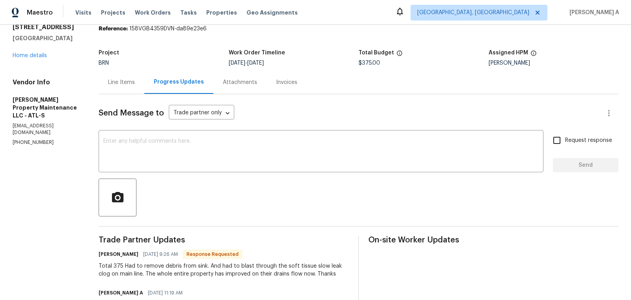
scroll to position [33, 0]
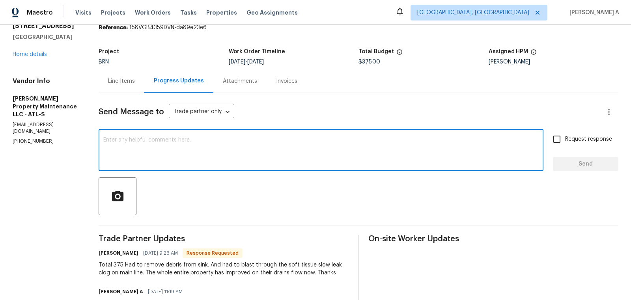
click at [273, 152] on textarea at bounding box center [321, 151] width 436 height 28
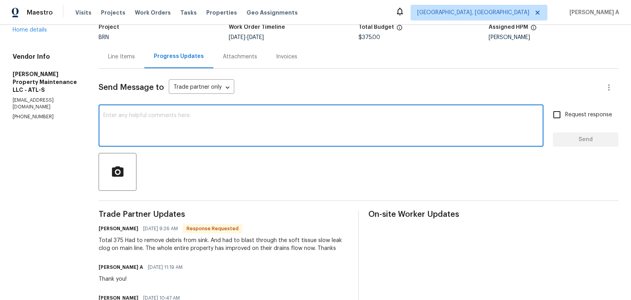
scroll to position [58, 0]
click at [170, 122] on textarea at bounding box center [321, 126] width 436 height 28
click at [105, 229] on h6 "Daniel glen" at bounding box center [119, 229] width 40 height 8
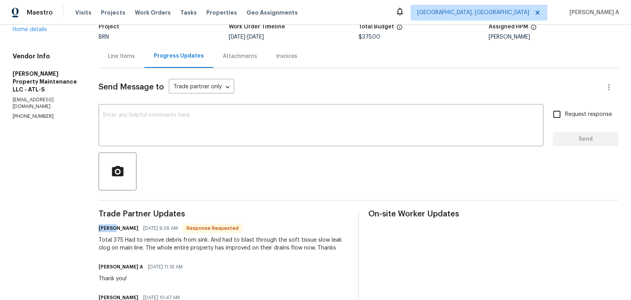
click at [105, 229] on h6 "Daniel glen" at bounding box center [119, 229] width 40 height 8
copy h6 "Daniel"
click at [129, 136] on textarea at bounding box center [321, 126] width 436 height 28
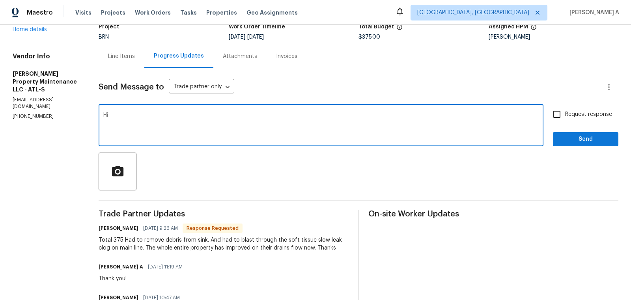
paste textarea "Daniel"
type textarea "Hi Daniel, I have updated the cost. Just wanted to check if the handle"
click at [235, 121] on textarea "Hi Daniel, I have updated the cost. Just wanted to check if the handle" at bounding box center [321, 126] width 436 height 28
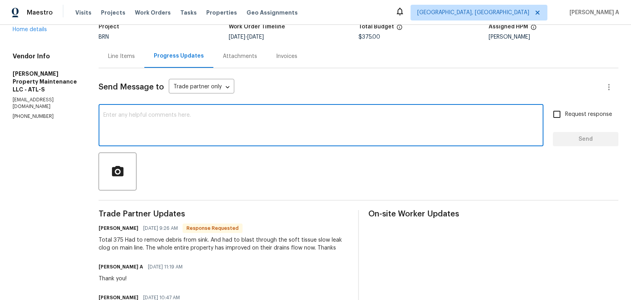
click at [127, 62] on div "Line Items" at bounding box center [122, 56] width 46 height 23
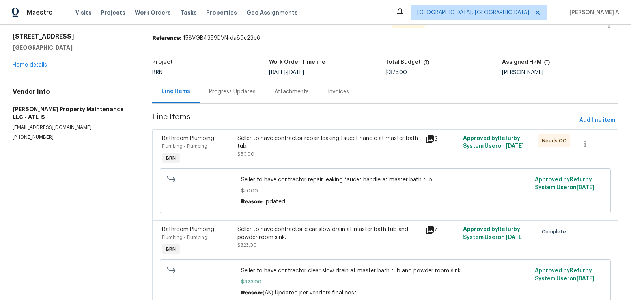
scroll to position [6, 0]
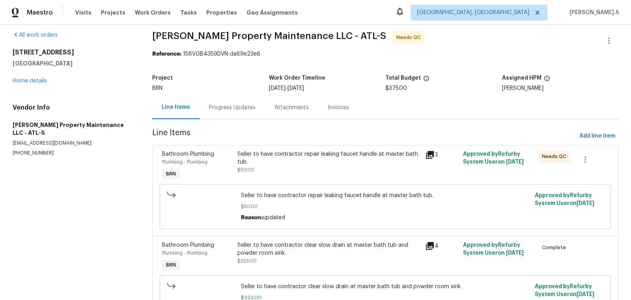
click at [236, 107] on div "Progress Updates" at bounding box center [232, 108] width 47 height 8
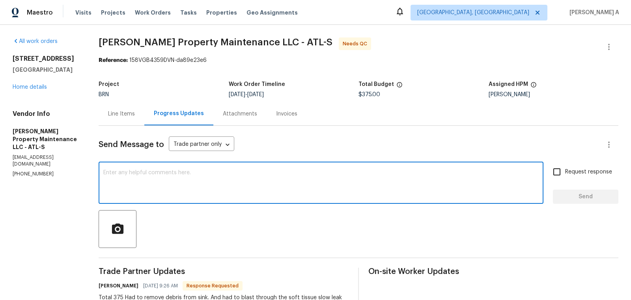
click at [262, 195] on textarea at bounding box center [321, 184] width 436 height 28
paste textarea "Hi Daniel, I have updated the cost. Just wanted to check if the handle"
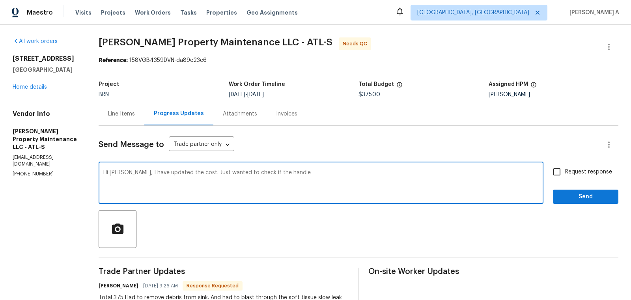
click at [265, 174] on textarea "Hi Daniel, I have updated the cost. Just wanted to check if the handle" at bounding box center [321, 184] width 436 height 28
drag, startPoint x: 196, startPoint y: 173, endPoint x: 333, endPoint y: 176, distance: 137.0
click at [333, 176] on textarea "Hi Daniel, I have updated the cost. Just wanted to check if the handle" at bounding box center [321, 184] width 436 height 28
paste textarea "Hi Daniel, I have updated the cost. Just wanted to check if the handle"
drag, startPoint x: 309, startPoint y: 172, endPoint x: 508, endPoint y: 172, distance: 199.7
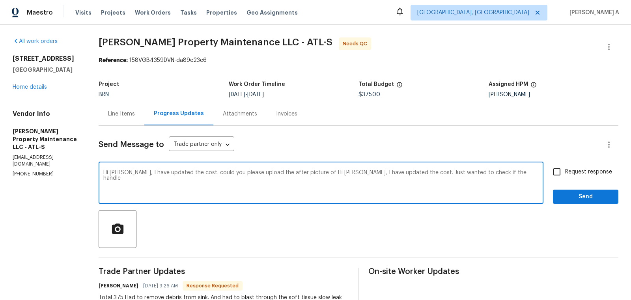
click at [508, 172] on textarea "Hi Daniel, I have updated the cost. could you please upload the after picture o…" at bounding box center [321, 184] width 436 height 28
type textarea "Hi Daniel, I have updated the cost. could you please upload the after picture o…"
click at [508, 172] on textarea "Hi Daniel, I have updated the cost. could you please upload the after picture o…" at bounding box center [321, 184] width 436 height 28
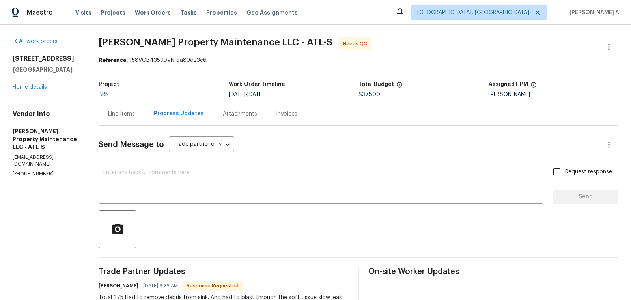
click at [114, 127] on div "Send Message to Trade partner only Trade partner only ​ x ​ Request response Se…" at bounding box center [359, 296] width 520 height 340
click at [115, 119] on div "Line Items" at bounding box center [122, 113] width 46 height 23
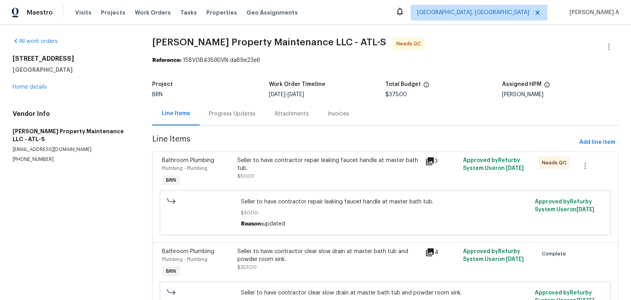
click at [221, 112] on div "Progress Updates" at bounding box center [232, 114] width 47 height 8
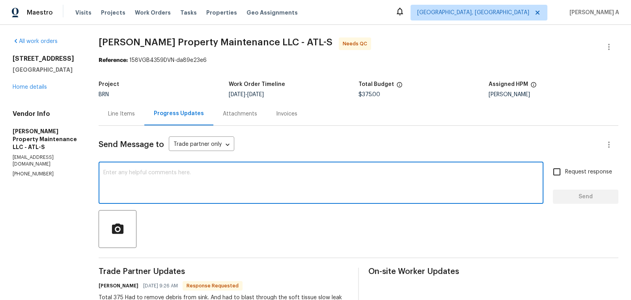
click at [240, 191] on textarea at bounding box center [321, 184] width 436 height 28
paste textarea "Hi Daniel, I have updated the cost. could you please upload the after picture o…"
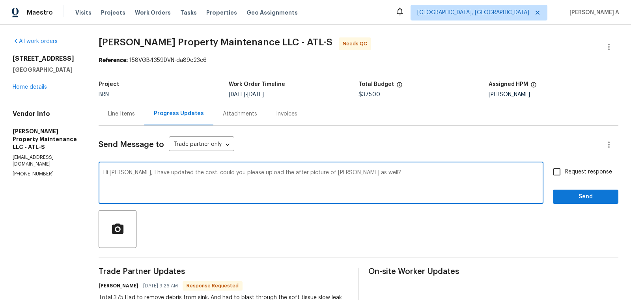
click at [327, 174] on textarea "Hi Daniel, I have updated the cost. could you please upload the after picture o…" at bounding box center [321, 184] width 436 height 28
click at [0, 0] on span "Correct the article" at bounding box center [0, 0] width 0 height 0
click at [330, 176] on textarea "Hi Daniel, I have updated the cost. could you please upload the after picture o…" at bounding box center [321, 184] width 436 height 28
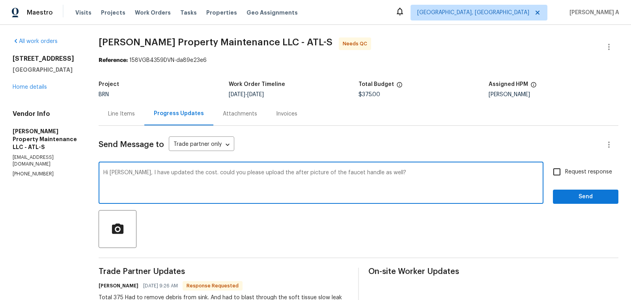
type textarea "Hi Daniel, I have updated the cost. could you please upload the after picture o…"
click at [565, 176] on input "Request response" at bounding box center [557, 172] width 17 height 17
checkbox input "true"
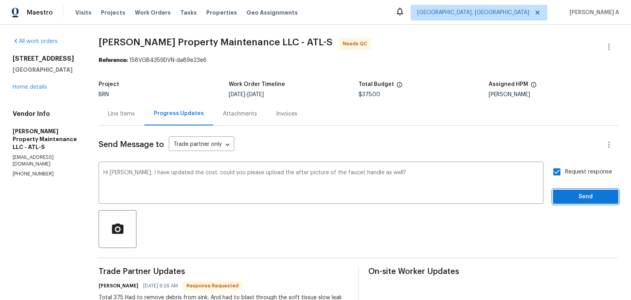
click at [579, 192] on span "Send" at bounding box center [586, 197] width 53 height 10
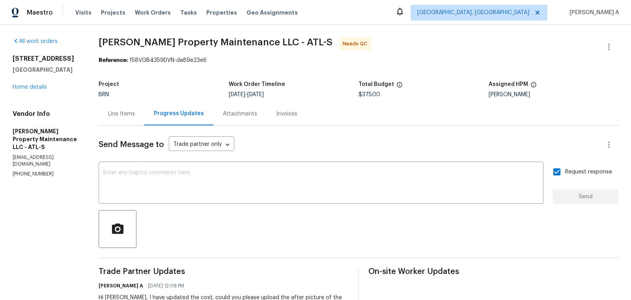
click at [32, 171] on p "(770) 235-8482" at bounding box center [46, 174] width 67 height 7
copy p "(770) 235-8482"
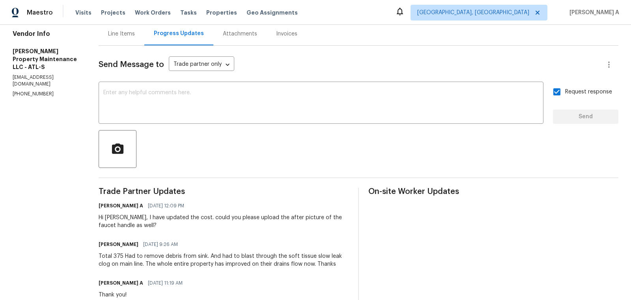
click at [150, 242] on span "09/17/2025 9:26 AM" at bounding box center [160, 245] width 35 height 8
copy div "could you please upload the after picture of the faucet handle as well?"
drag, startPoint x: 187, startPoint y: 218, endPoint x: 247, endPoint y: 230, distance: 60.7
click at [247, 230] on div "Trade Partner Updates Akshay Ajaya Kumar A 09/17/2025 12:09 PM Hi Daniel, I hav…" at bounding box center [224, 306] width 250 height 237
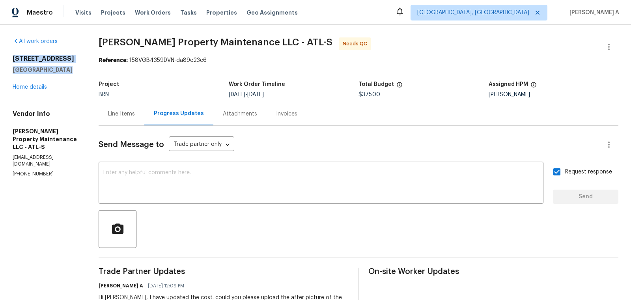
drag, startPoint x: 10, startPoint y: 57, endPoint x: 72, endPoint y: 70, distance: 63.2
click at [72, 70] on div "All work orders 2382 Capella Cir SW Atlanta, GA 30331 Home details Vendor Info …" at bounding box center [315, 271] width 631 height 493
copy div "2382 Capella Cir SW Atlanta, GA 30331"
click at [120, 117] on div "Line Items" at bounding box center [121, 114] width 27 height 8
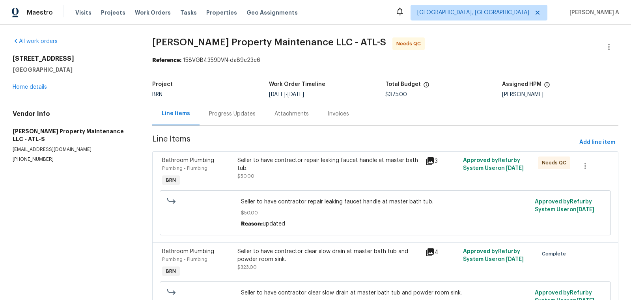
click at [226, 112] on div "Progress Updates" at bounding box center [232, 114] width 47 height 8
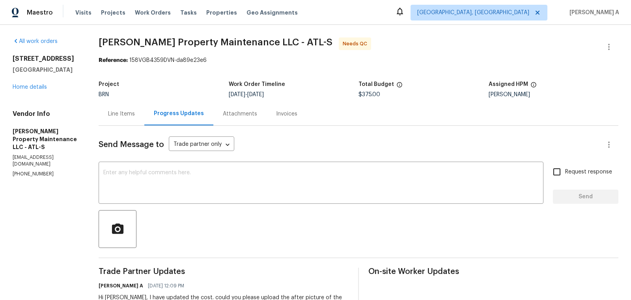
click at [145, 109] on div "Progress Updates" at bounding box center [178, 113] width 69 height 23
click at [117, 125] on div "Line Items" at bounding box center [122, 113] width 46 height 23
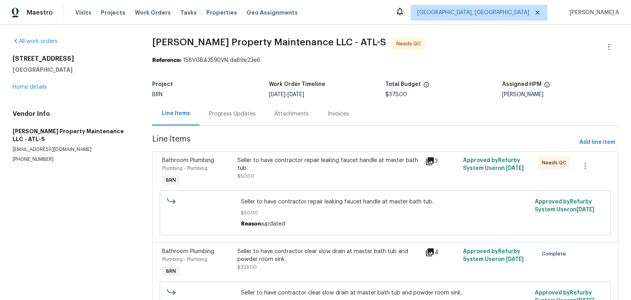
click at [310, 175] on div "Seller to have contractor repair leaking faucet handle at master bath tub. $50.…" at bounding box center [330, 169] width 184 height 24
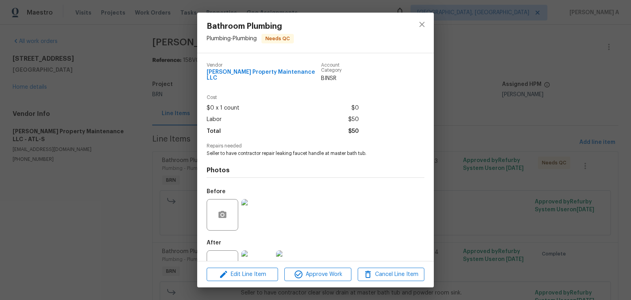
scroll to position [24, 0]
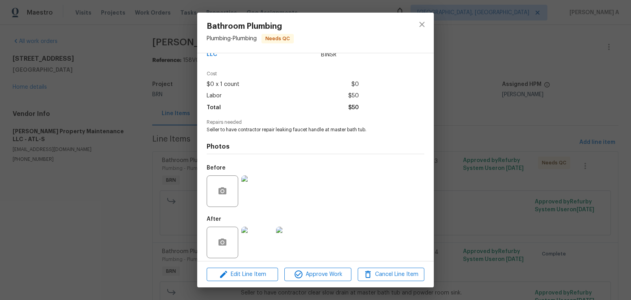
click at [247, 191] on img at bounding box center [258, 192] width 32 height 32
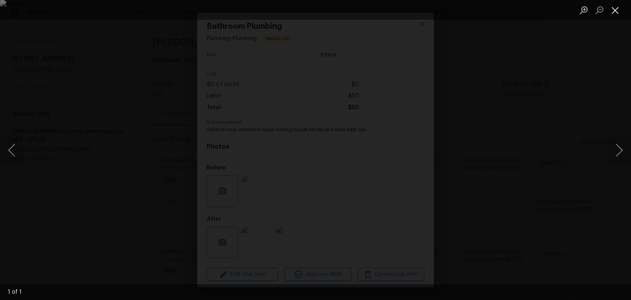
click at [614, 11] on button "Close lightbox" at bounding box center [616, 10] width 16 height 14
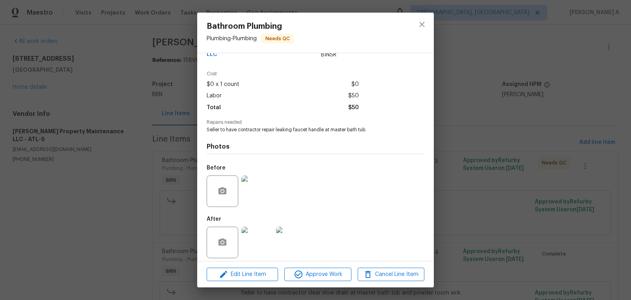
click at [261, 236] on img at bounding box center [258, 243] width 32 height 32
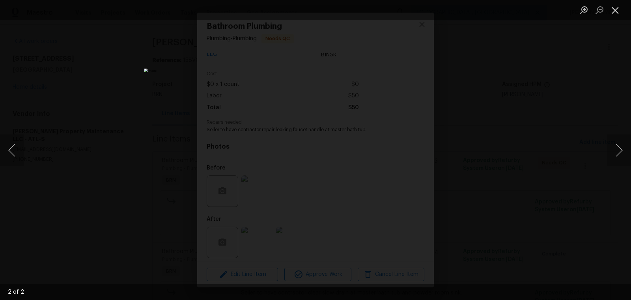
click at [618, 8] on button "Close lightbox" at bounding box center [616, 10] width 16 height 14
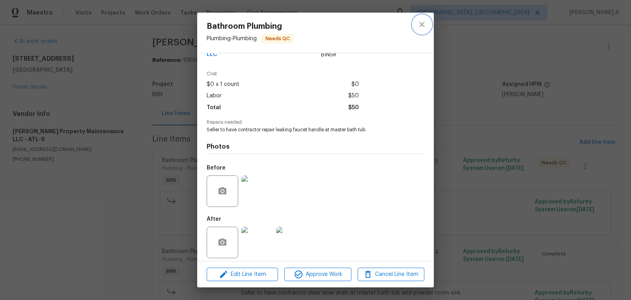
click at [420, 25] on icon "close" at bounding box center [422, 24] width 9 height 9
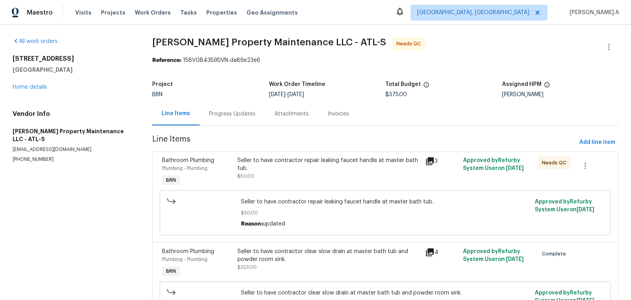
click at [209, 112] on div "Progress Updates" at bounding box center [232, 114] width 47 height 8
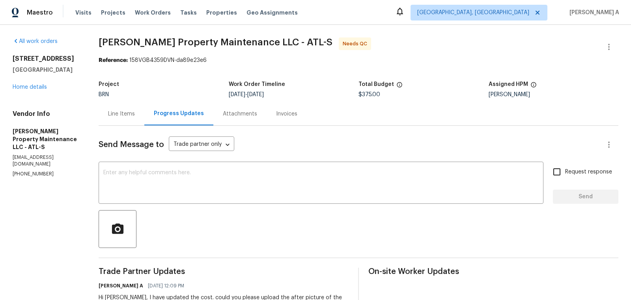
click at [116, 118] on div "Line Items" at bounding box center [122, 113] width 46 height 23
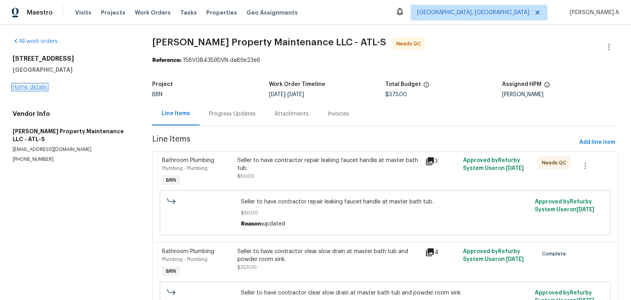
click at [43, 88] on link "Home details" at bounding box center [30, 87] width 34 height 6
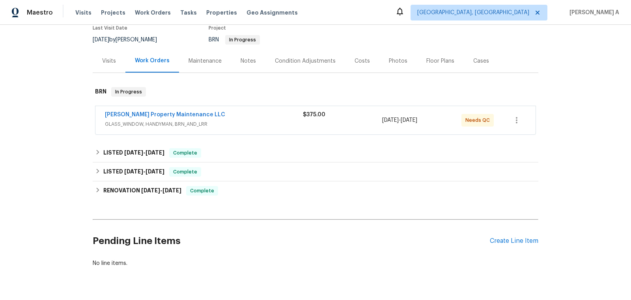
scroll to position [88, 0]
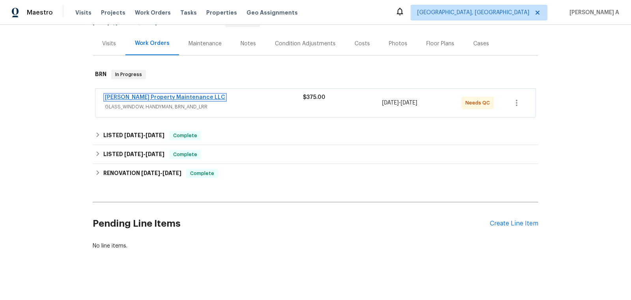
click at [163, 96] on link "Glen Property Maintenance LLC" at bounding box center [165, 98] width 120 height 6
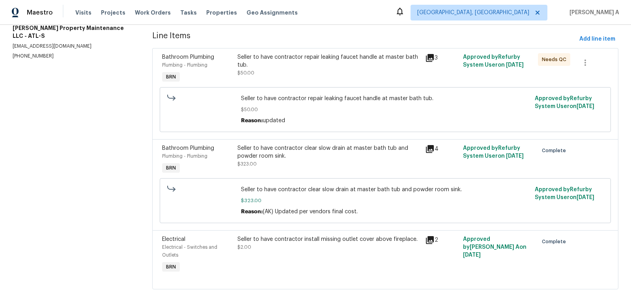
scroll to position [114, 0]
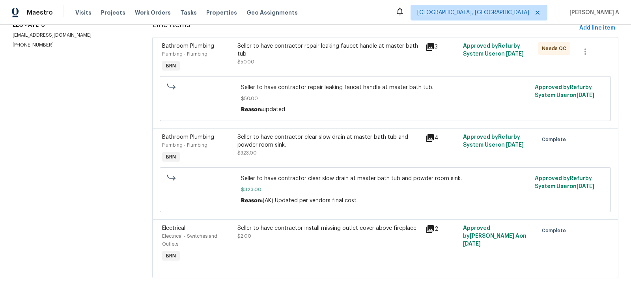
click at [300, 140] on div "Seller to have contractor clear slow drain at master bath tub and powder room s…" at bounding box center [330, 141] width 184 height 16
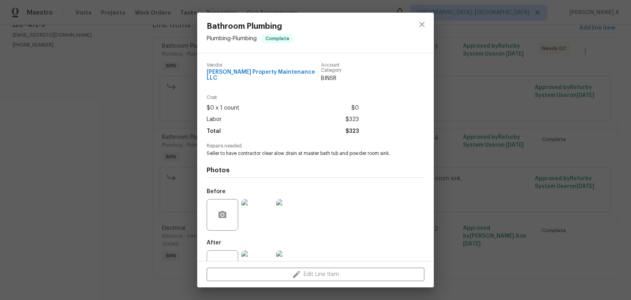
scroll to position [24, 0]
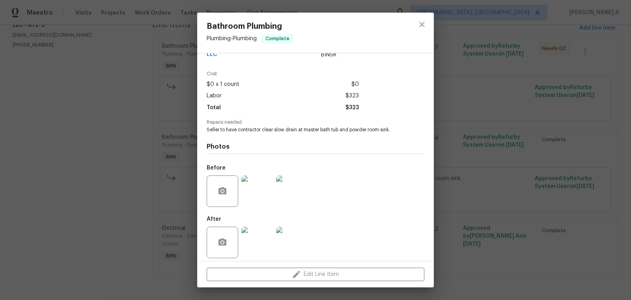
click at [259, 196] on img at bounding box center [258, 192] width 32 height 32
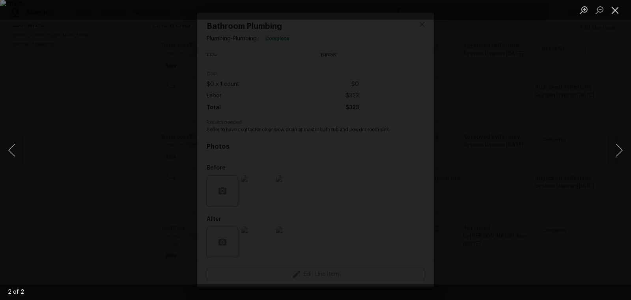
click at [618, 6] on button "Close lightbox" at bounding box center [616, 10] width 16 height 14
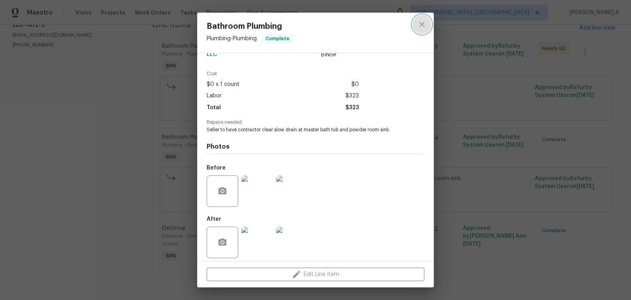
click at [422, 27] on icon "close" at bounding box center [422, 24] width 9 height 9
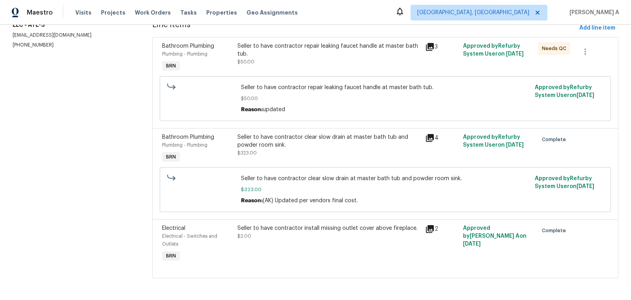
scroll to position [0, 0]
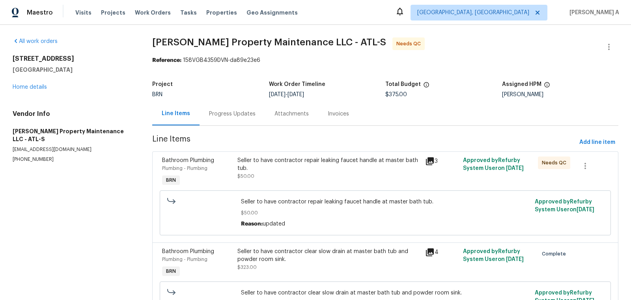
click at [227, 119] on div "Progress Updates" at bounding box center [233, 113] width 66 height 23
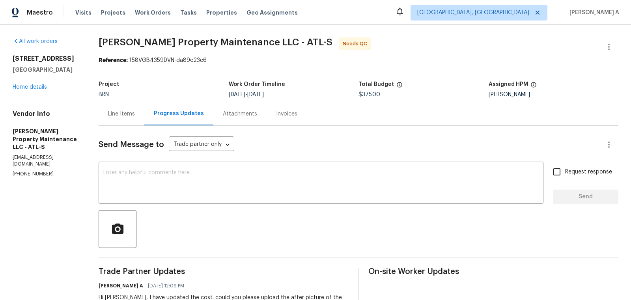
click at [116, 109] on div "Line Items" at bounding box center [122, 113] width 46 height 23
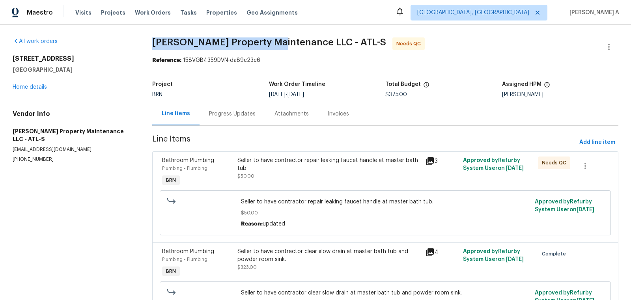
drag, startPoint x: 148, startPoint y: 42, endPoint x: 276, endPoint y: 42, distance: 127.5
click at [276, 42] on div "All work orders 2382 Capella Cir SW Atlanta, GA 30331 Home details Vendor Info …" at bounding box center [315, 220] width 631 height 390
copy span "Glen Property Maintenance"
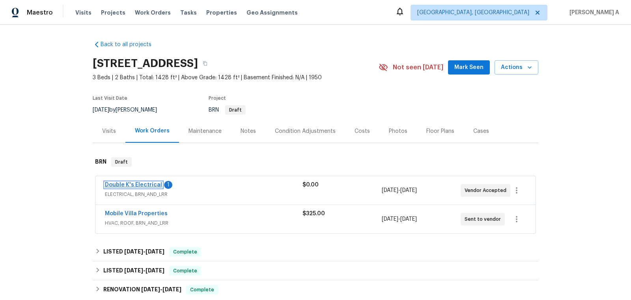
click at [141, 184] on link "Double K's Electrical" at bounding box center [133, 185] width 57 height 6
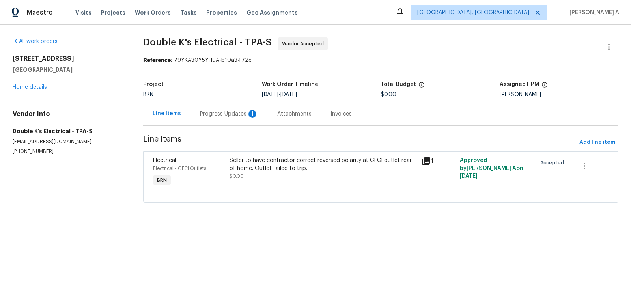
click at [219, 111] on div "Progress Updates 1" at bounding box center [229, 114] width 58 height 8
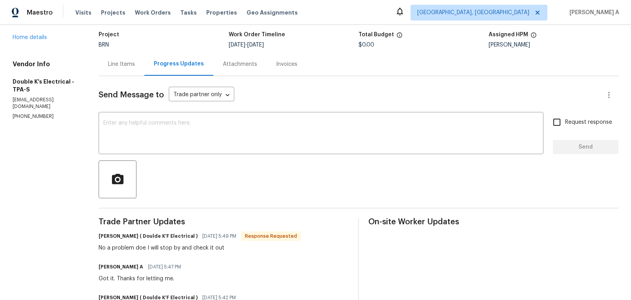
scroll to position [50, 0]
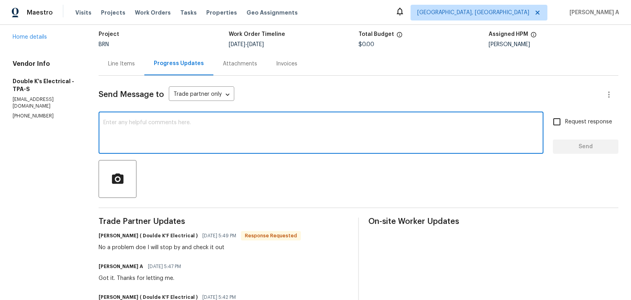
click at [261, 126] on textarea at bounding box center [321, 134] width 436 height 28
type textarea "Thank you!"
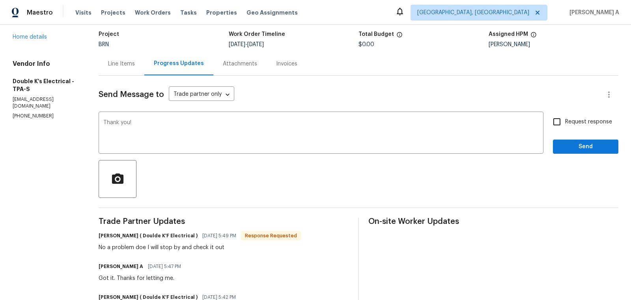
click at [547, 126] on div "Thank you! x ​ Request response Send" at bounding box center [359, 134] width 520 height 40
click at [554, 126] on input "Request response" at bounding box center [557, 122] width 17 height 17
checkbox input "true"
click at [577, 149] on span "Send" at bounding box center [586, 147] width 53 height 10
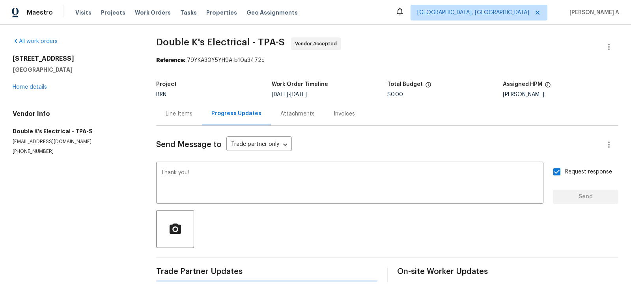
scroll to position [0, 0]
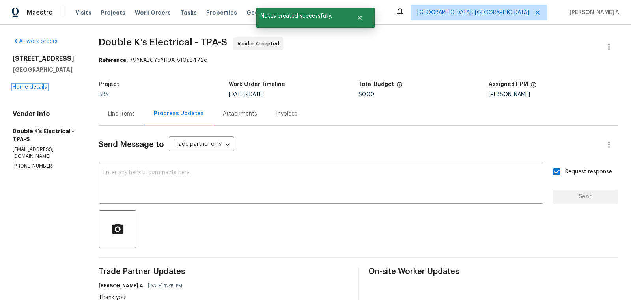
click at [32, 90] on link "Home details" at bounding box center [30, 87] width 34 height 6
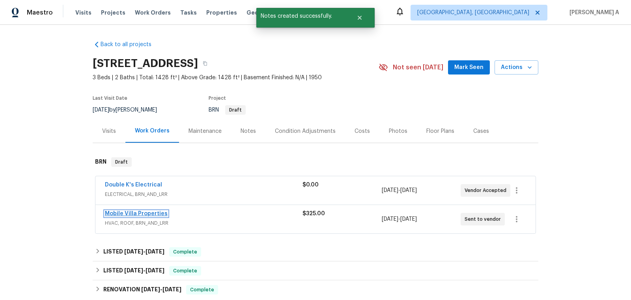
click at [134, 211] on link "Mobile Villa Properties" at bounding box center [136, 214] width 63 height 6
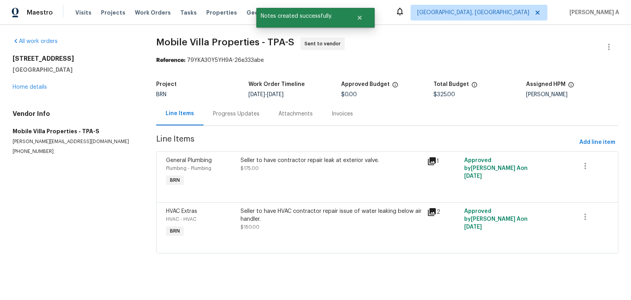
click at [213, 116] on div "Progress Updates" at bounding box center [236, 114] width 47 height 8
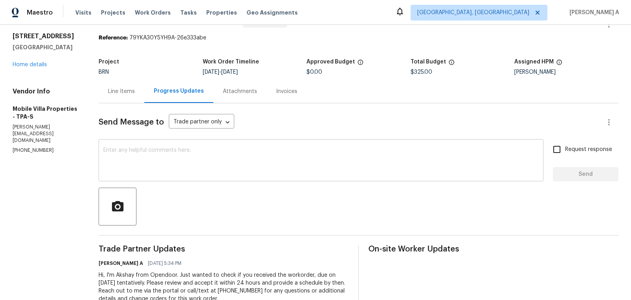
scroll to position [41, 0]
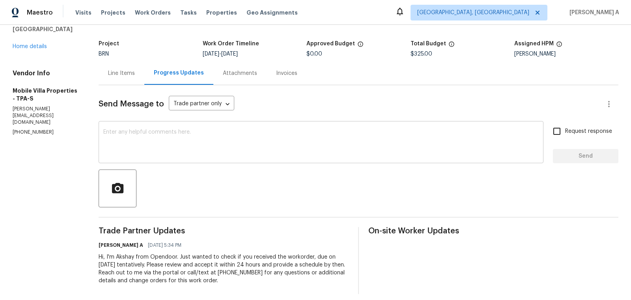
click at [210, 141] on textarea at bounding box center [321, 143] width 436 height 28
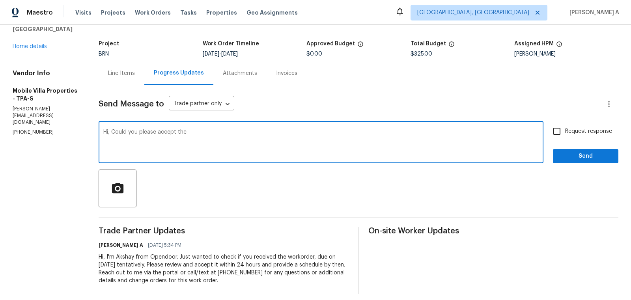
type textarea "Hi, Could you please accept the"
click at [210, 141] on textarea "Hi, Could you please accept the" at bounding box center [321, 143] width 436 height 28
